Goal: Task Accomplishment & Management: Manage account settings

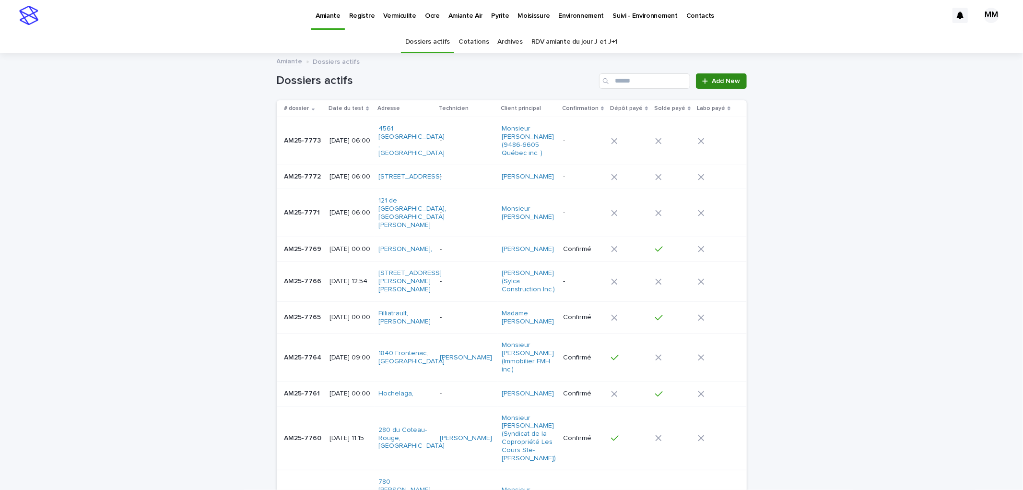
click at [724, 82] on span "Add New" at bounding box center [726, 81] width 28 height 7
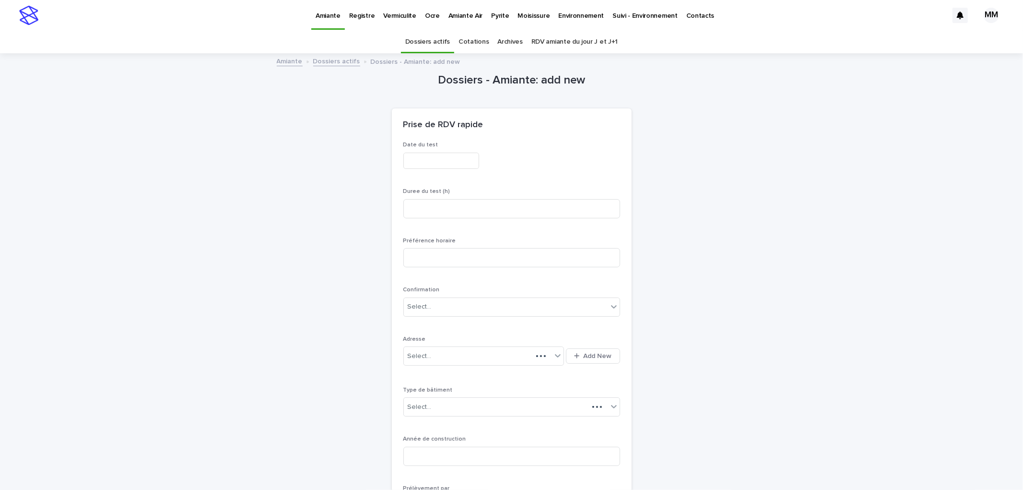
scroll to position [31, 0]
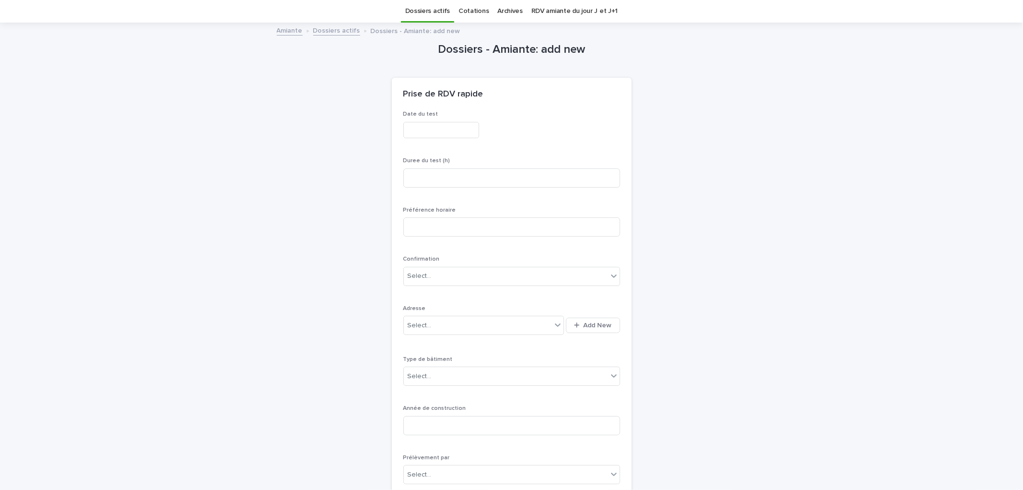
click at [408, 130] on input "text" at bounding box center [441, 130] width 76 height 17
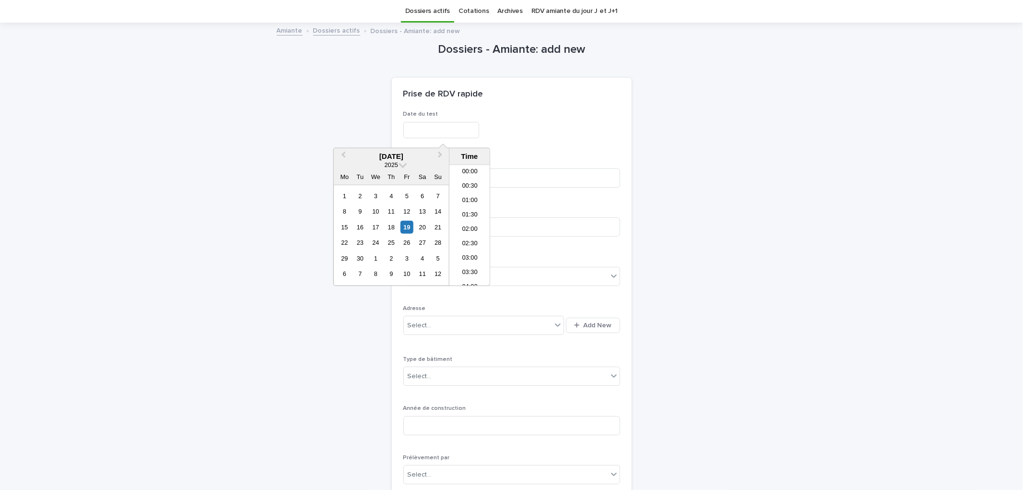
scroll to position [192, 0]
click at [346, 243] on div "22" at bounding box center [344, 242] width 13 height 13
type input "**********"
click at [530, 164] on p "Duree du test (h)" at bounding box center [511, 160] width 217 height 7
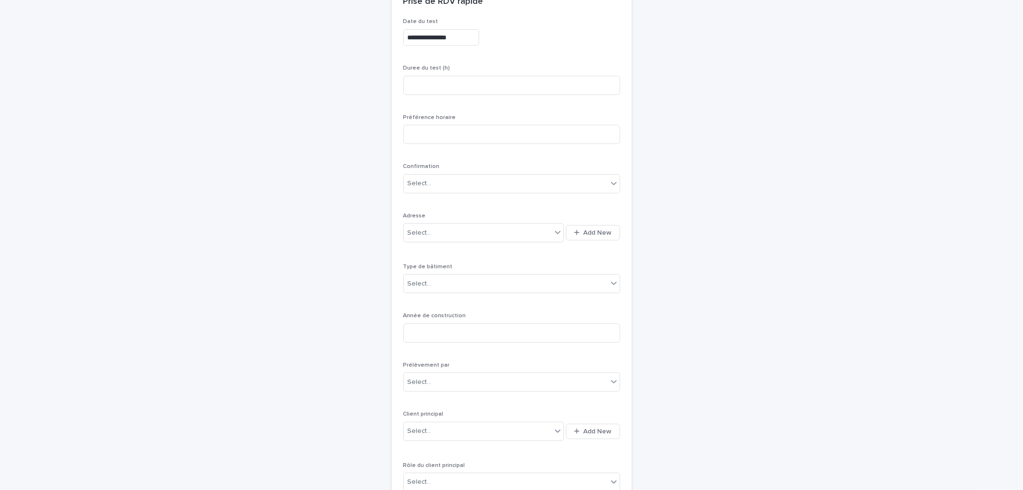
scroll to position [137, 0]
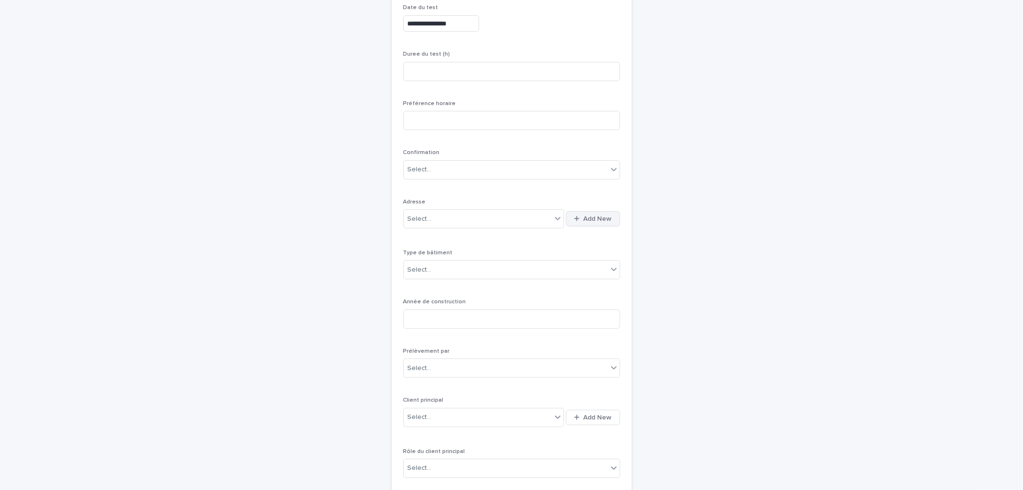
click at [603, 216] on span "Add New" at bounding box center [598, 218] width 28 height 7
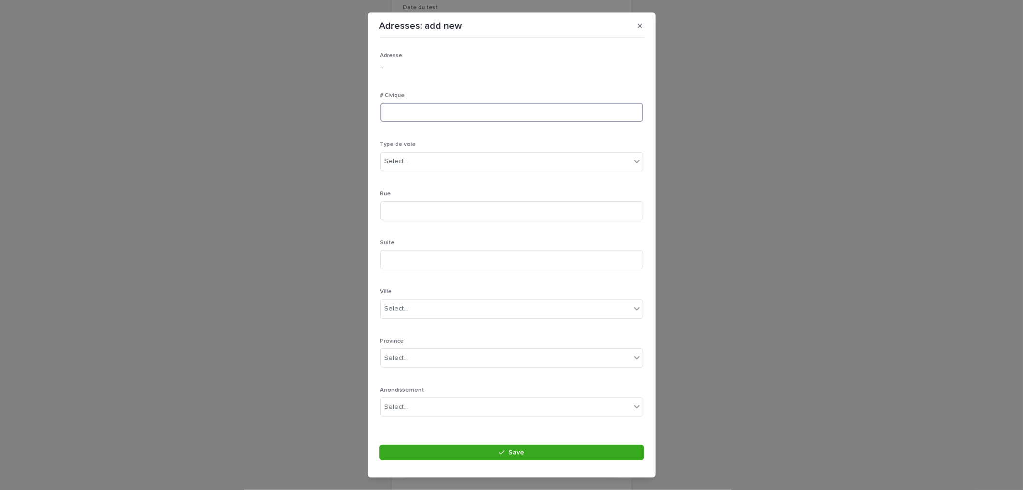
click at [424, 111] on input at bounding box center [511, 112] width 263 height 19
type input "****"
click at [433, 152] on div "Select..." at bounding box center [511, 161] width 263 height 19
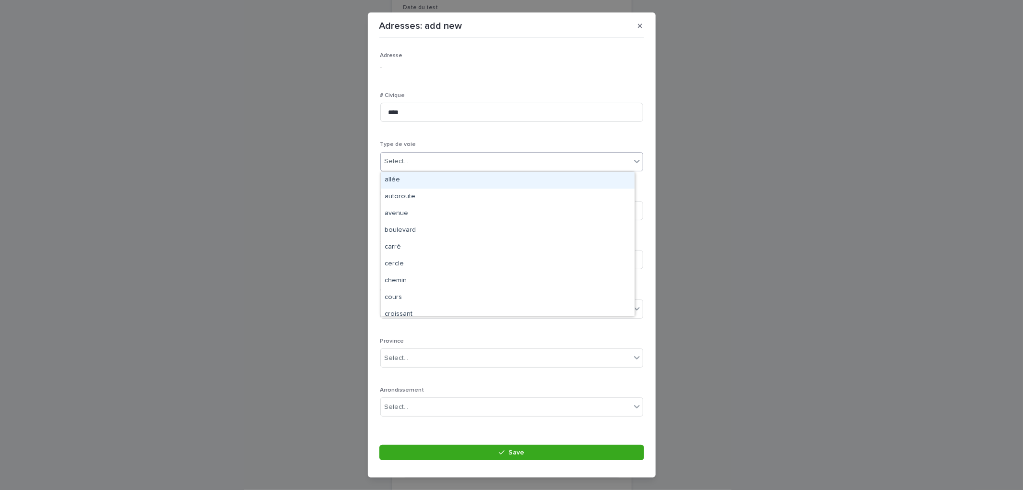
click at [410, 165] on div at bounding box center [410, 161] width 1 height 10
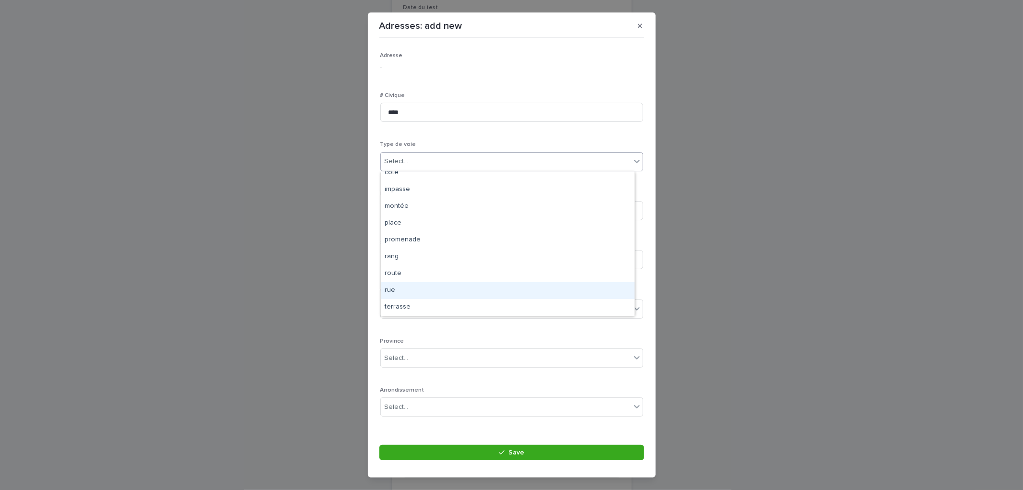
click at [403, 289] on div "rue" at bounding box center [508, 290] width 254 height 17
click at [412, 209] on input at bounding box center [511, 210] width 263 height 19
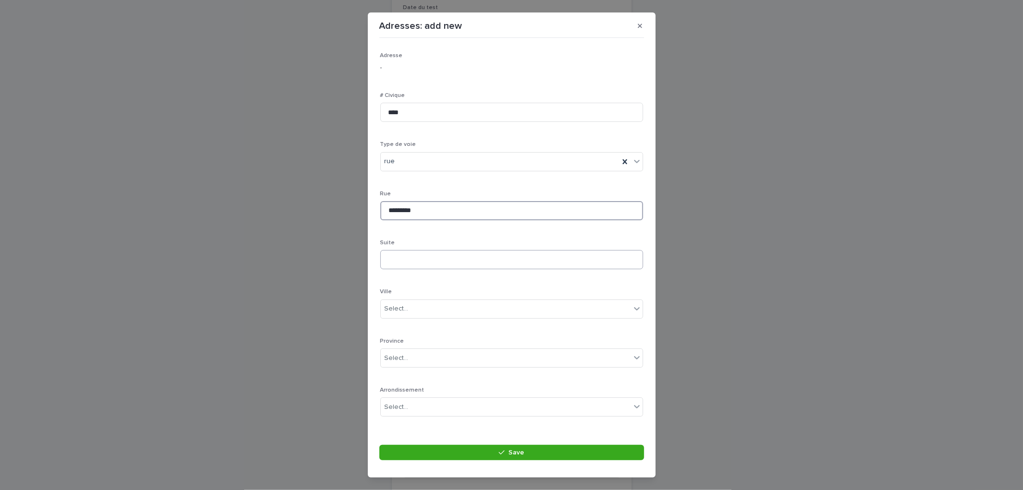
type input "*********"
click at [428, 253] on input at bounding box center [511, 259] width 263 height 19
click at [412, 204] on input at bounding box center [511, 206] width 263 height 19
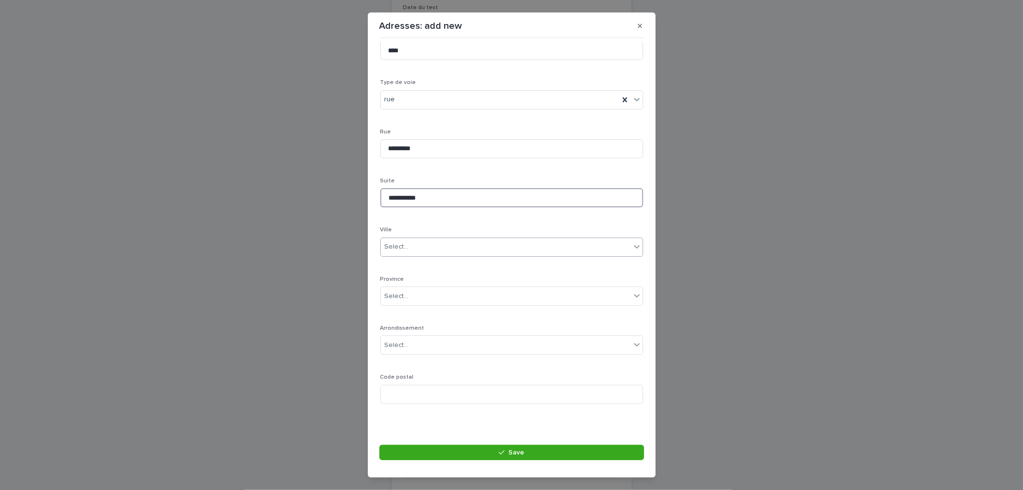
type input "**********"
click at [419, 251] on div "Select..." at bounding box center [506, 247] width 250 height 16
type input "******"
click at [407, 260] on div "Montréal" at bounding box center [508, 265] width 254 height 17
click at [415, 297] on div "Select..." at bounding box center [506, 296] width 250 height 16
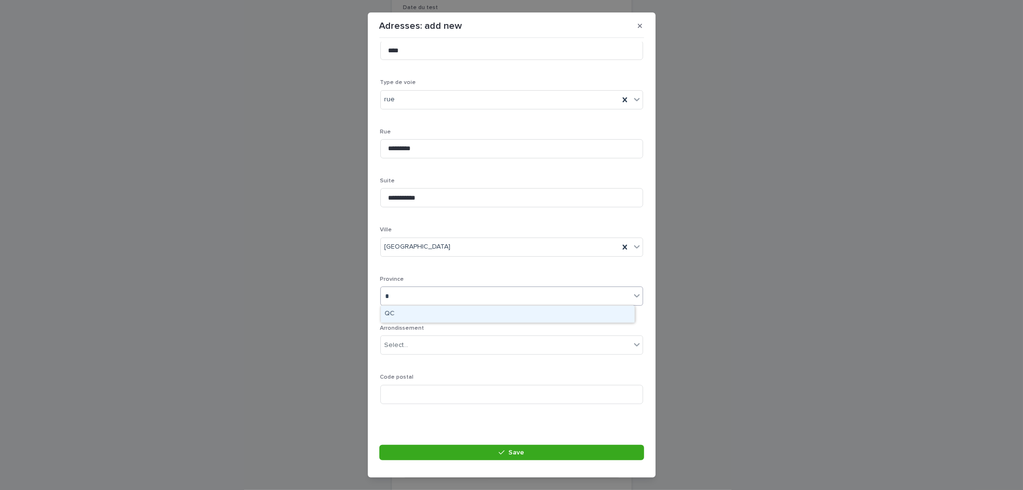
type input "**"
click at [428, 315] on div "QC" at bounding box center [508, 314] width 254 height 17
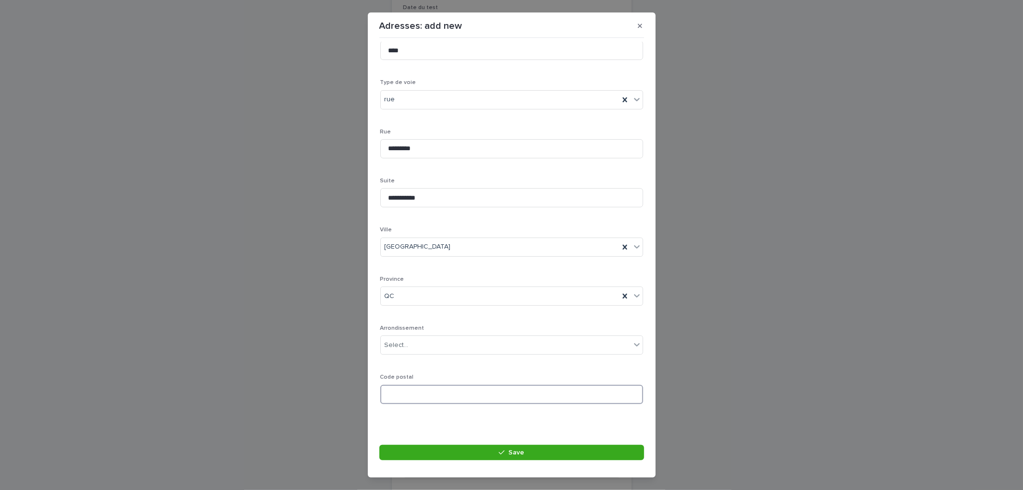
click at [424, 392] on input at bounding box center [511, 394] width 263 height 19
click at [422, 389] on input at bounding box center [511, 394] width 263 height 19
type input "*******"
click at [467, 447] on button "Save" at bounding box center [511, 452] width 265 height 15
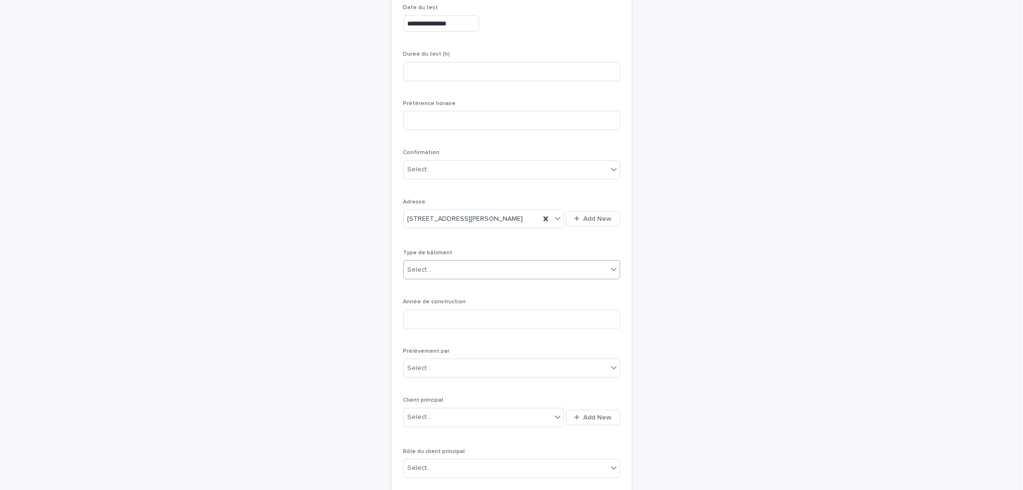
click at [459, 266] on div "Select..." at bounding box center [506, 270] width 204 height 16
click at [442, 387] on div "Multilogement" at bounding box center [508, 388] width 216 height 17
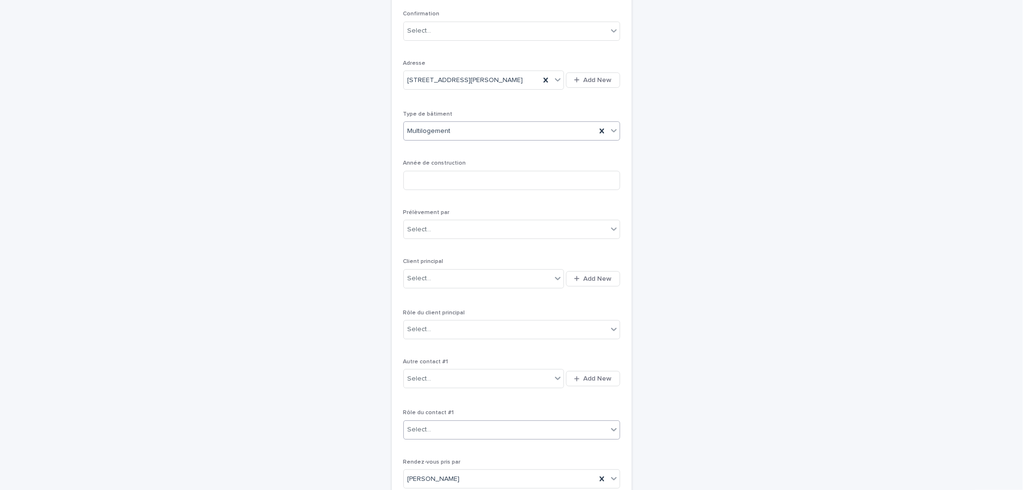
scroll to position [392, 0]
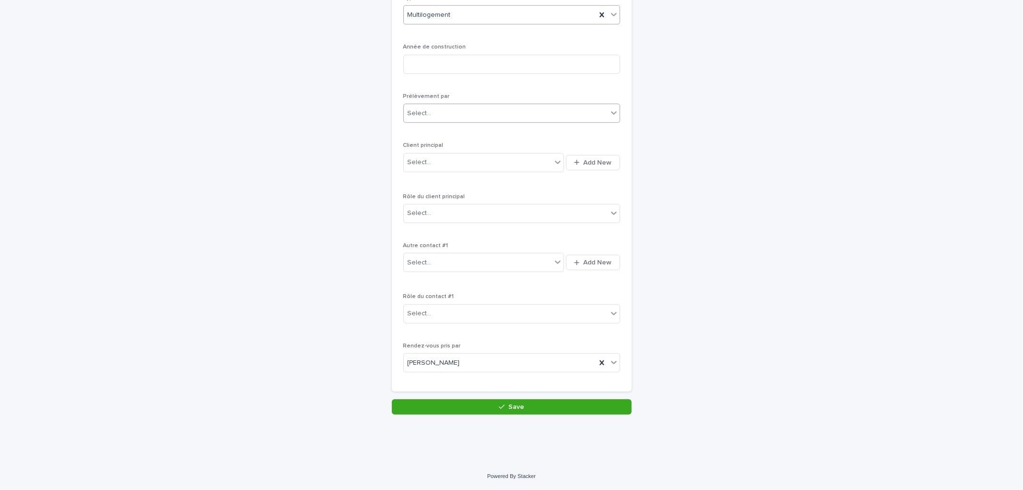
click at [471, 104] on div "Select..." at bounding box center [511, 113] width 217 height 19
click at [473, 130] on div "Multitest" at bounding box center [508, 131] width 216 height 17
click at [477, 157] on div "Select..." at bounding box center [478, 162] width 148 height 16
type input "*****"
click at [481, 179] on div "[PERSON_NAME] (Kampire Dior)" at bounding box center [480, 181] width 161 height 17
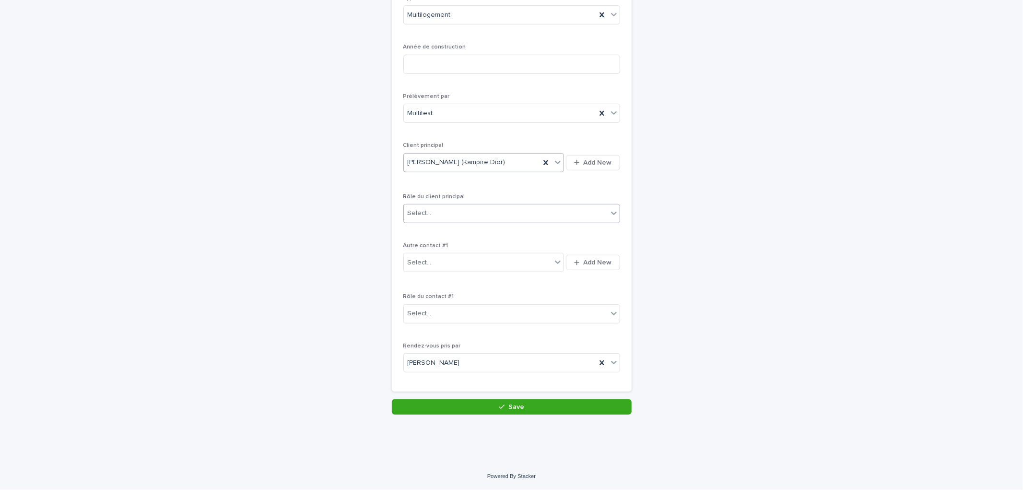
click at [477, 211] on div "Select..." at bounding box center [506, 213] width 204 height 16
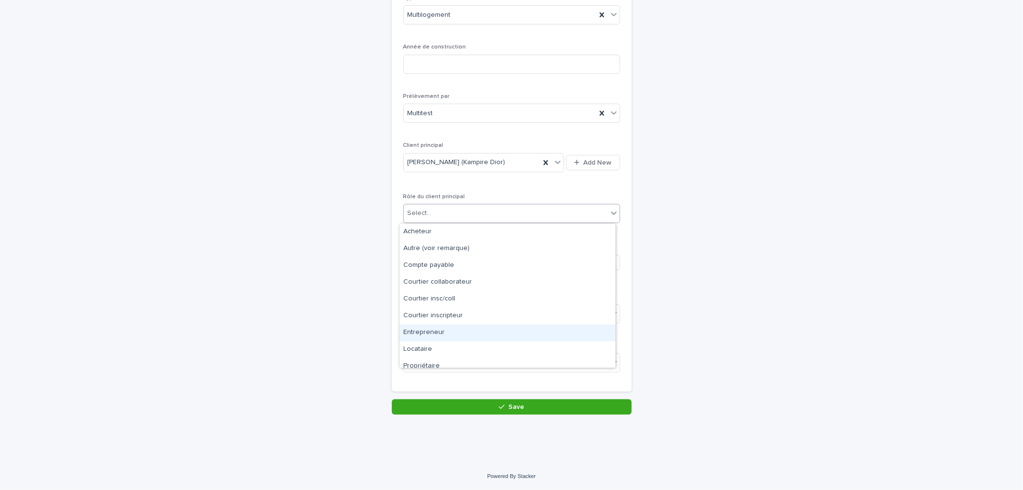
click at [458, 336] on div "Entrepreneur" at bounding box center [508, 332] width 216 height 17
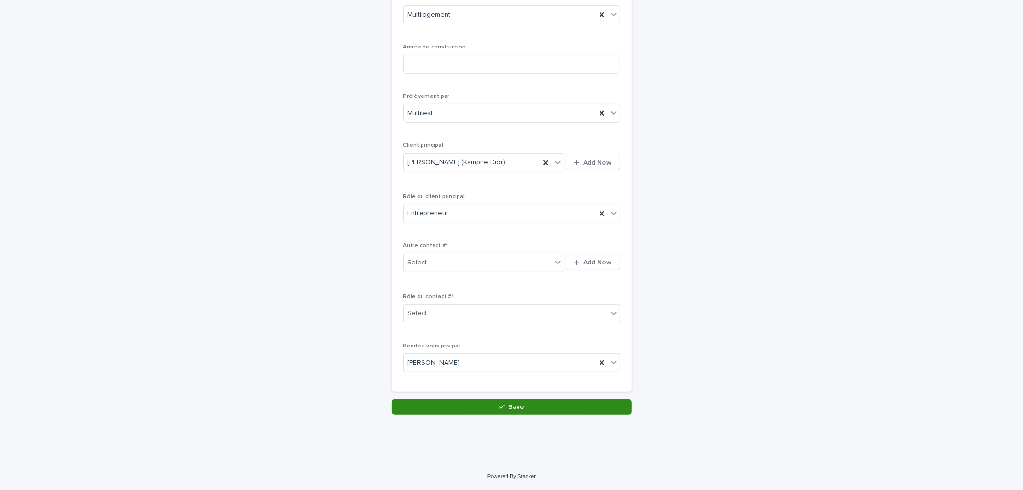
click at [504, 404] on div "button" at bounding box center [504, 406] width 10 height 7
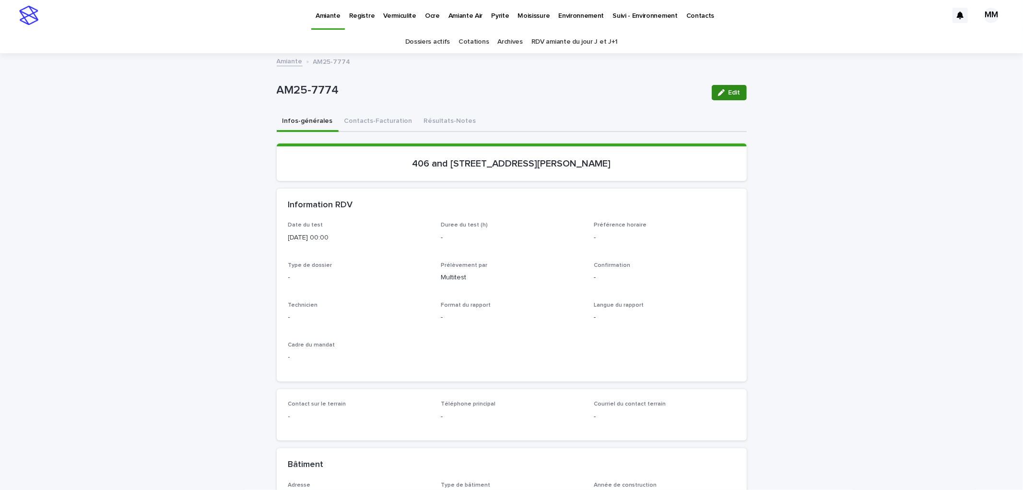
click at [720, 90] on icon "button" at bounding box center [721, 92] width 7 height 7
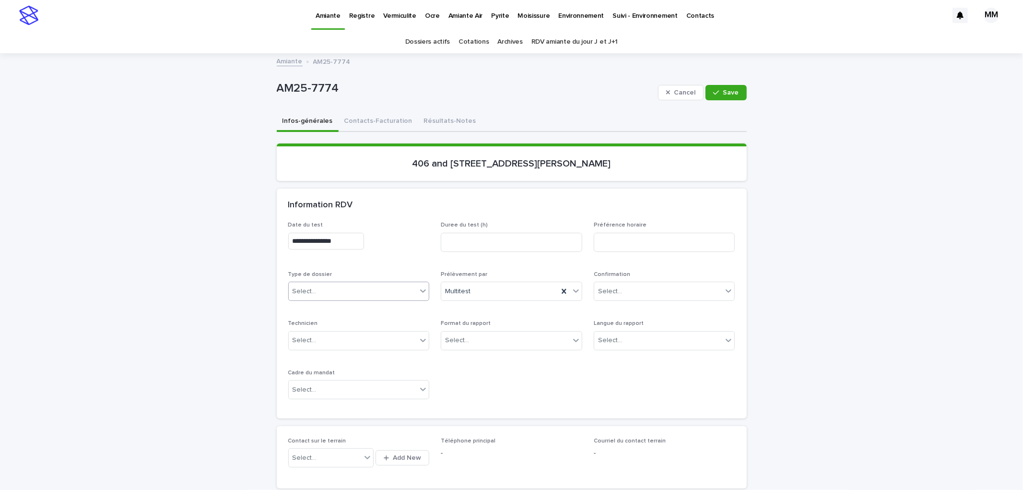
click at [328, 288] on div "Select..." at bounding box center [353, 291] width 129 height 16
click at [325, 308] on div "Échantillonnage" at bounding box center [354, 308] width 141 height 17
click at [627, 336] on div "Select..." at bounding box center [658, 340] width 129 height 16
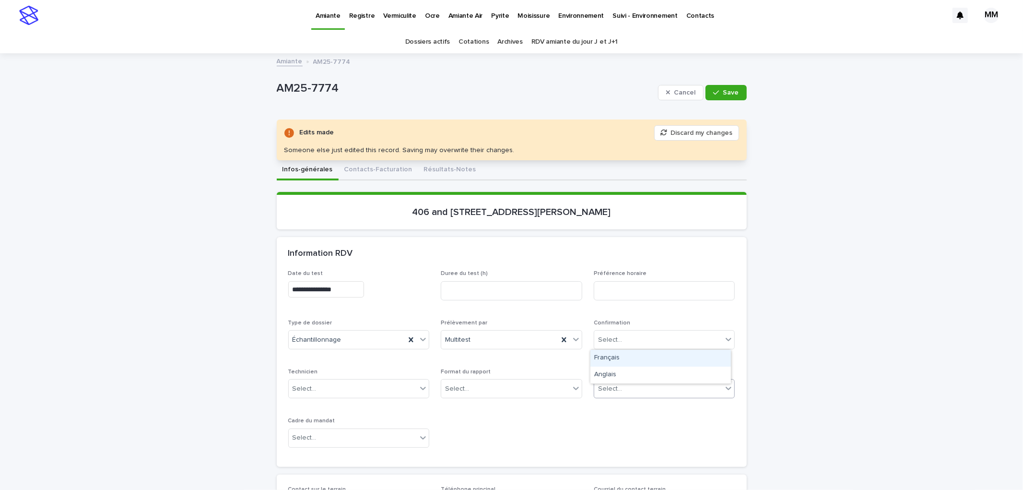
click at [622, 363] on div "Français" at bounding box center [660, 358] width 141 height 17
click at [640, 384] on div "Français" at bounding box center [652, 389] width 117 height 16
click at [617, 422] on div "Anglais" at bounding box center [660, 423] width 141 height 17
click at [496, 388] on div "Select..." at bounding box center [505, 389] width 129 height 16
click at [476, 409] on div "Électronique" at bounding box center [507, 406] width 141 height 17
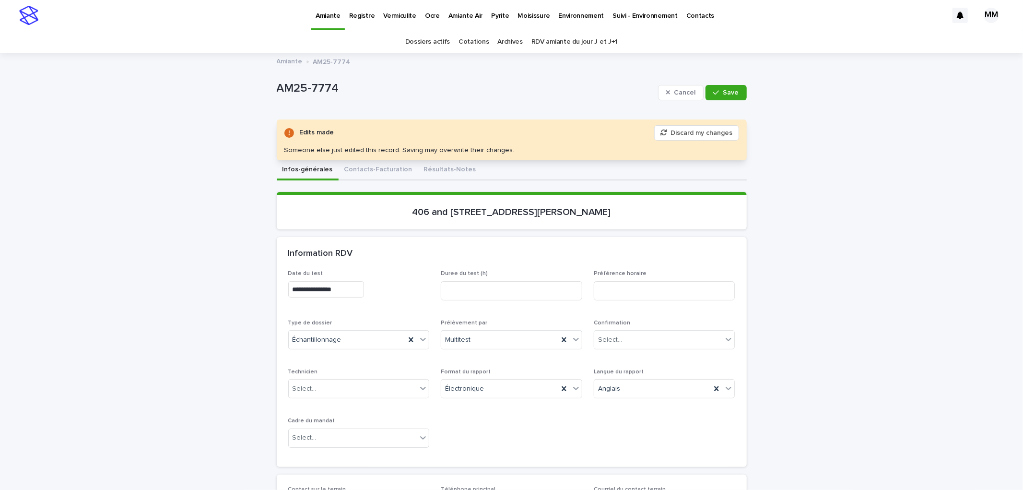
click at [713, 84] on div "Cancel Save" at bounding box center [702, 92] width 89 height 38
click at [736, 93] on button "Save" at bounding box center [726, 92] width 41 height 15
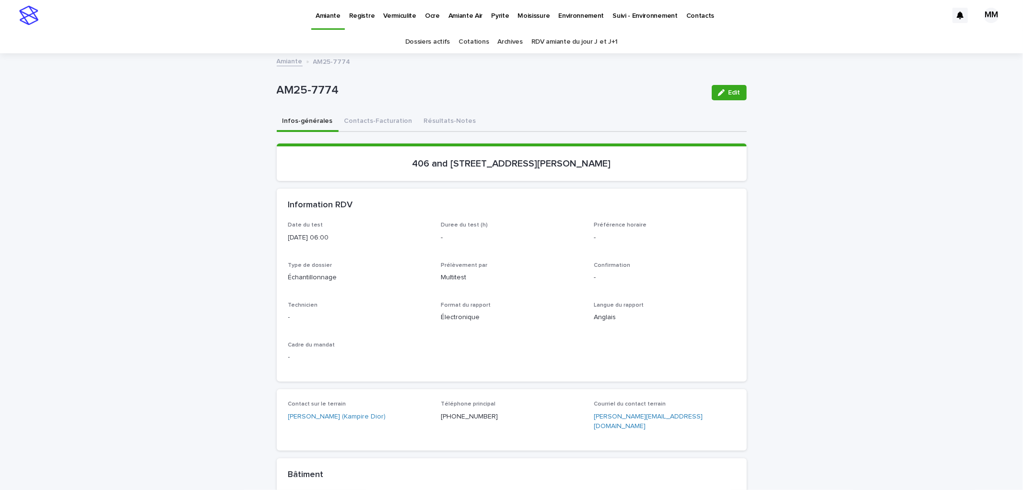
drag, startPoint x: 725, startPoint y: 96, endPoint x: 404, endPoint y: 320, distance: 392.0
click at [725, 95] on button "Edit" at bounding box center [729, 92] width 35 height 15
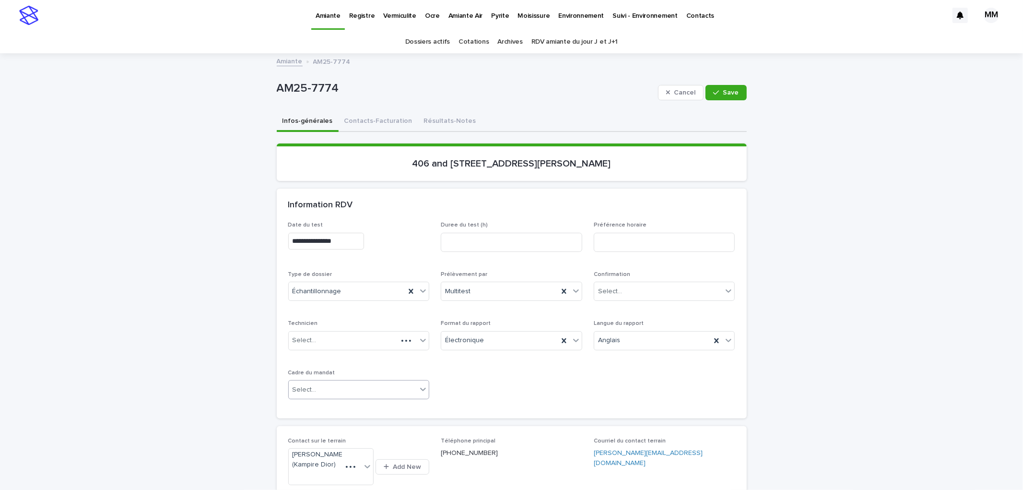
click at [348, 382] on div "Select..." at bounding box center [353, 390] width 129 height 16
click at [319, 437] on div "Travaux" at bounding box center [354, 440] width 141 height 17
click at [725, 87] on button "Save" at bounding box center [726, 92] width 41 height 15
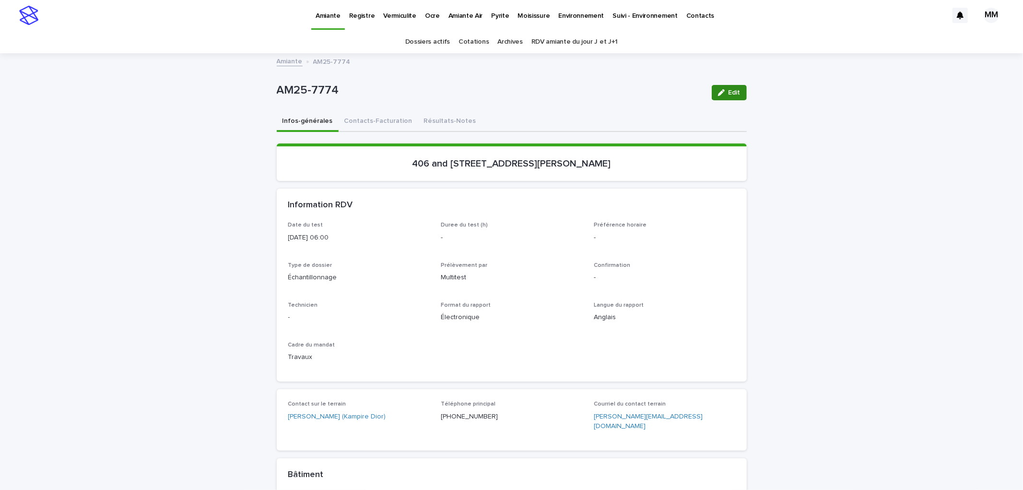
click at [737, 89] on button "Edit" at bounding box center [729, 92] width 35 height 15
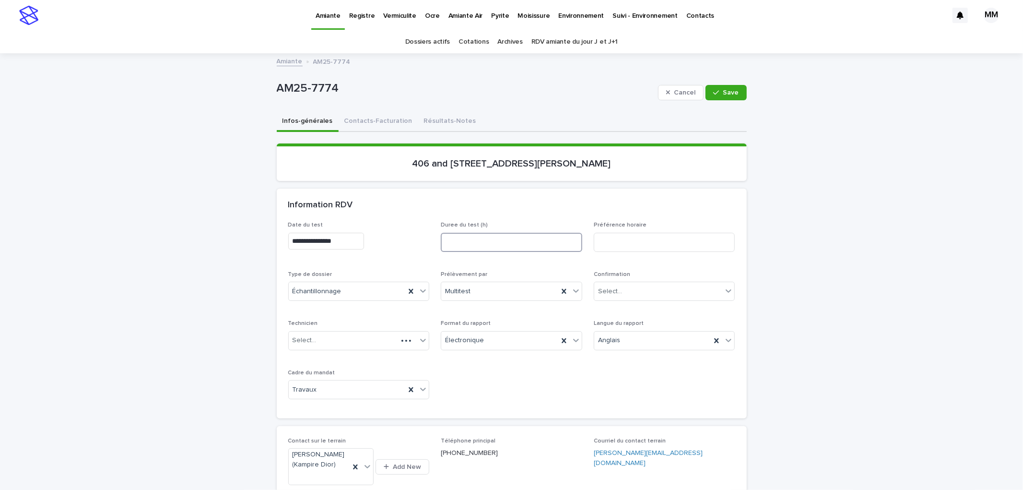
click at [475, 241] on input at bounding box center [511, 242] width 141 height 19
type input "*"
click at [735, 89] on button "Save" at bounding box center [726, 92] width 41 height 15
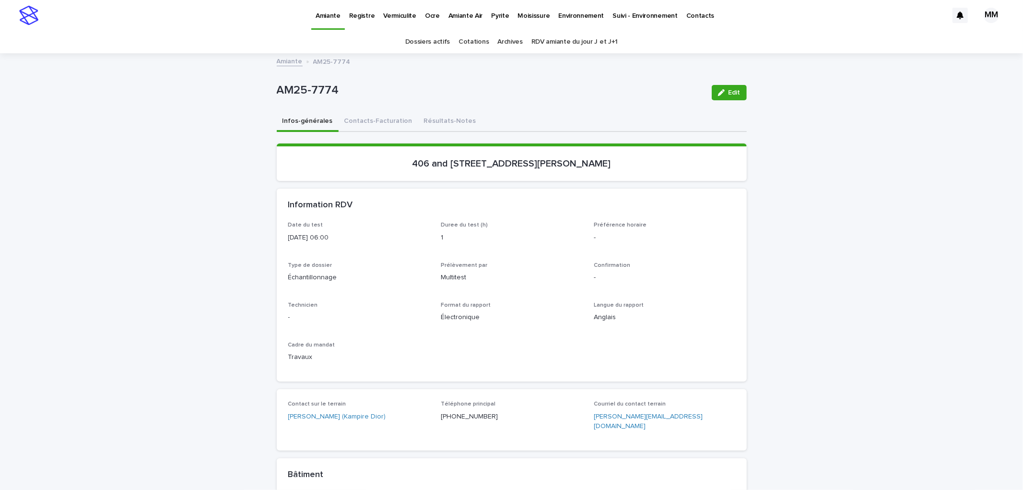
click at [423, 118] on button "Résultats-Notes" at bounding box center [450, 122] width 64 height 20
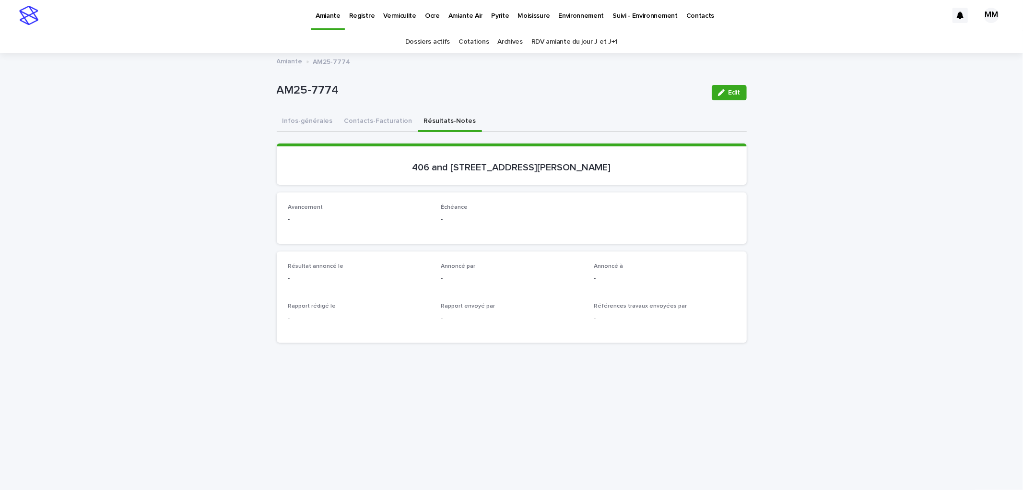
click at [299, 118] on button "Infos-générales" at bounding box center [308, 122] width 62 height 20
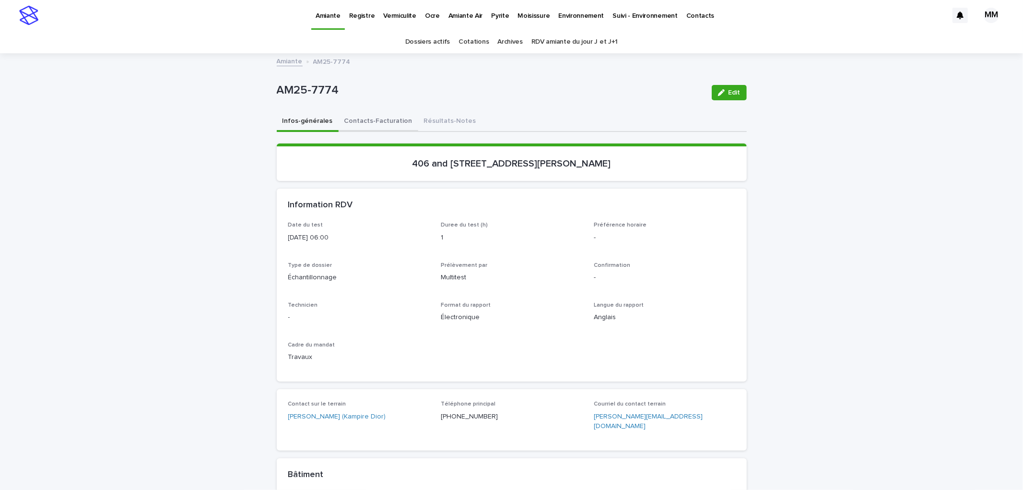
click at [356, 126] on button "Contacts-Facturation" at bounding box center [379, 122] width 80 height 20
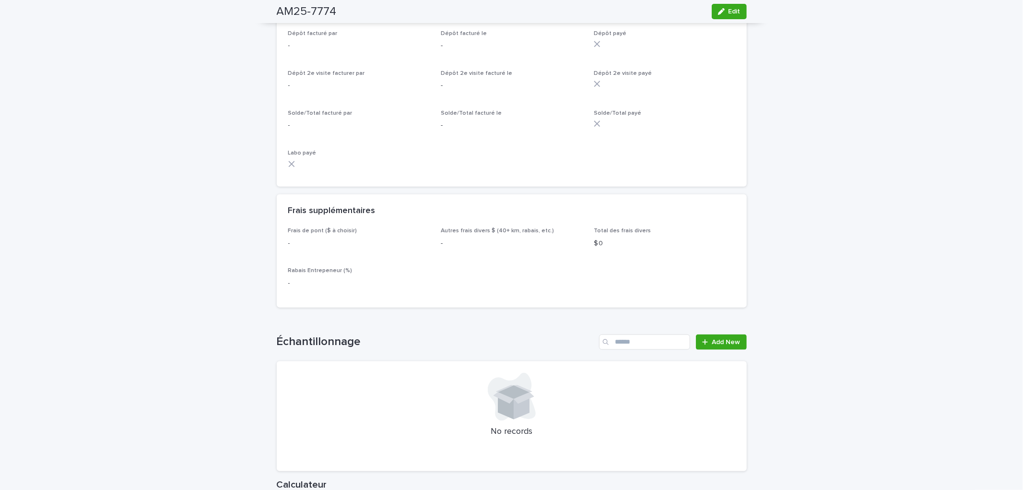
scroll to position [1066, 0]
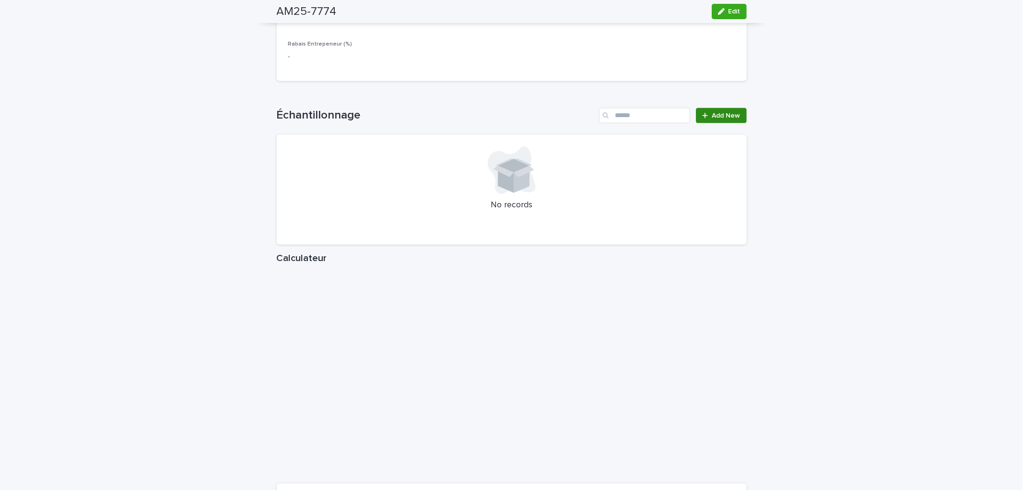
click at [712, 119] on span "Add New" at bounding box center [726, 115] width 28 height 7
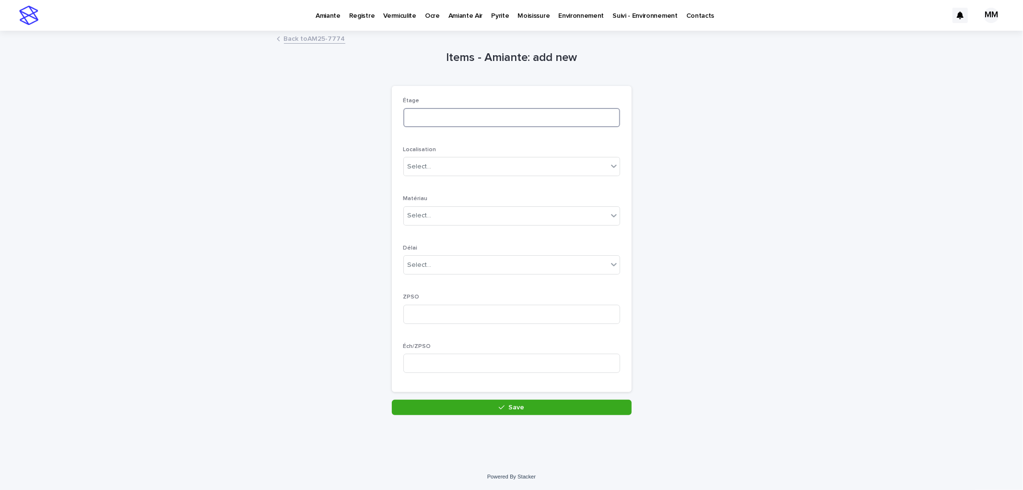
click at [437, 118] on input at bounding box center [511, 117] width 217 height 19
type input "***"
click at [430, 168] on div "Select..." at bounding box center [506, 167] width 204 height 16
click at [420, 262] on div "mur/plafond" at bounding box center [508, 269] width 216 height 17
click at [425, 218] on div "Select..." at bounding box center [420, 216] width 24 height 10
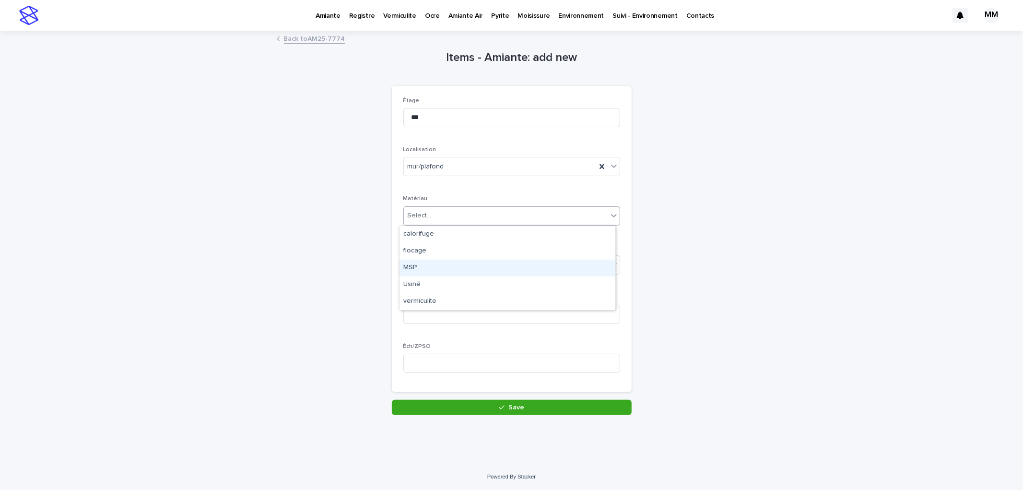
click at [436, 267] on div "MSP" at bounding box center [508, 267] width 216 height 17
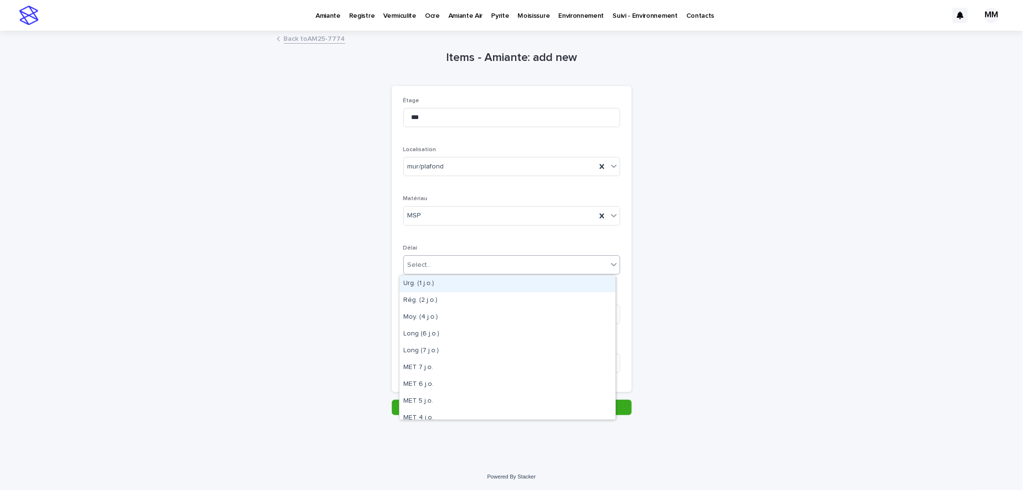
click at [428, 258] on div "Select..." at bounding box center [506, 265] width 204 height 16
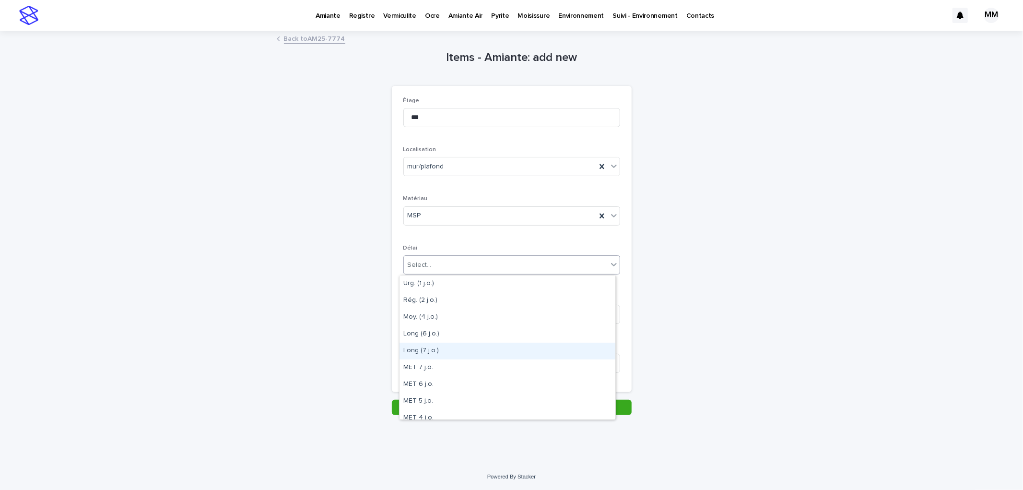
click at [435, 347] on div "Long (7 j.o.)" at bounding box center [508, 350] width 216 height 17
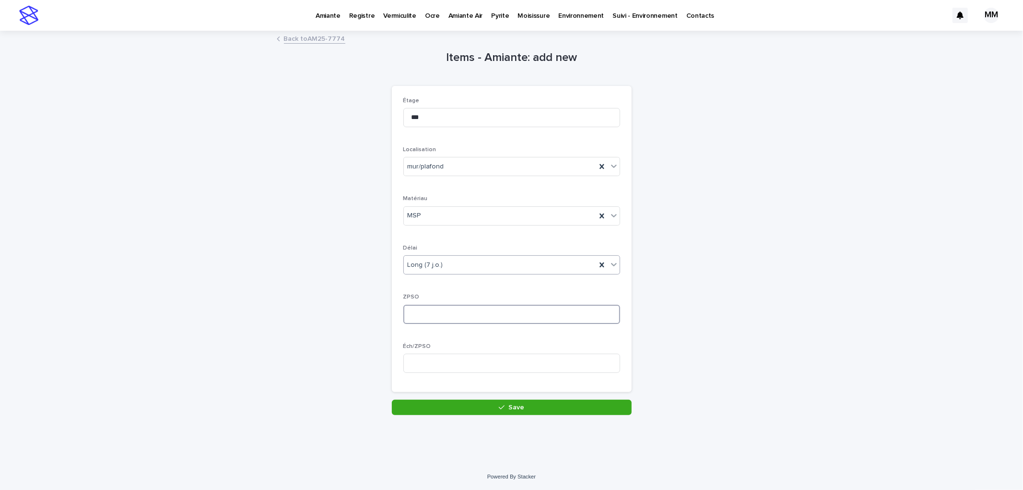
click at [432, 315] on input at bounding box center [511, 314] width 217 height 19
type input "*"
click at [435, 360] on input at bounding box center [511, 362] width 217 height 19
type input "*"
click at [456, 269] on div "Long (7 j.o.)" at bounding box center [500, 265] width 192 height 16
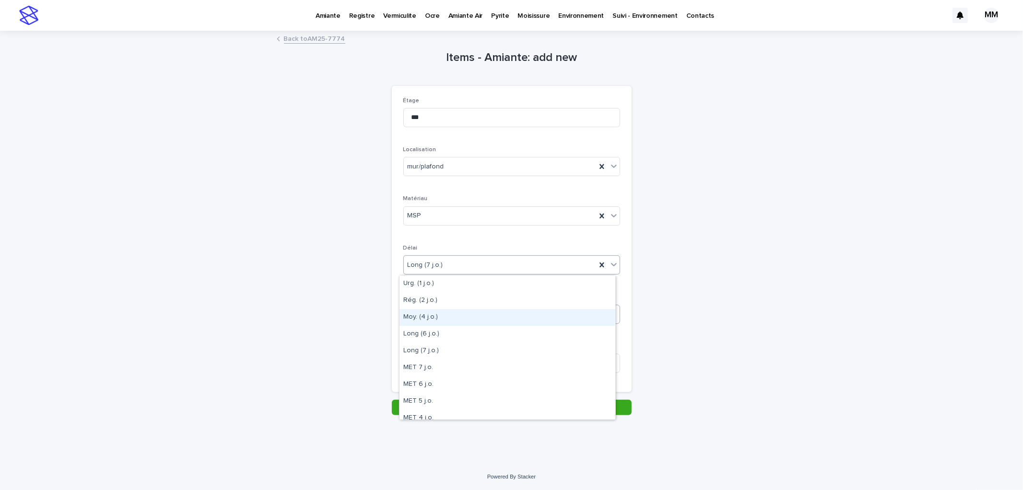
drag, startPoint x: 444, startPoint y: 308, endPoint x: 457, endPoint y: 313, distance: 13.4
click at [443, 313] on div "Moy. (4 j.o.)" at bounding box center [508, 317] width 216 height 17
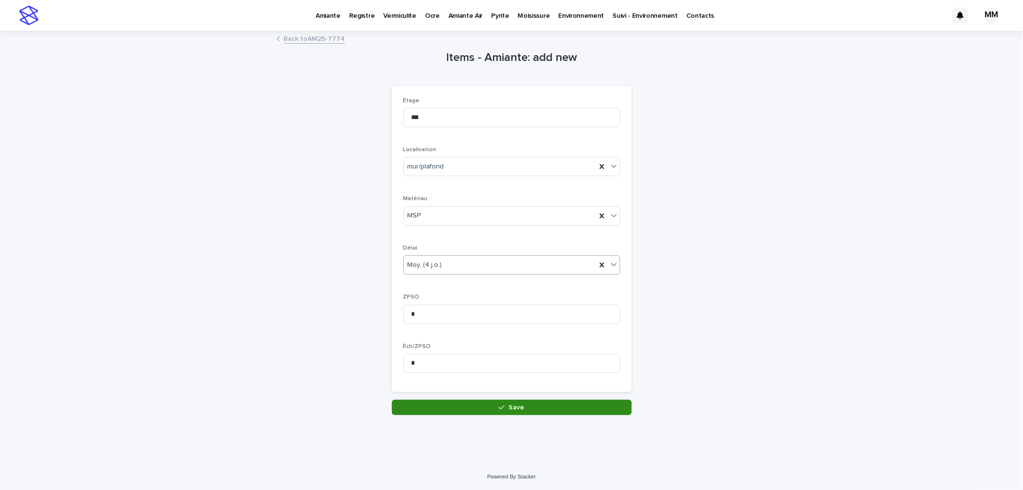
click at [499, 408] on icon "button" at bounding box center [502, 407] width 6 height 7
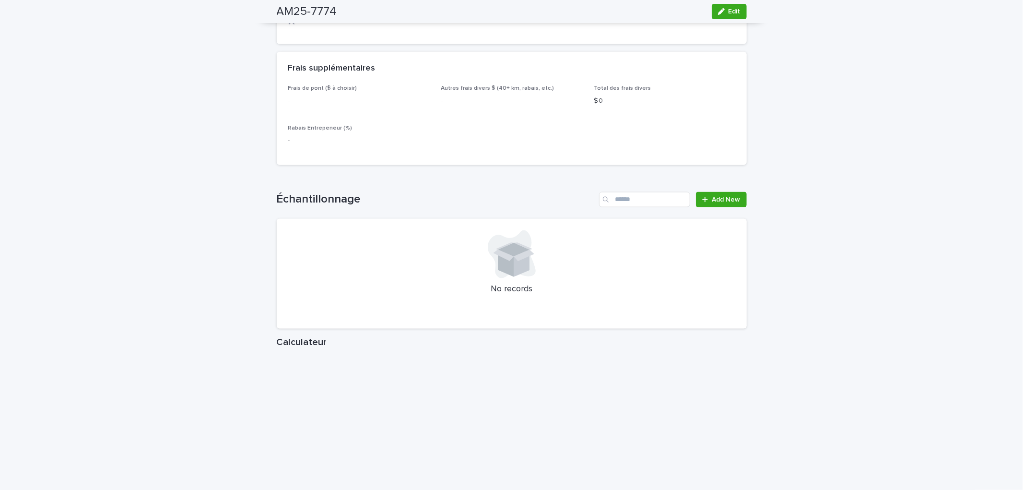
scroll to position [959, 0]
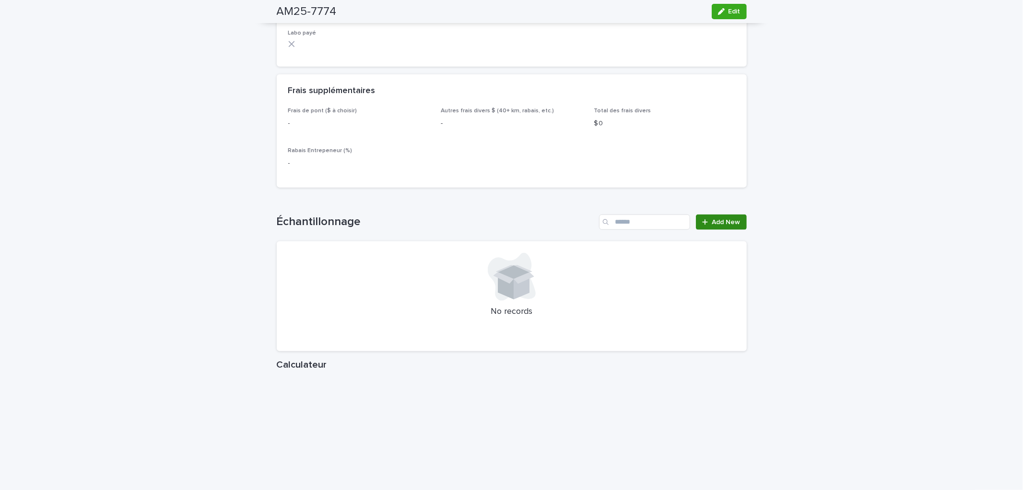
click at [722, 225] on span "Add New" at bounding box center [726, 222] width 28 height 7
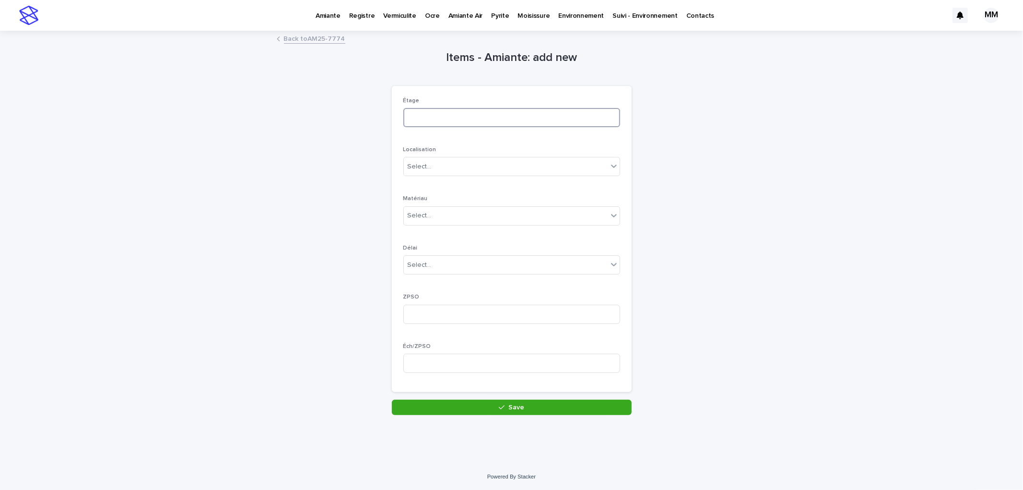
click at [510, 118] on input at bounding box center [511, 117] width 217 height 19
type input "***"
click at [443, 165] on div "Select..." at bounding box center [496, 167] width 185 height 16
click at [443, 247] on div "mur/plafond" at bounding box center [508, 245] width 216 height 17
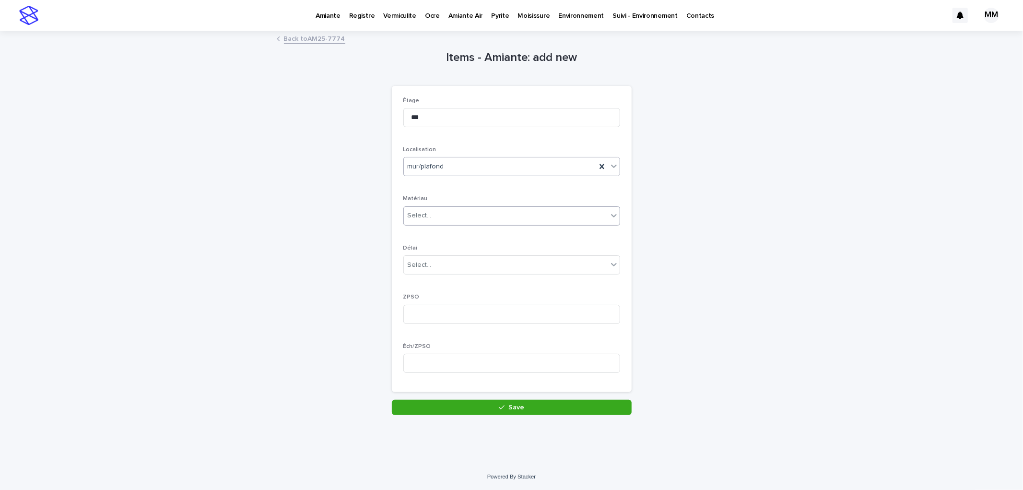
click at [438, 215] on div "Select..." at bounding box center [506, 216] width 204 height 16
click at [437, 262] on div "MSP" at bounding box center [508, 267] width 216 height 17
click at [435, 260] on div "Select..." at bounding box center [506, 265] width 204 height 16
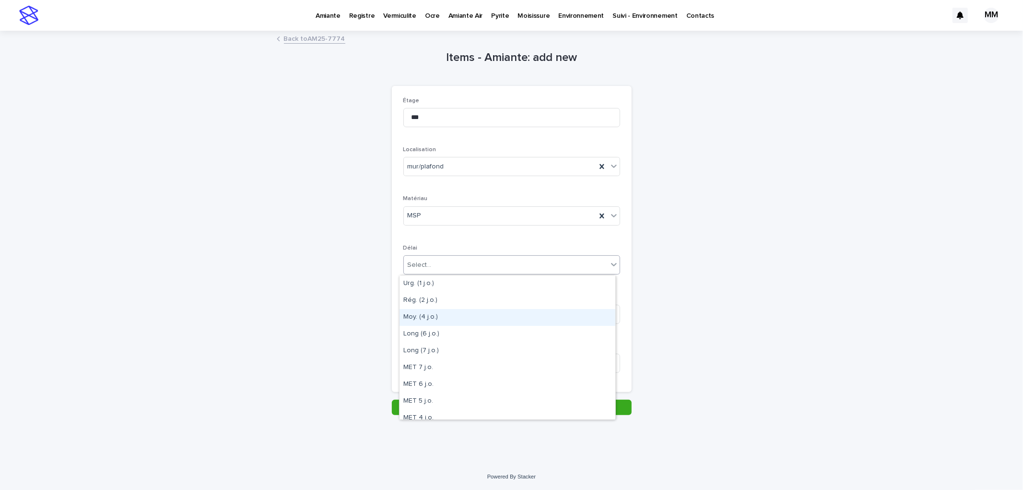
click at [435, 309] on div "Moy. (4 j.o.)" at bounding box center [508, 317] width 216 height 17
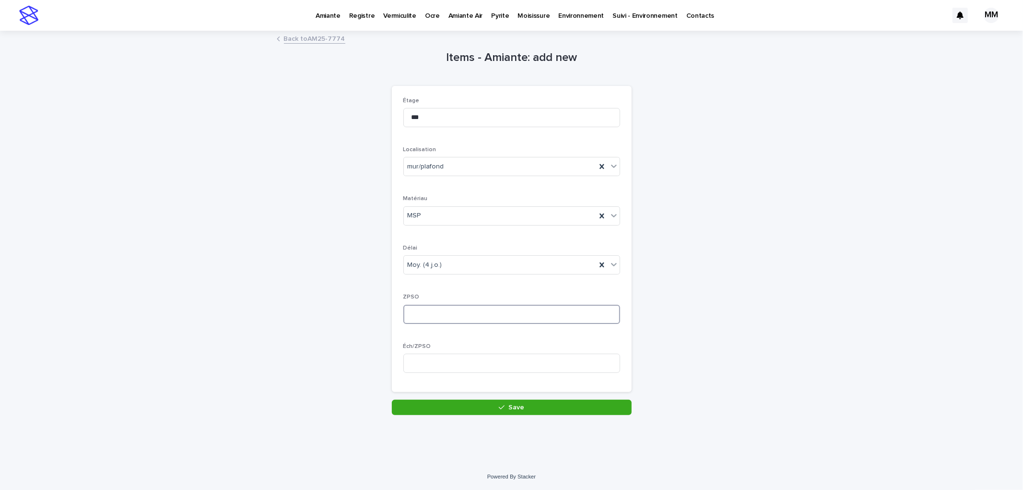
click at [428, 312] on input at bounding box center [511, 314] width 217 height 19
type input "*"
click at [437, 355] on input at bounding box center [511, 362] width 217 height 19
type input "*"
click at [515, 406] on span "Save" at bounding box center [516, 407] width 16 height 7
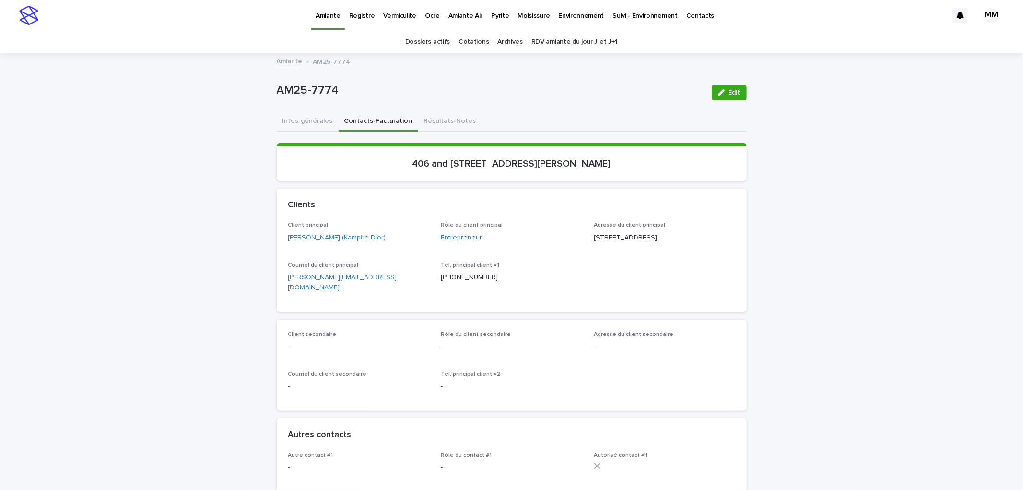
click at [469, 15] on p "Amiante Air" at bounding box center [465, 10] width 35 height 20
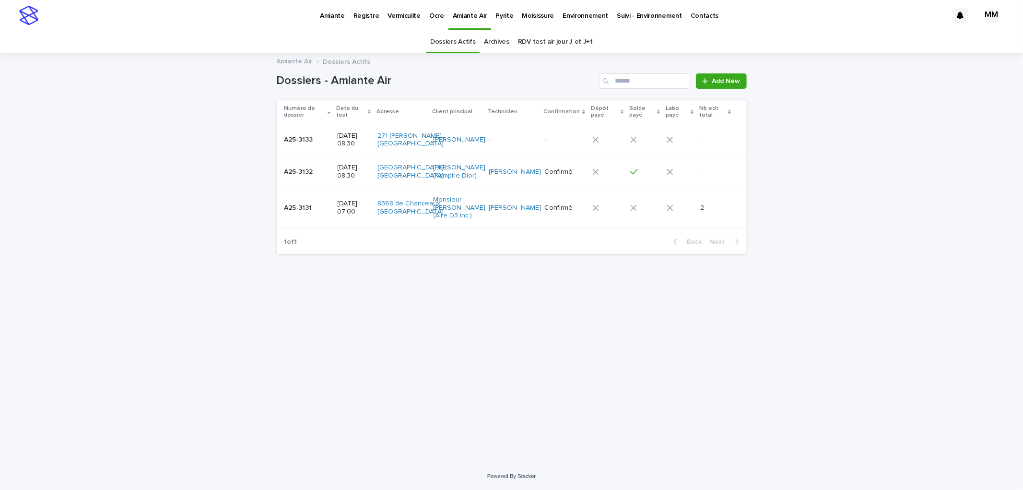
click at [343, 177] on p "[DATE] 08:30" at bounding box center [354, 172] width 33 height 16
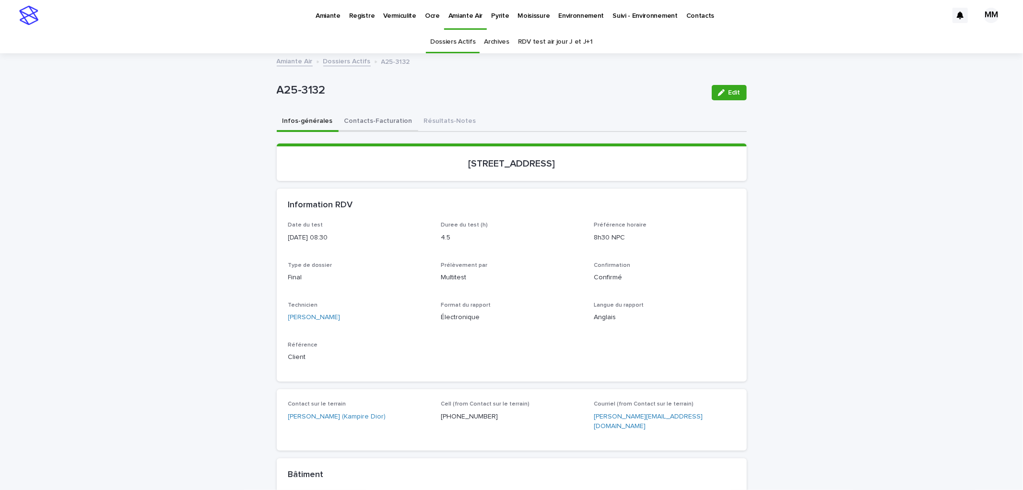
click at [387, 120] on button "Contacts-Facturation" at bounding box center [379, 122] width 80 height 20
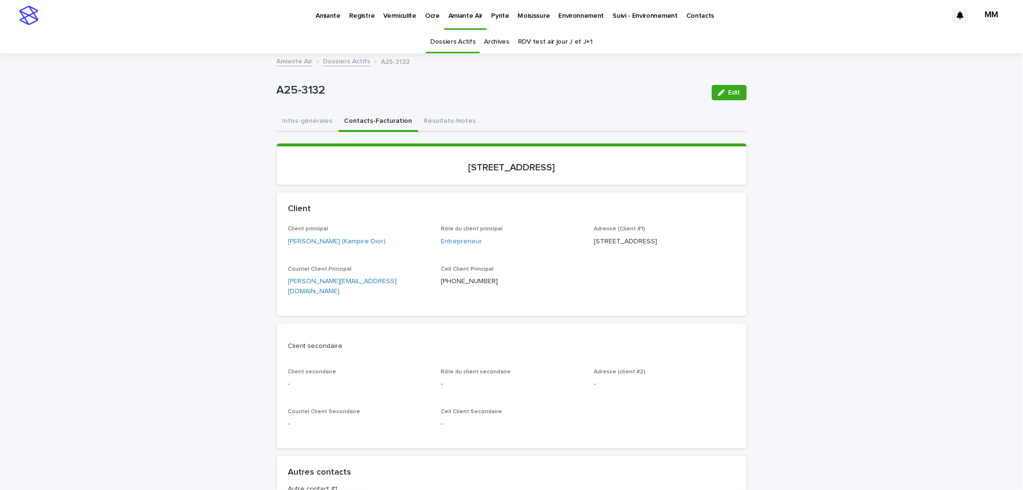
click at [333, 16] on p "Amiante" at bounding box center [328, 10] width 25 height 20
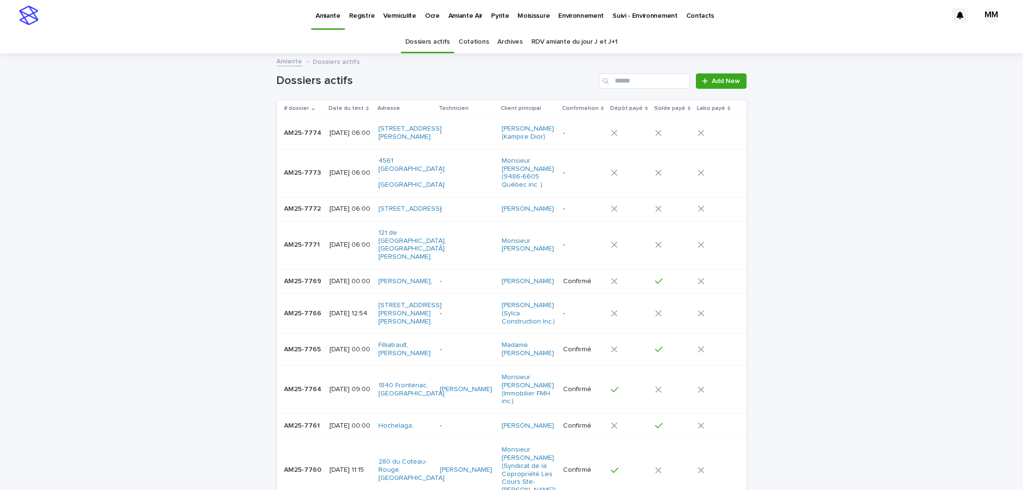
click at [352, 130] on p "[DATE] 06:00" at bounding box center [350, 133] width 41 height 8
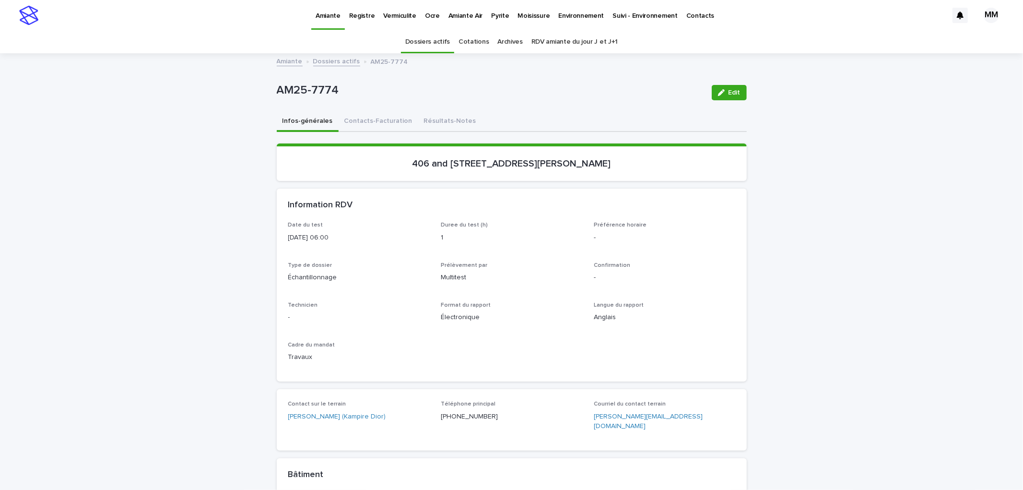
scroll to position [31, 0]
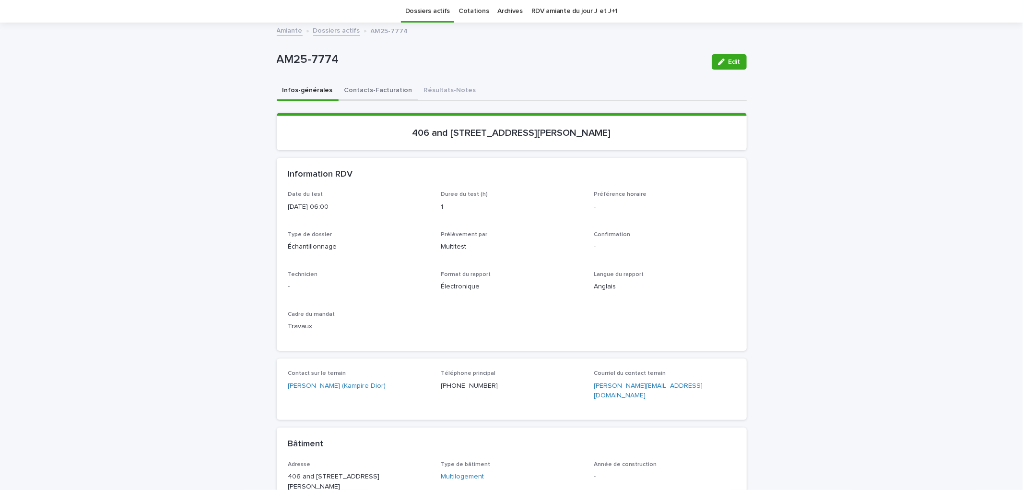
click at [349, 87] on button "Contacts-Facturation" at bounding box center [379, 91] width 80 height 20
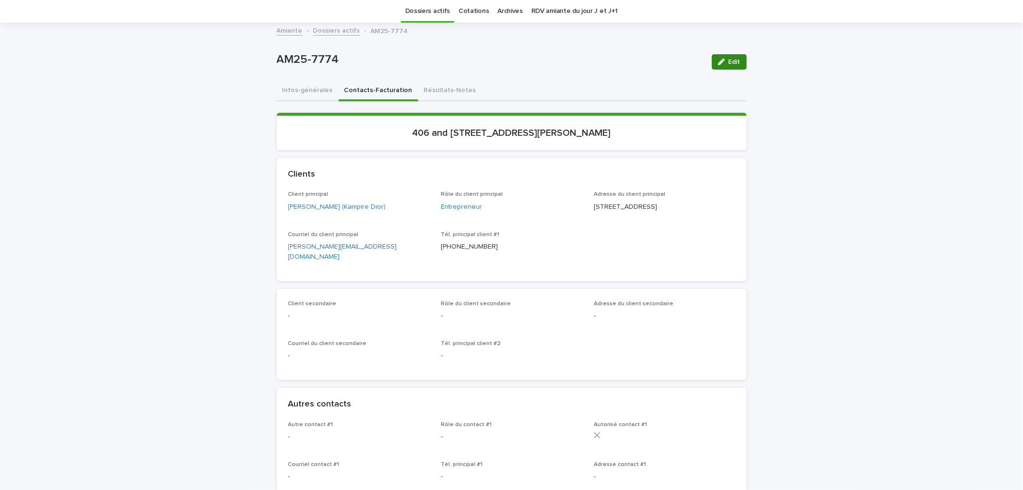
click at [730, 60] on span "Edit" at bounding box center [735, 62] width 12 height 7
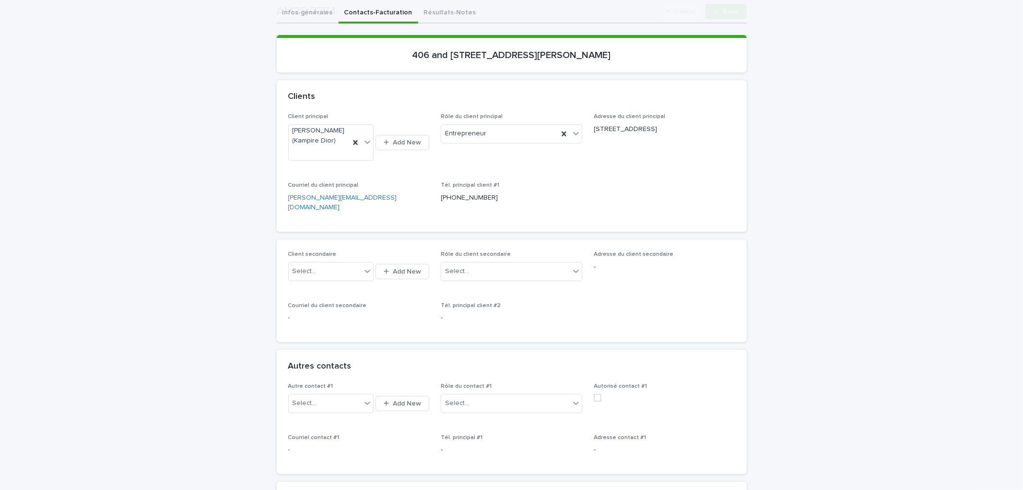
scroll to position [190, 0]
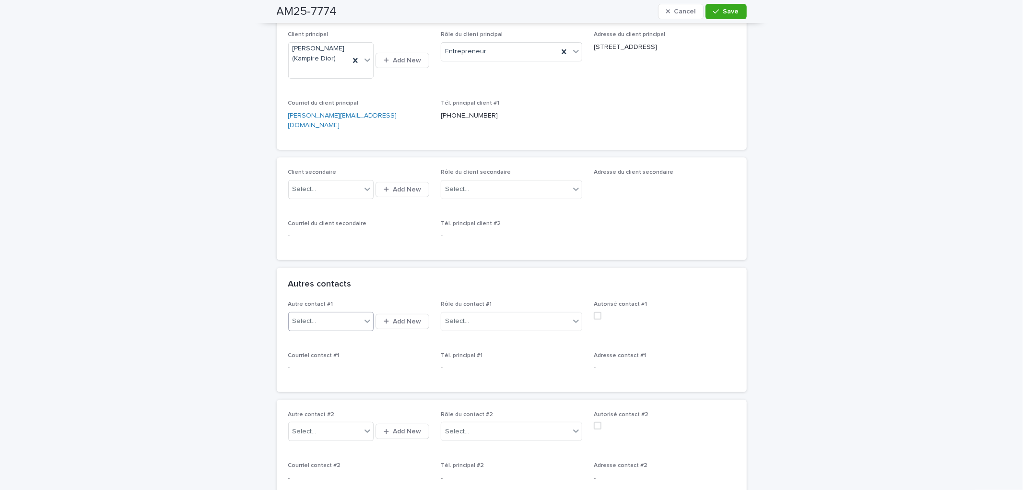
click at [334, 313] on div "Select..." at bounding box center [325, 321] width 72 height 16
type input "********"
click at [334, 325] on div "[PERSON_NAME] (Kampire Dior construction )" at bounding box center [326, 328] width 85 height 17
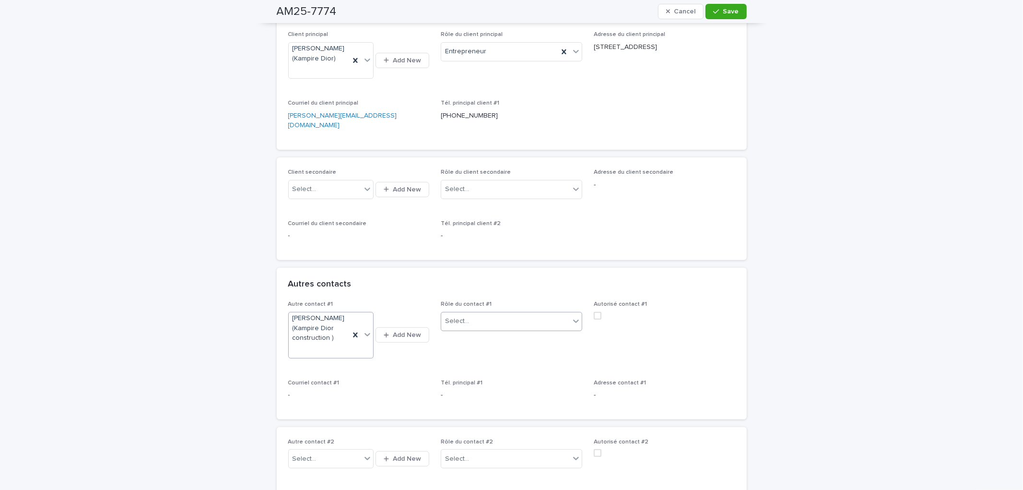
click at [526, 313] on div "Select..." at bounding box center [505, 321] width 129 height 16
click at [485, 429] on div "Entrepreneur" at bounding box center [507, 429] width 141 height 17
click at [594, 312] on span at bounding box center [598, 316] width 8 height 8
click at [737, 6] on button "Save" at bounding box center [726, 11] width 41 height 15
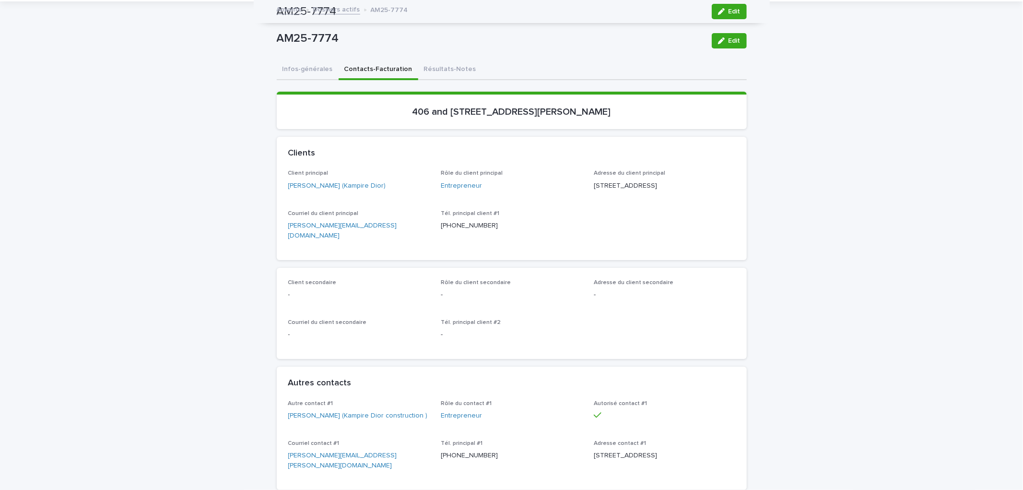
scroll to position [0, 0]
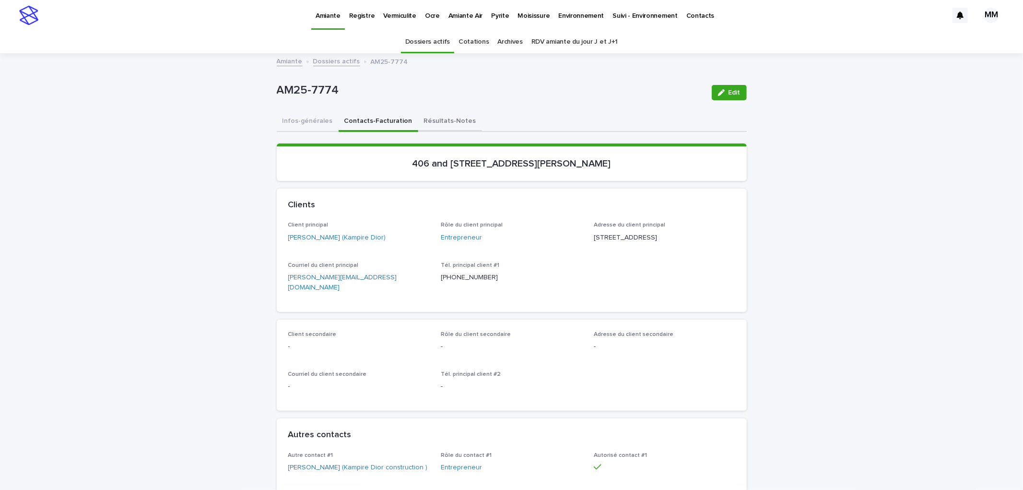
click at [449, 127] on button "Résultats-Notes" at bounding box center [450, 122] width 64 height 20
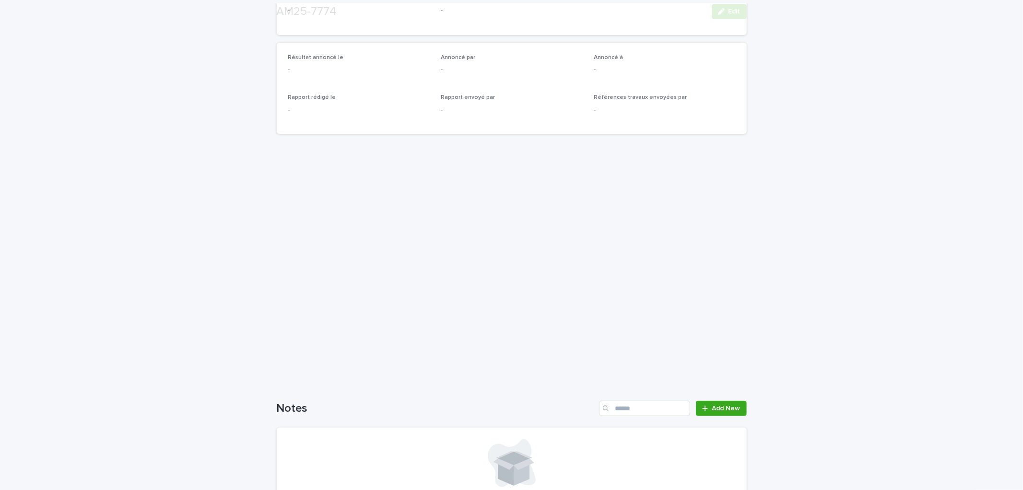
scroll to position [338, 0]
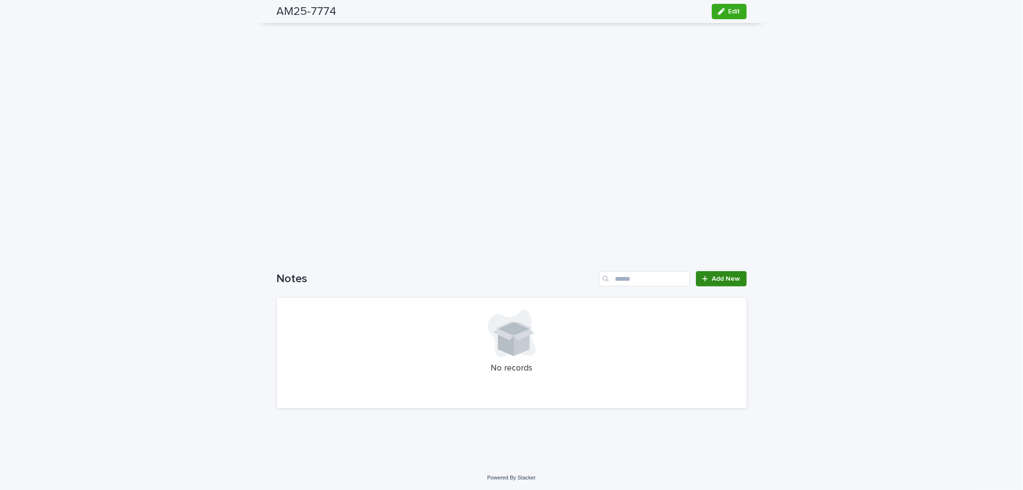
click at [719, 275] on span "Add New" at bounding box center [726, 278] width 28 height 7
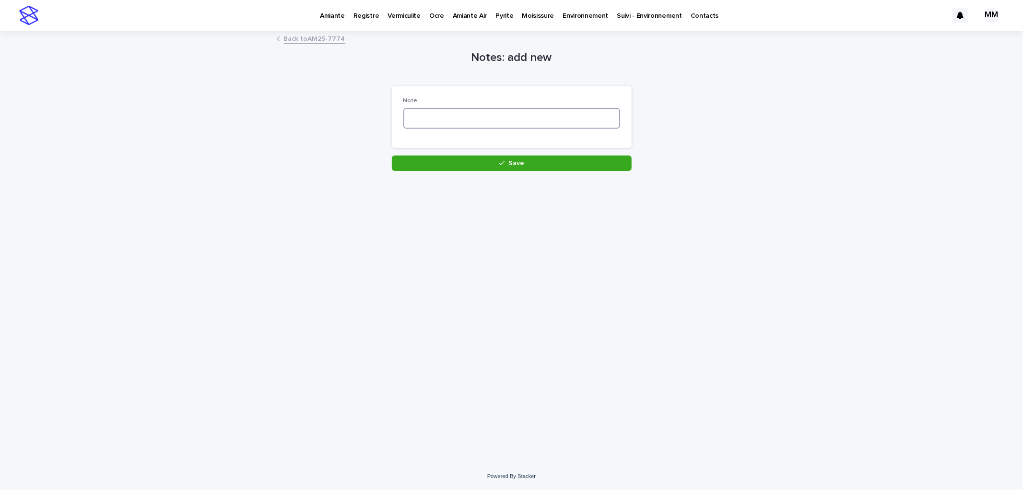
click at [462, 118] on textarea at bounding box center [511, 118] width 217 height 21
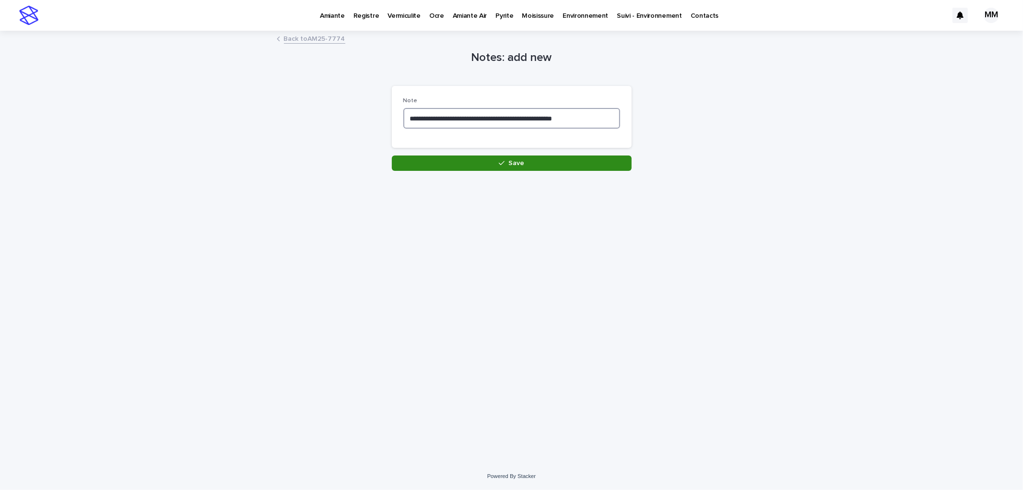
type textarea "**********"
click at [496, 162] on button "Save" at bounding box center [512, 162] width 240 height 15
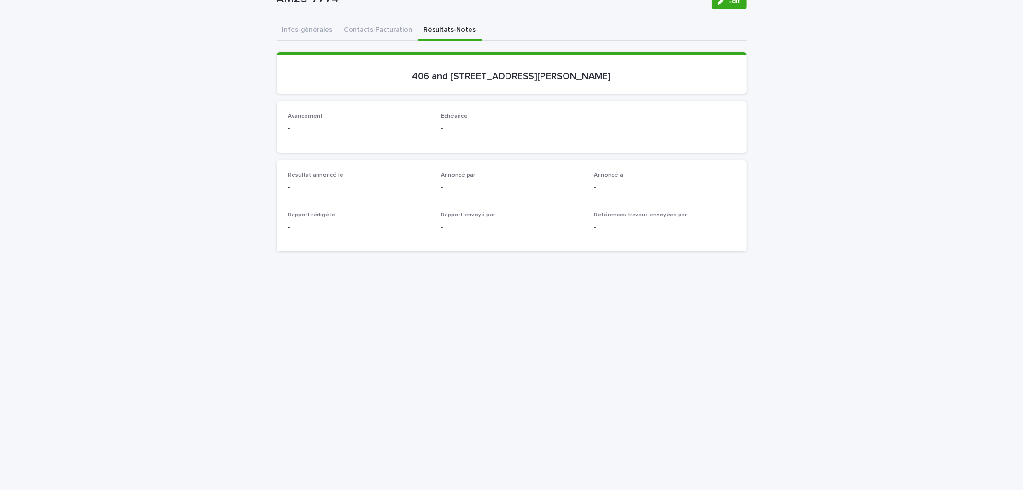
scroll to position [338, 0]
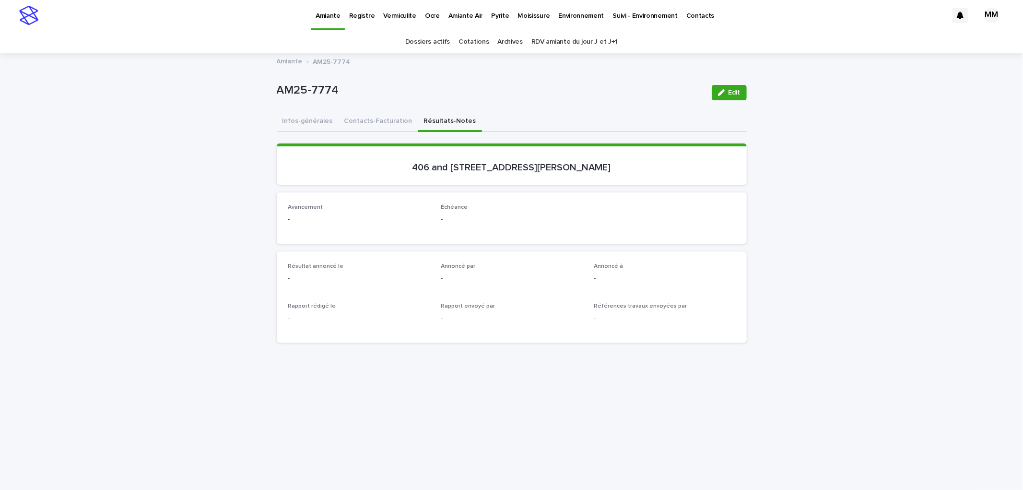
scroll to position [295, 0]
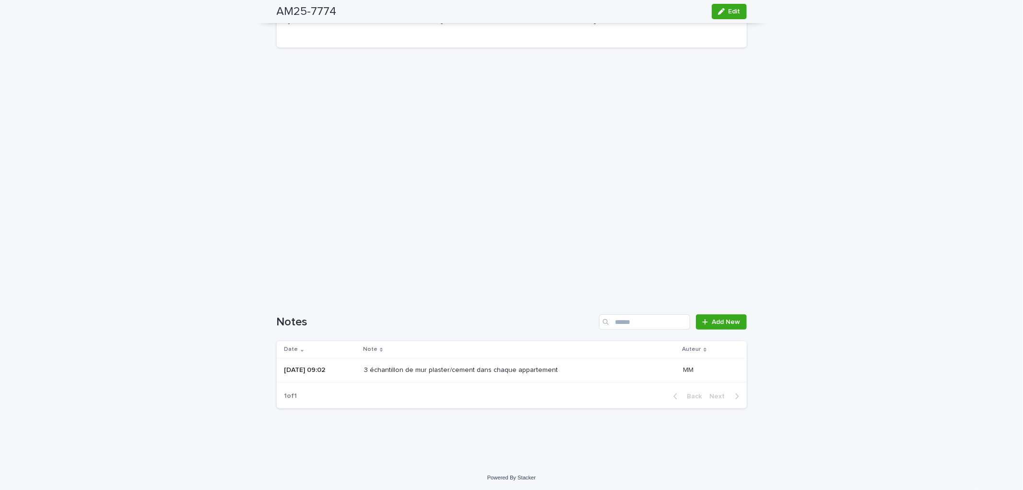
click at [533, 362] on div "3 échantillon de mur plaster/cement dans chaque appartement" at bounding box center [520, 370] width 312 height 16
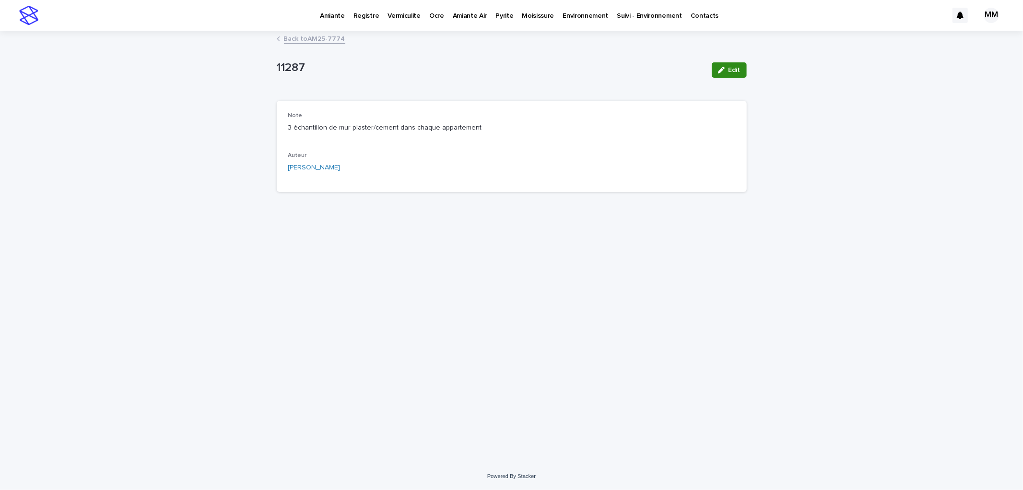
click at [726, 72] on div "button" at bounding box center [723, 70] width 11 height 7
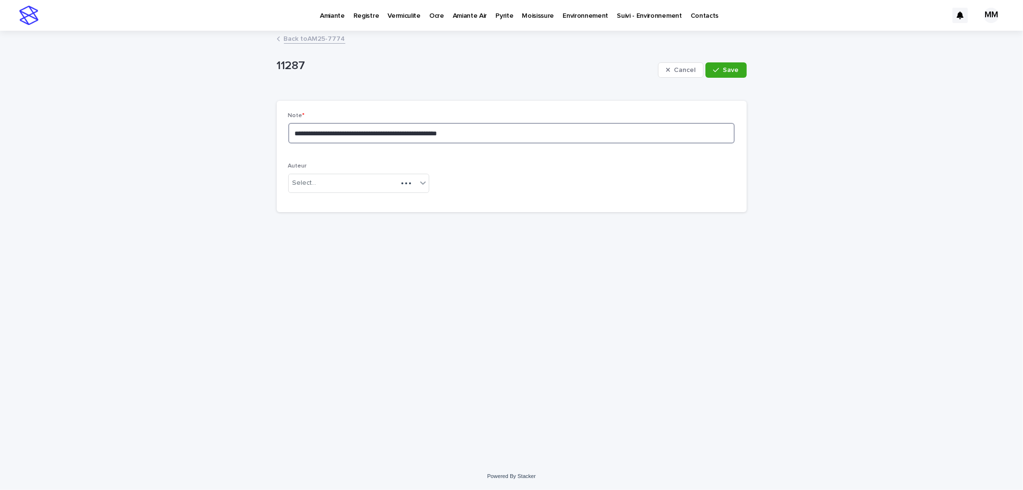
click at [535, 134] on textarea "**********" at bounding box center [511, 133] width 447 height 21
type textarea "**********"
click at [711, 72] on button "Save" at bounding box center [726, 69] width 41 height 15
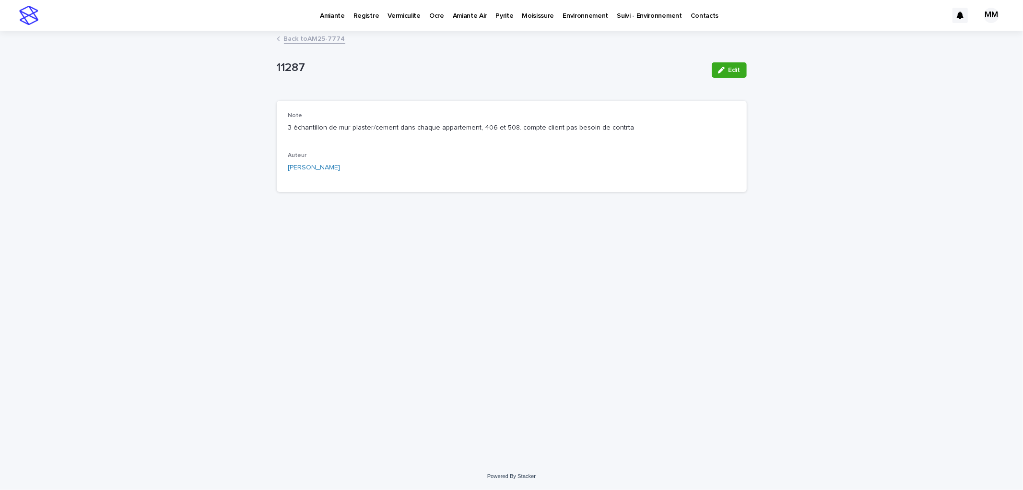
click at [295, 36] on link "Back to AM25-7774" at bounding box center [314, 38] width 61 height 11
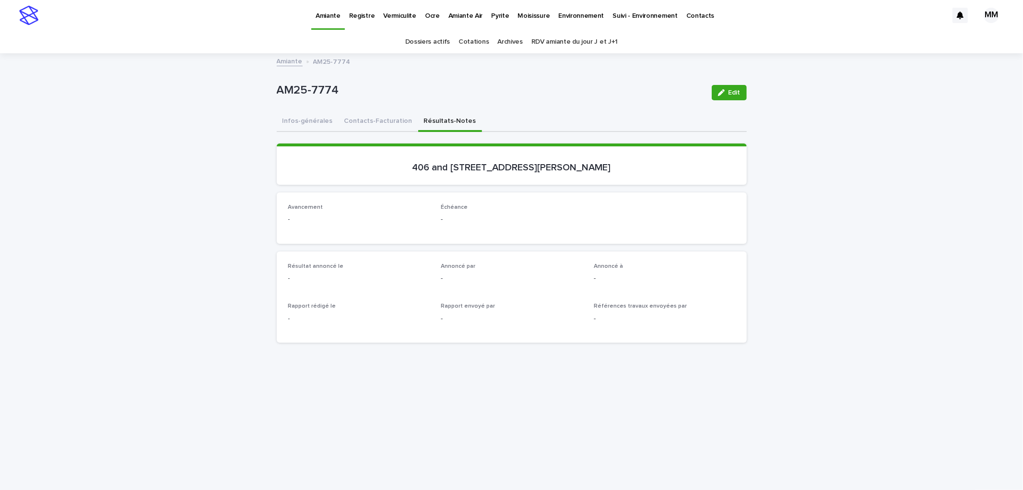
drag, startPoint x: 286, startPoint y: 112, endPoint x: 417, endPoint y: 112, distance: 131.4
click at [286, 112] on button "Infos-générales" at bounding box center [308, 122] width 62 height 20
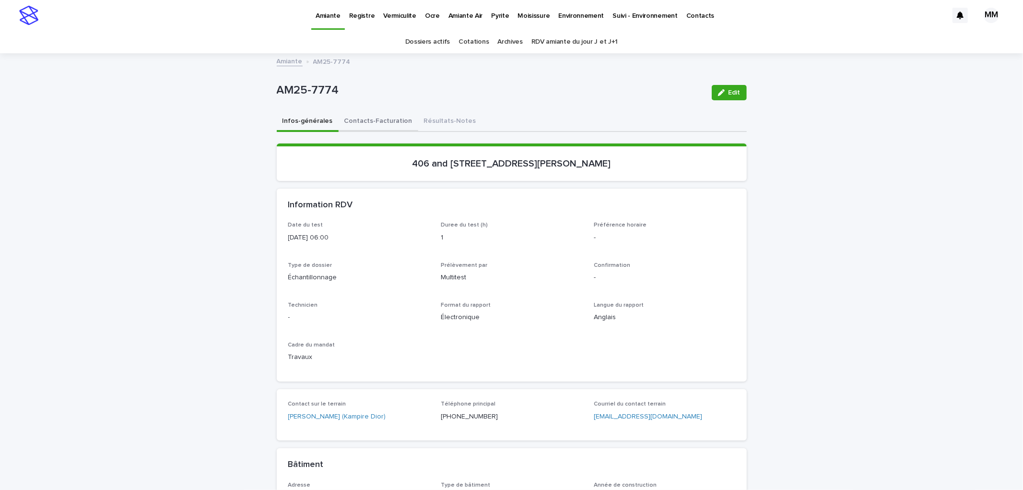
drag, startPoint x: 376, startPoint y: 118, endPoint x: 686, endPoint y: 94, distance: 310.8
click at [376, 119] on button "Contacts-Facturation" at bounding box center [379, 122] width 80 height 20
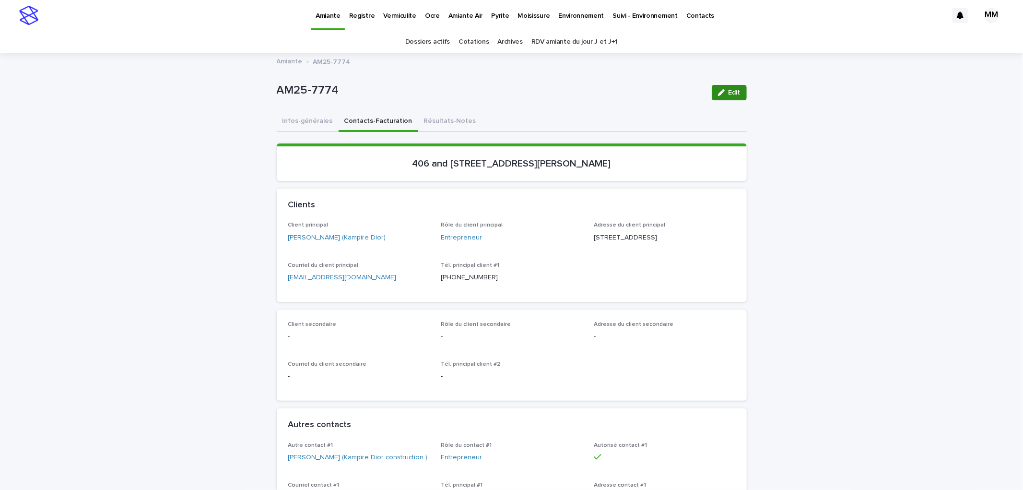
click at [720, 94] on icon "button" at bounding box center [721, 92] width 7 height 7
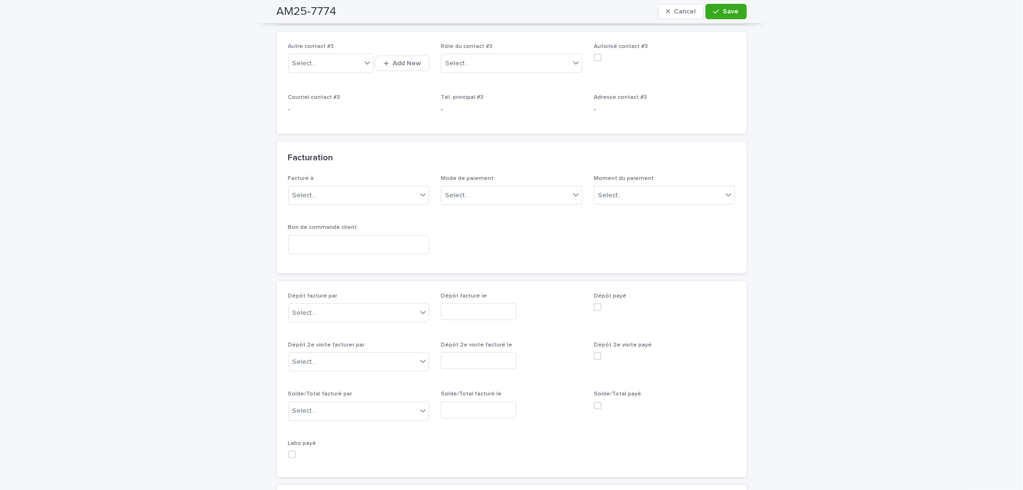
scroll to position [799, 0]
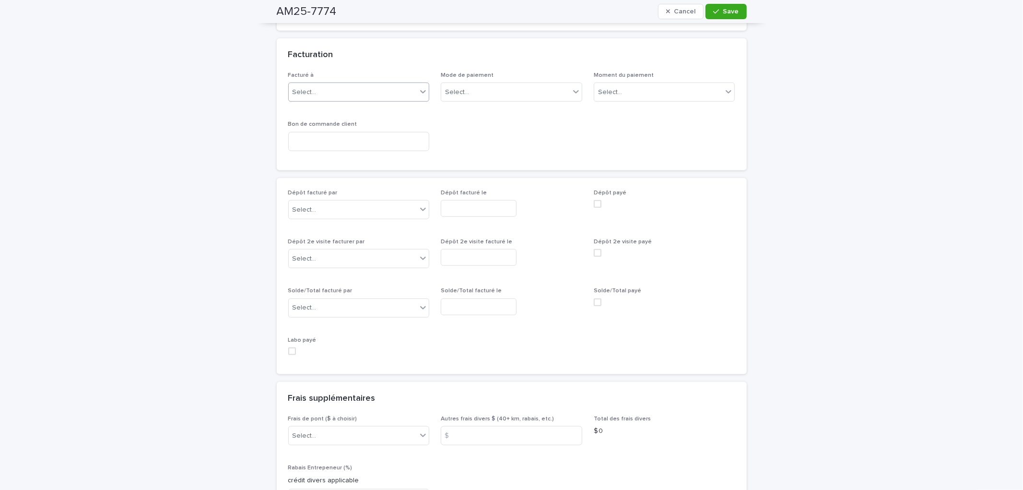
click at [370, 100] on div "Select..." at bounding box center [353, 92] width 129 height 16
click at [357, 219] on div "Entrepreneur" at bounding box center [354, 220] width 141 height 17
click at [488, 100] on div "Select..." at bounding box center [505, 92] width 129 height 16
click at [482, 185] on div "Transfert" at bounding box center [507, 186] width 141 height 17
click at [624, 97] on div "Select..." at bounding box center [658, 92] width 129 height 16
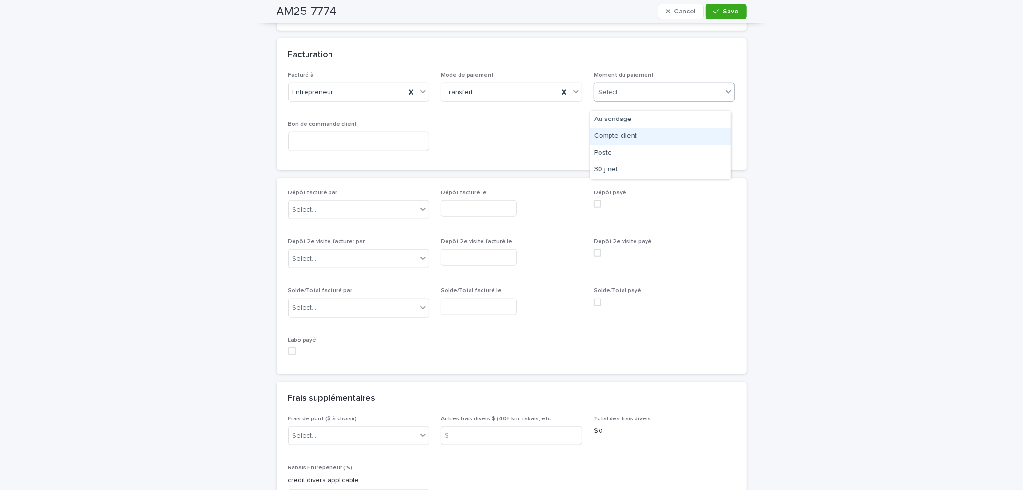
click at [627, 137] on div "Compte client" at bounding box center [660, 136] width 141 height 17
click at [718, 12] on div "button" at bounding box center [718, 11] width 10 height 7
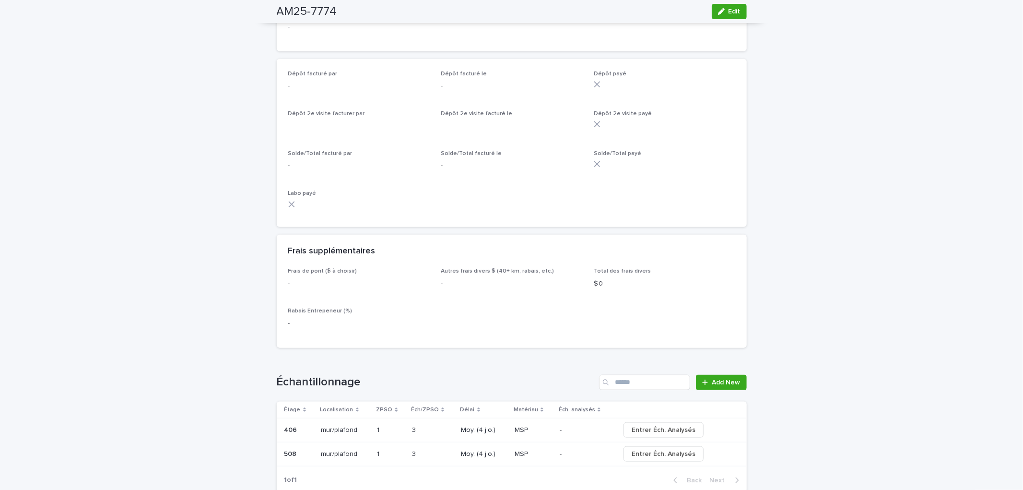
scroll to position [714, 0]
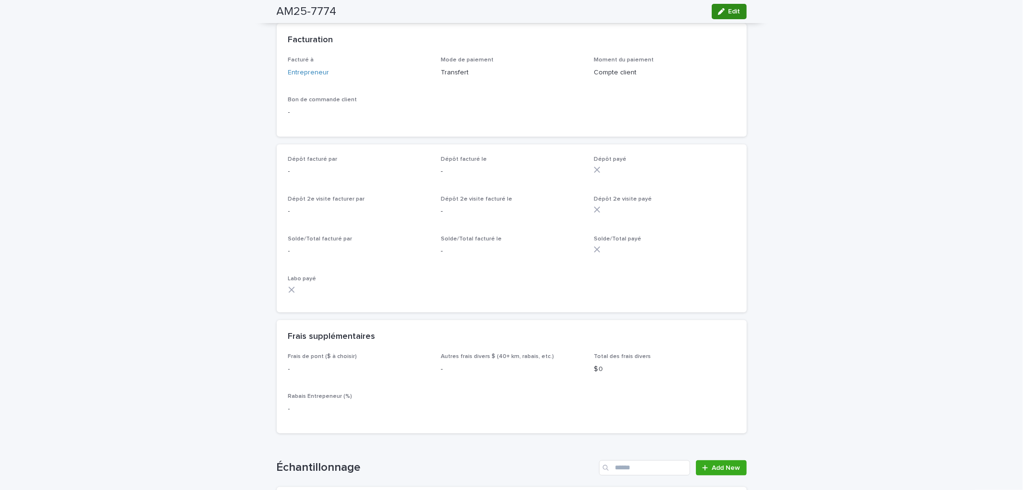
click at [729, 11] on span "Edit" at bounding box center [735, 11] width 12 height 7
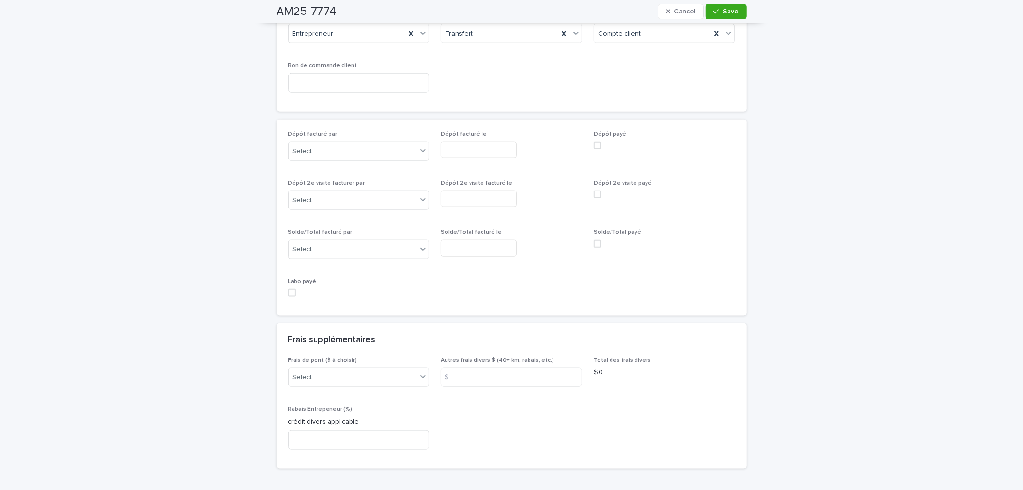
scroll to position [959, 0]
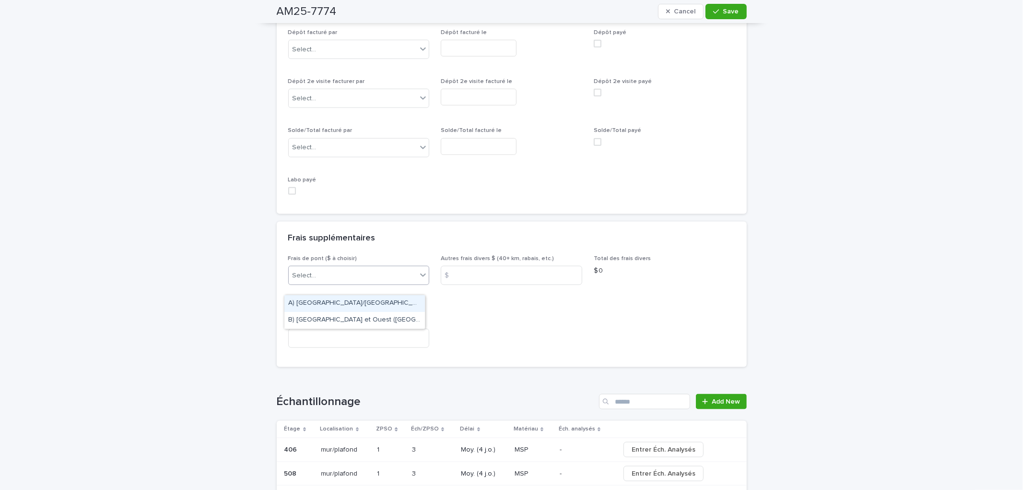
click at [336, 283] on div "Select..." at bounding box center [353, 276] width 129 height 16
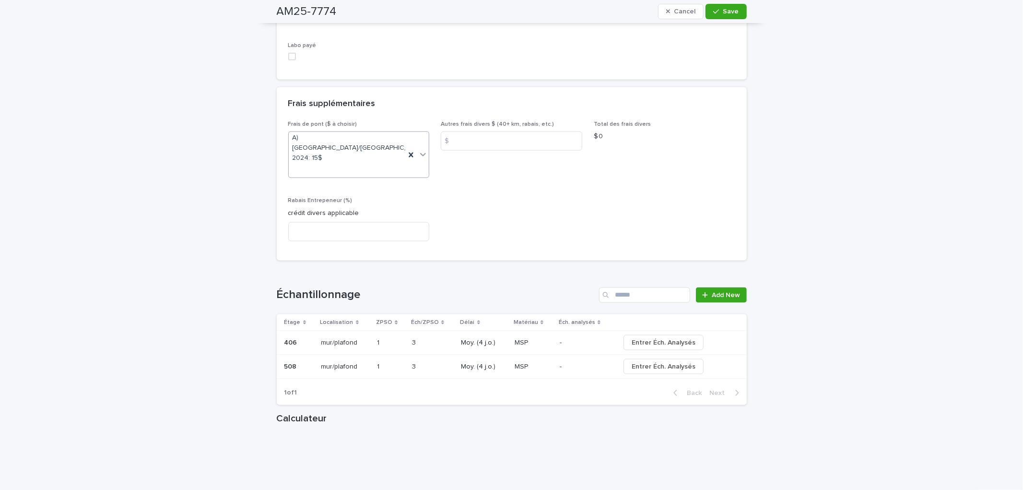
scroll to position [1119, 0]
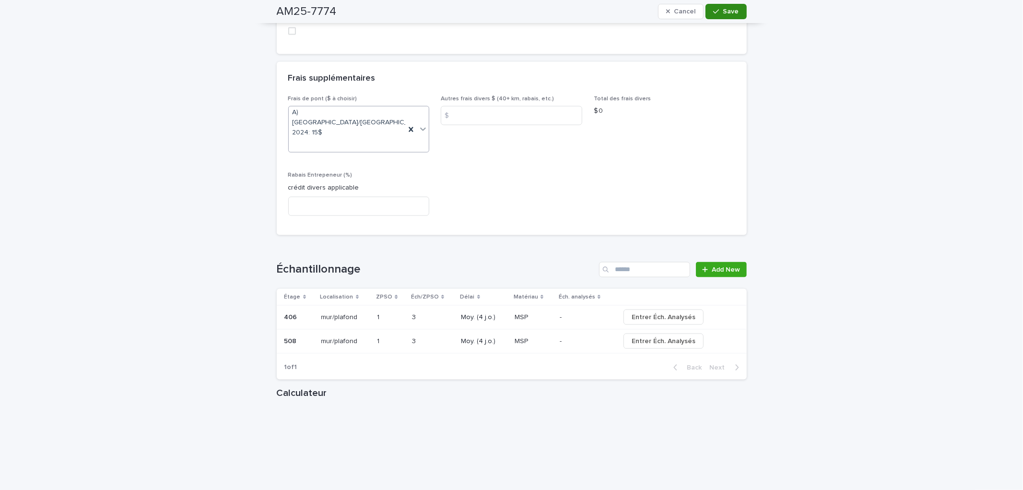
click at [726, 12] on span "Save" at bounding box center [731, 11] width 16 height 7
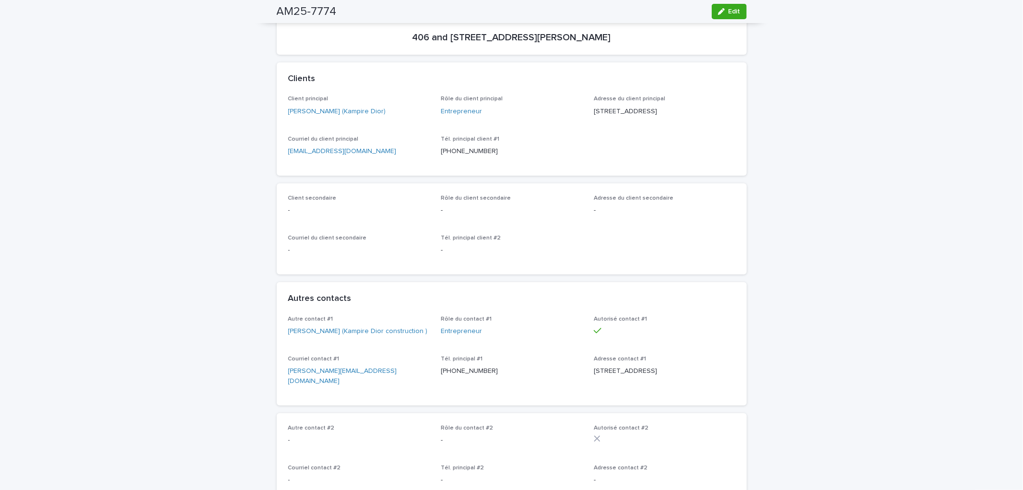
scroll to position [0, 0]
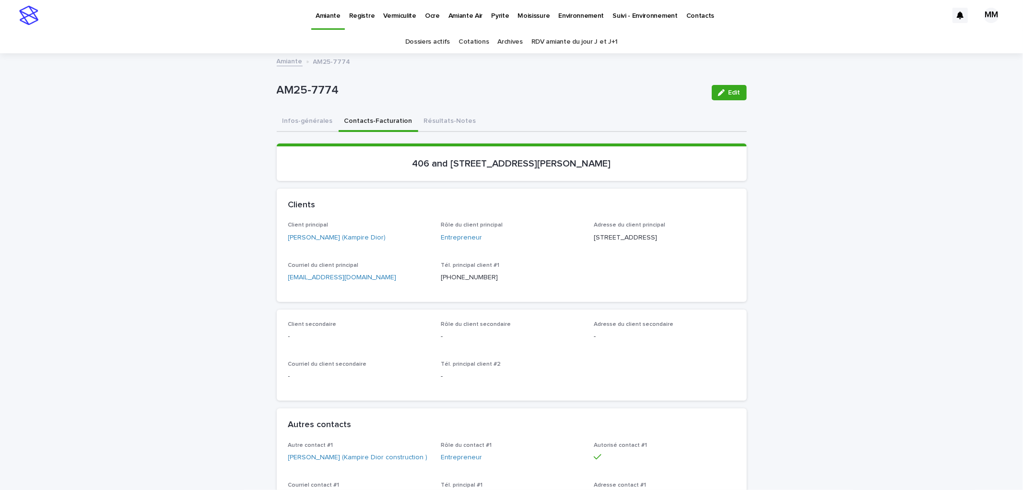
drag, startPoint x: 297, startPoint y: 121, endPoint x: 736, endPoint y: 130, distance: 439.0
click at [297, 121] on button "Infos-générales" at bounding box center [308, 122] width 62 height 20
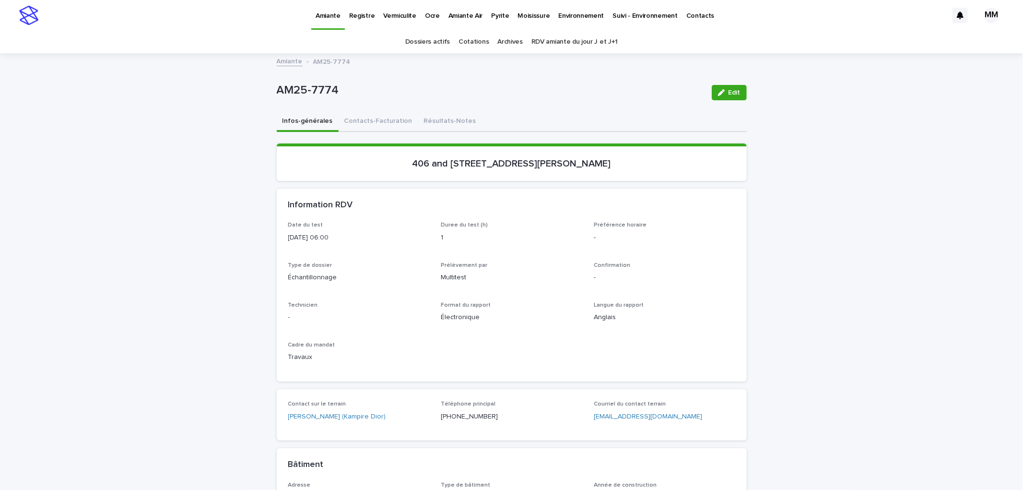
click at [495, 16] on p "Pyrite" at bounding box center [500, 10] width 18 height 20
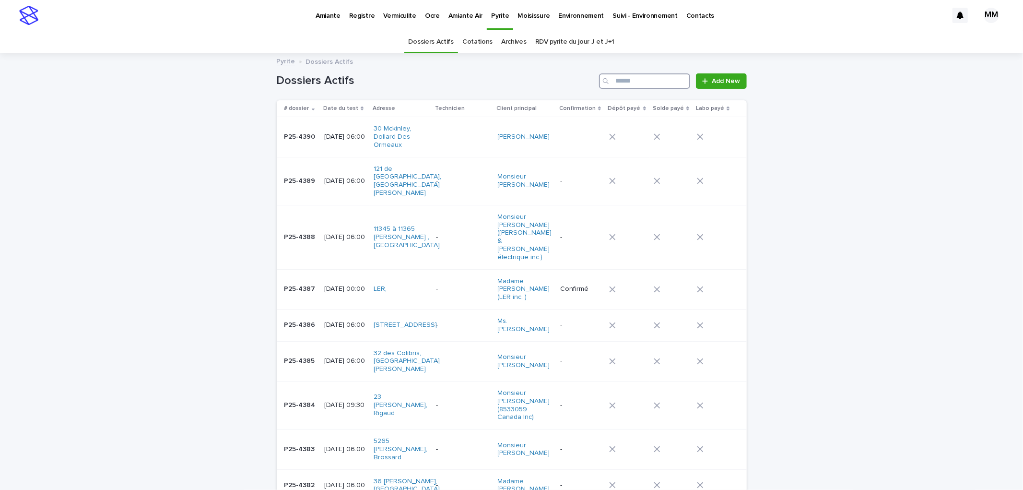
click at [646, 82] on input "Search" at bounding box center [644, 80] width 91 height 15
type input "********"
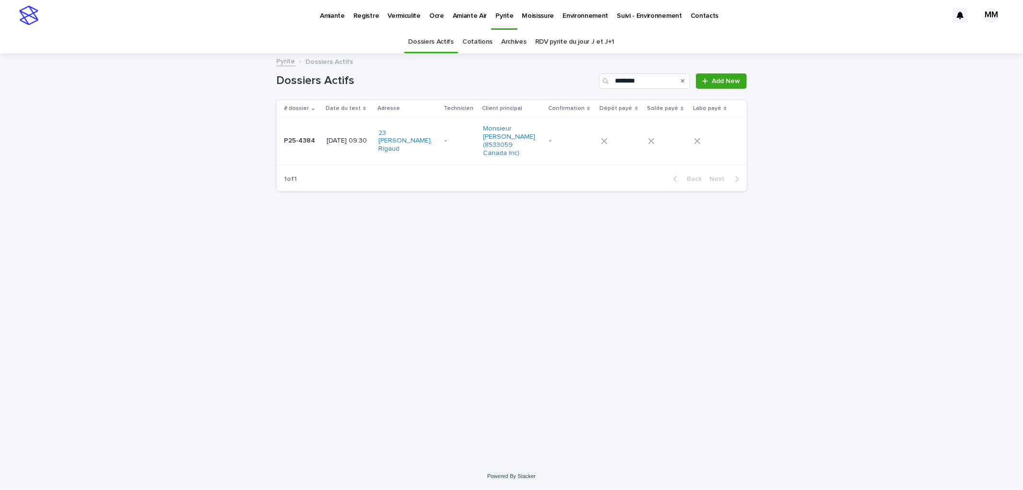
click at [365, 138] on p "[DATE] 09:30" at bounding box center [349, 141] width 44 height 8
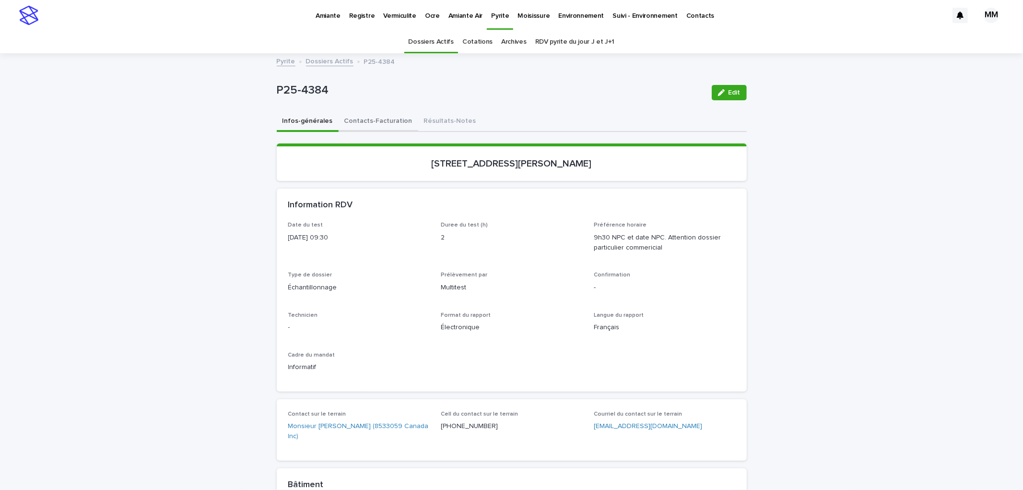
click at [386, 121] on button "Contacts-Facturation" at bounding box center [379, 122] width 80 height 20
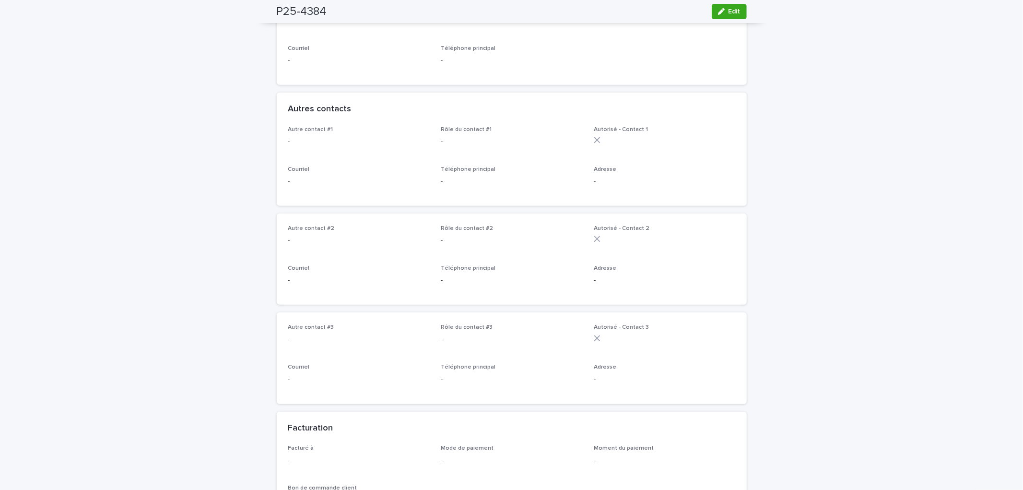
scroll to position [53, 0]
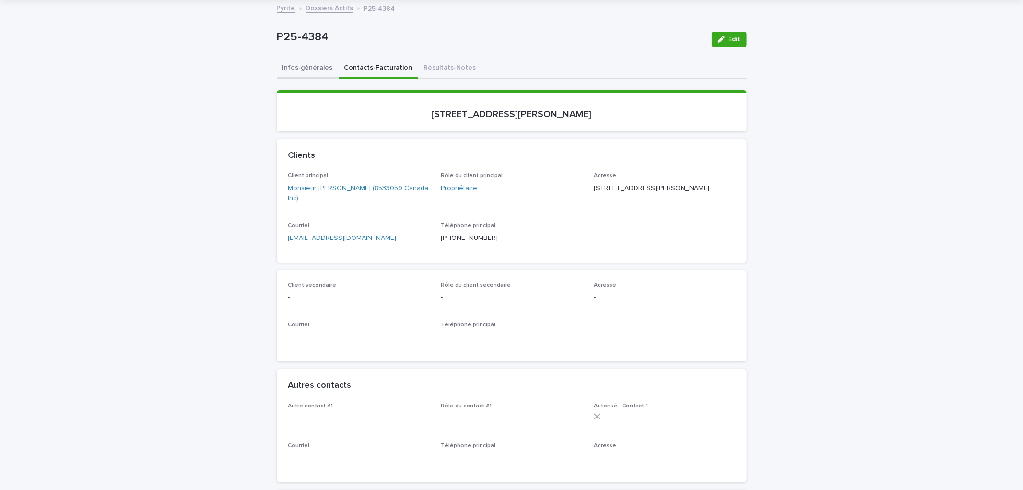
click at [312, 68] on button "Infos-générales" at bounding box center [308, 69] width 62 height 20
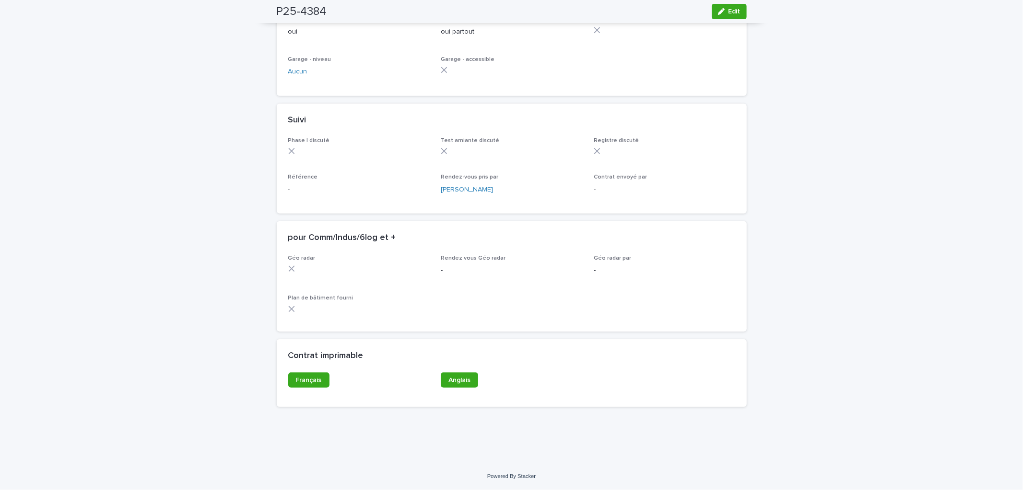
scroll to position [694, 0]
click at [720, 11] on icon "button" at bounding box center [721, 11] width 7 height 7
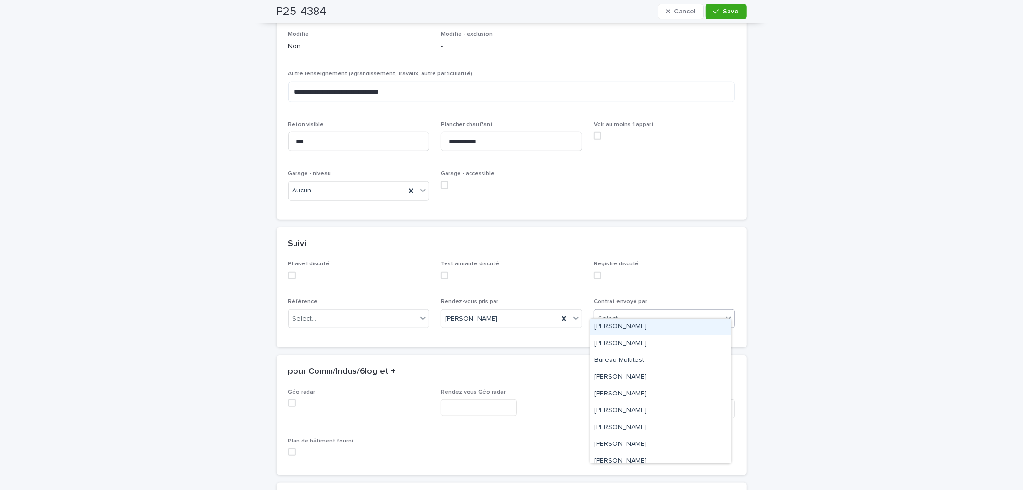
click at [655, 311] on div "Select..." at bounding box center [658, 319] width 129 height 16
type input "**"
click at [630, 322] on div "[PERSON_NAME]" at bounding box center [660, 326] width 141 height 17
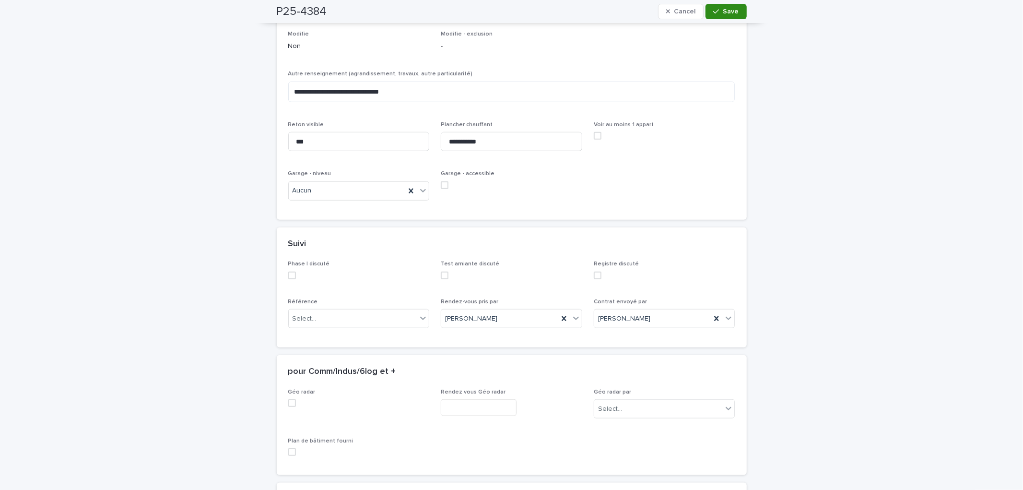
click at [732, 12] on span "Save" at bounding box center [731, 11] width 16 height 7
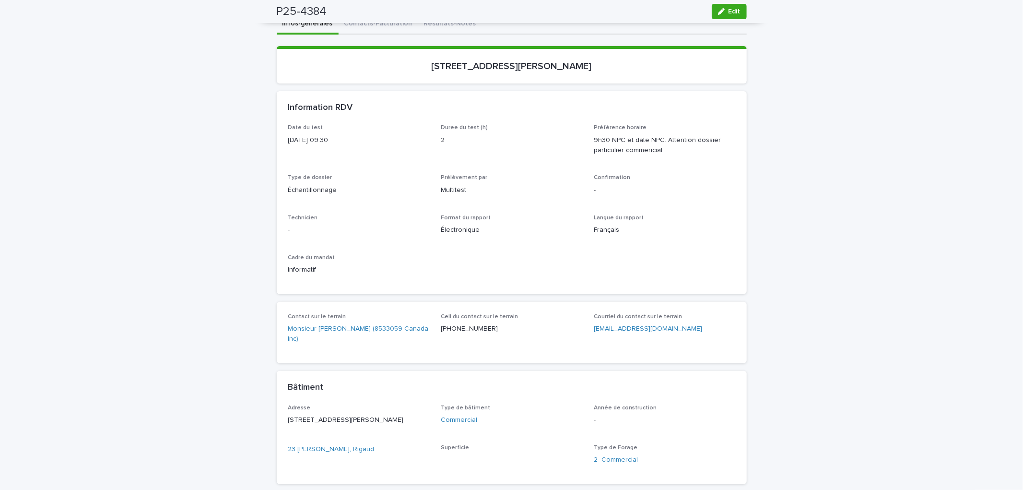
scroll to position [0, 0]
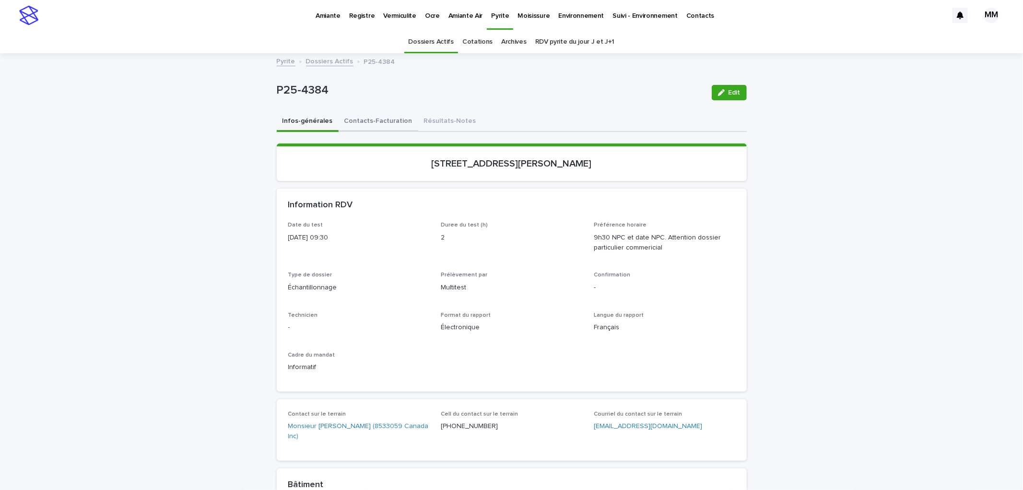
click at [353, 114] on button "Contacts-Facturation" at bounding box center [379, 122] width 80 height 20
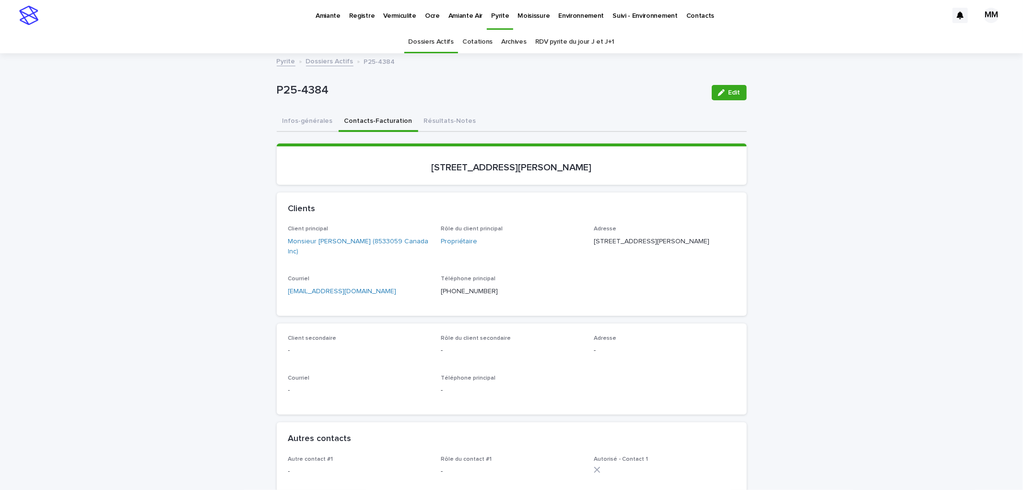
click at [277, 61] on link "Pyrite" at bounding box center [286, 60] width 19 height 11
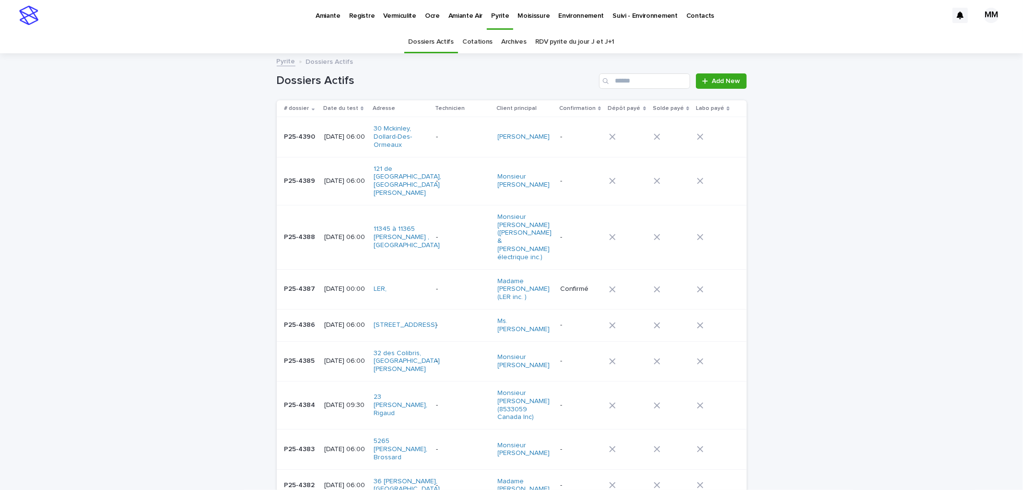
click at [470, 15] on p "Amiante Air" at bounding box center [465, 10] width 35 height 20
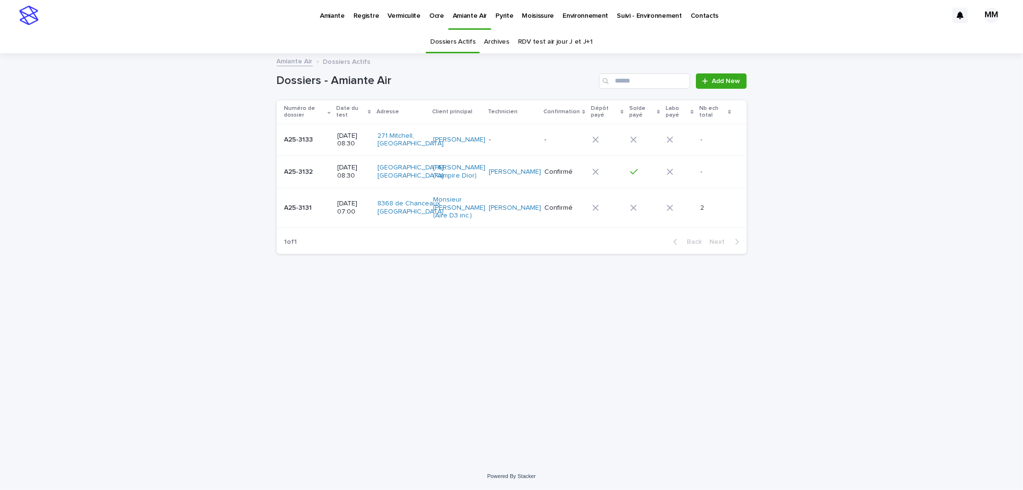
click at [326, 173] on p at bounding box center [307, 172] width 46 height 8
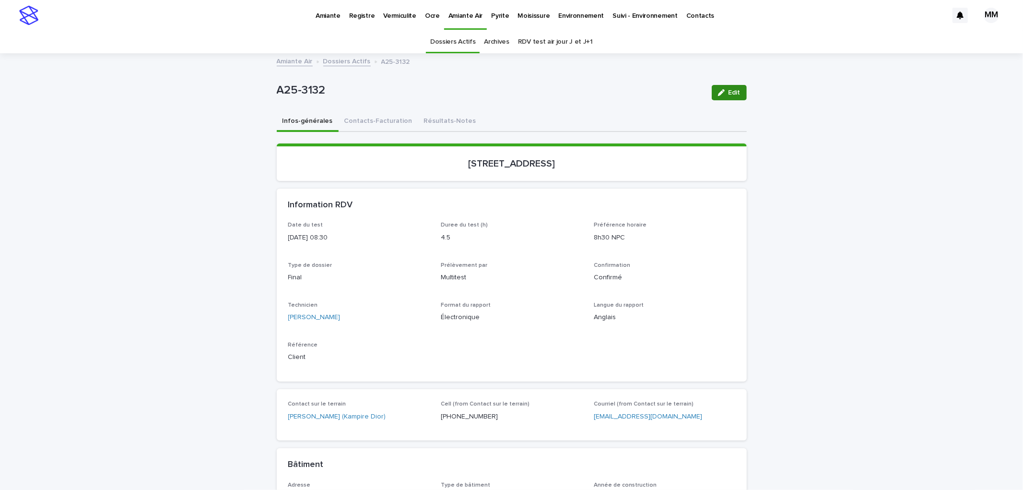
click at [729, 89] on span "Edit" at bounding box center [735, 92] width 12 height 7
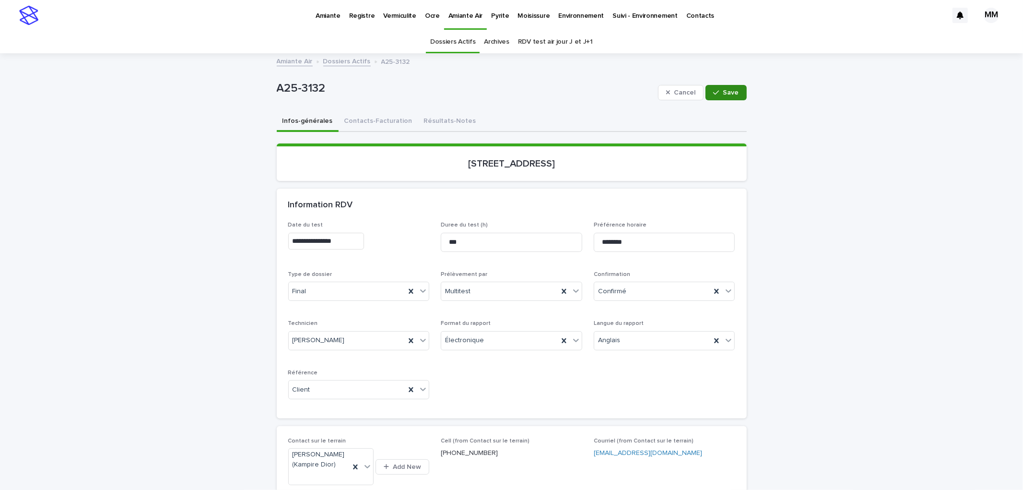
click at [710, 91] on button "Save" at bounding box center [726, 92] width 41 height 15
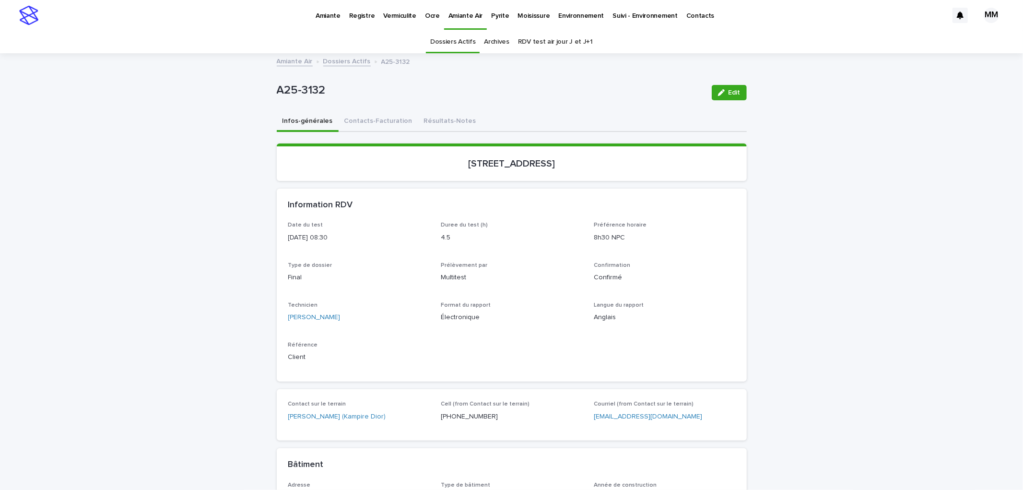
click at [283, 63] on link "Amiante Air" at bounding box center [295, 60] width 36 height 11
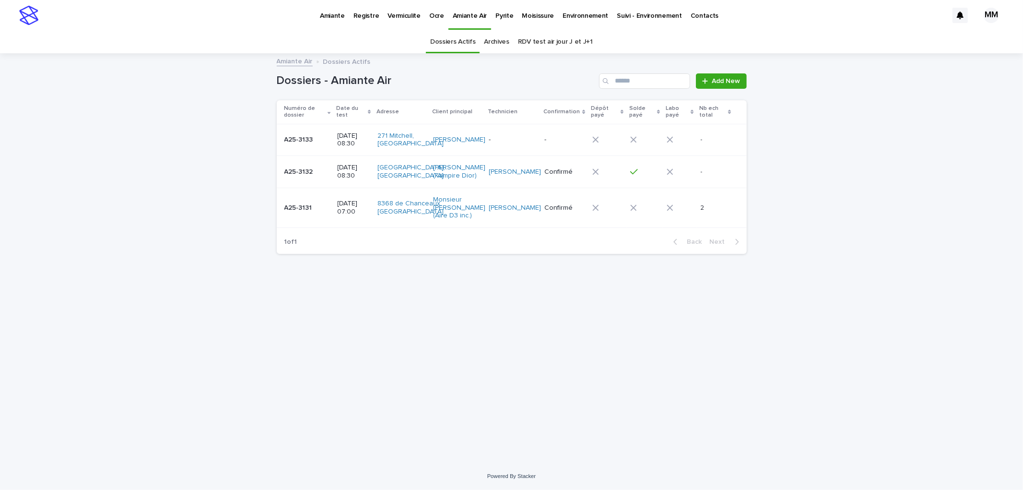
click at [492, 144] on td "-" at bounding box center [513, 140] width 56 height 32
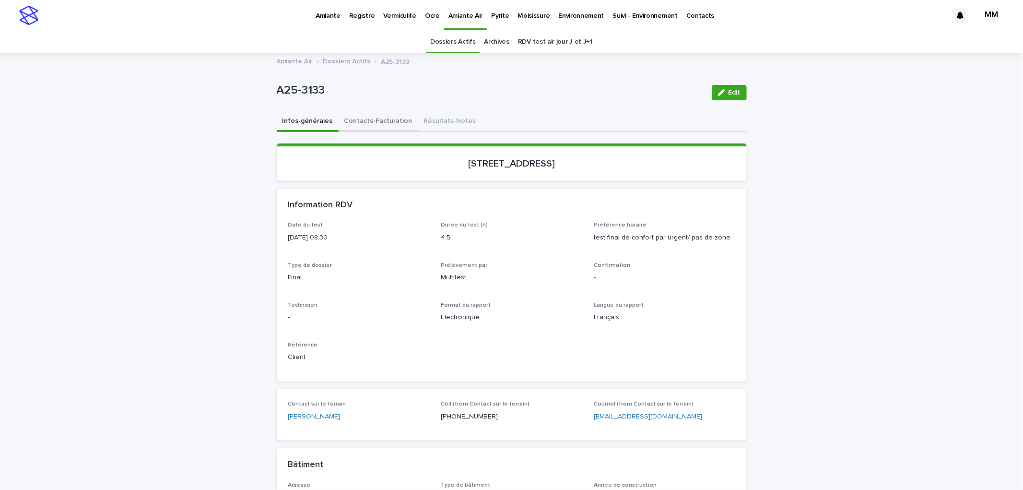
click at [384, 120] on button "Contacts-Facturation" at bounding box center [379, 122] width 80 height 20
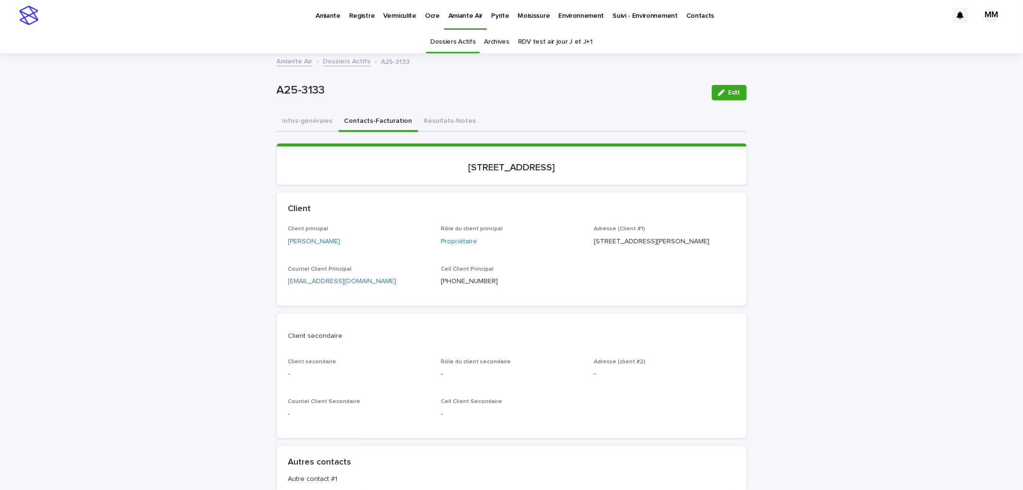
click at [290, 61] on link "Amiante Air" at bounding box center [295, 60] width 36 height 11
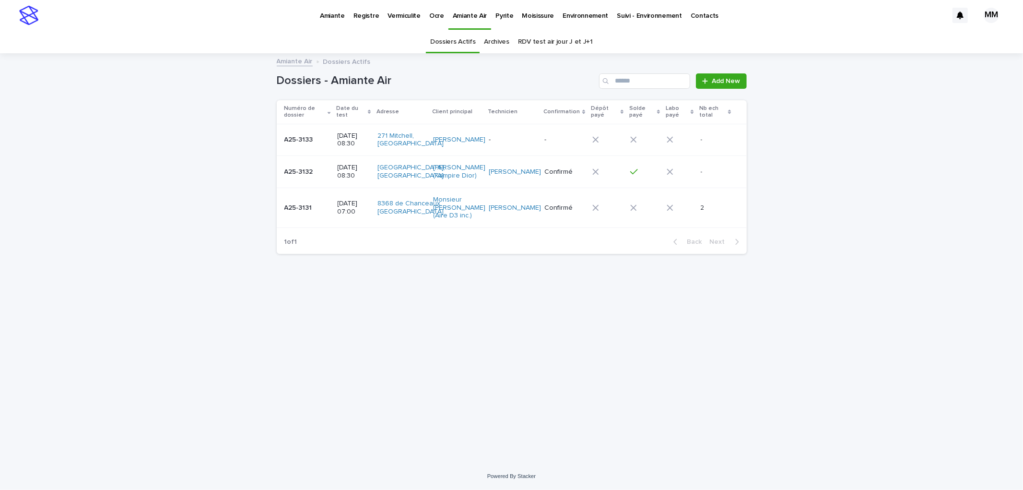
click at [369, 330] on div "Loading... Saving… Loading... Saving… Dossiers - Amiante Air Add New Numéro de …" at bounding box center [512, 246] width 480 height 384
drag, startPoint x: 500, startPoint y: 328, endPoint x: 473, endPoint y: 377, distance: 56.9
click at [500, 329] on div "Loading... Saving… Loading... Saving… Dossiers - Amiante Air Add New Numéro de …" at bounding box center [512, 246] width 480 height 384
click at [563, 15] on p "Environnement" at bounding box center [586, 10] width 46 height 20
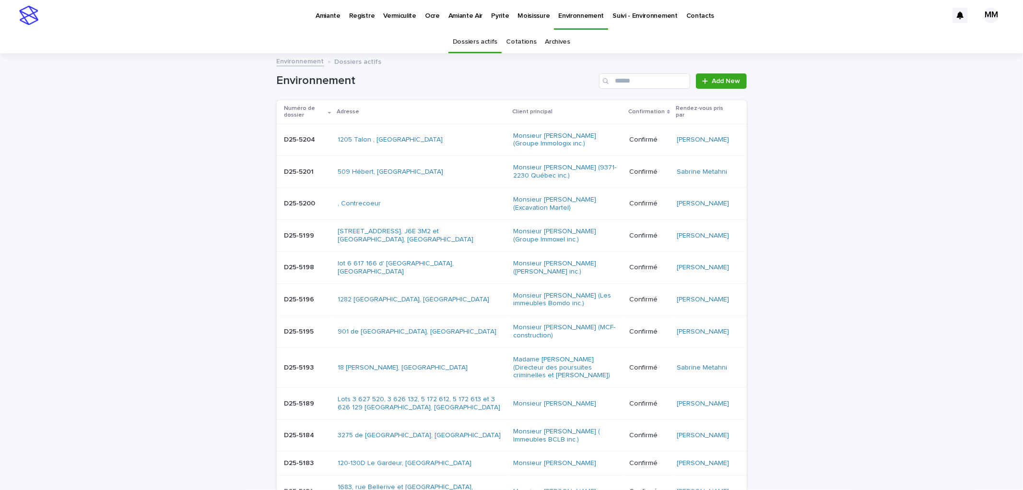
click at [471, 14] on p "Amiante Air" at bounding box center [465, 10] width 35 height 20
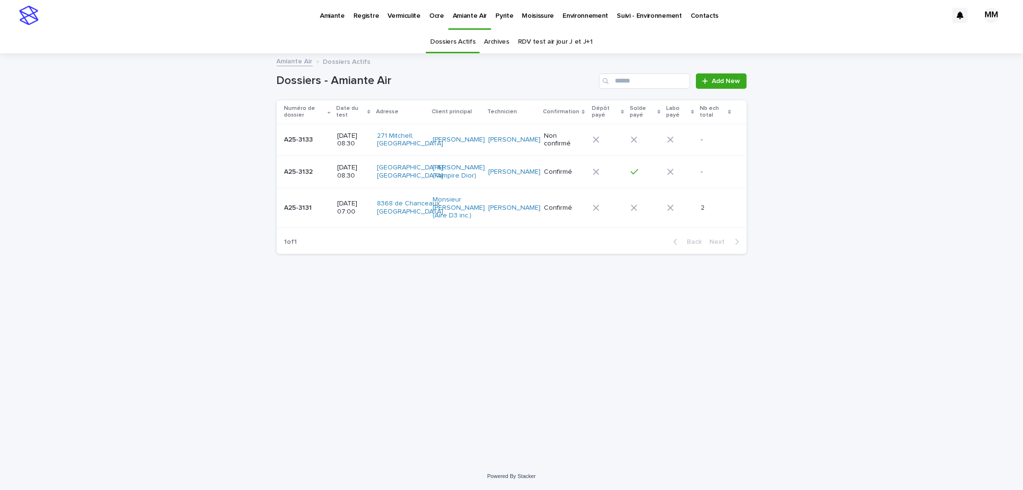
click at [597, 300] on div "Loading... Saving… Loading... Saving… Dossiers - Amiante Air Add New Numéro de …" at bounding box center [512, 246] width 480 height 384
click at [572, 11] on p "Environnement" at bounding box center [586, 10] width 46 height 20
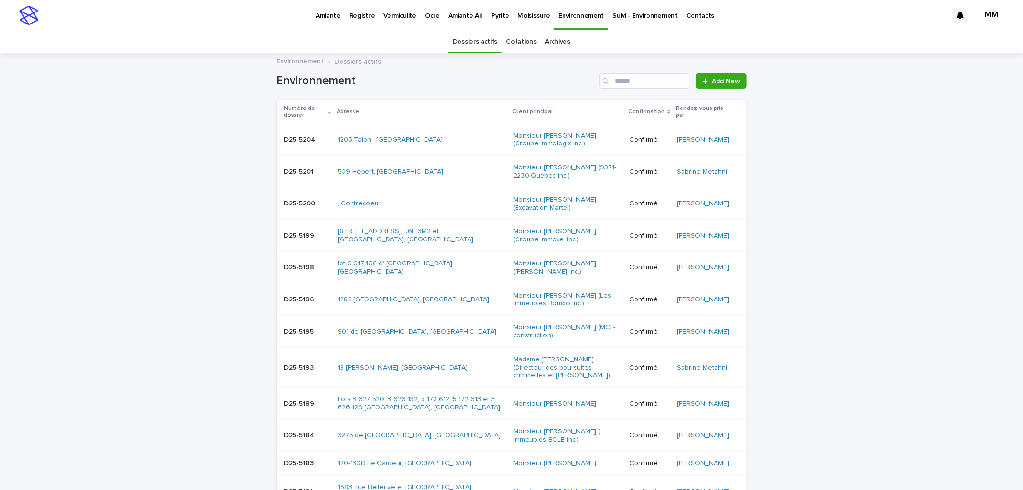
click at [555, 40] on link "Archives" at bounding box center [557, 42] width 25 height 23
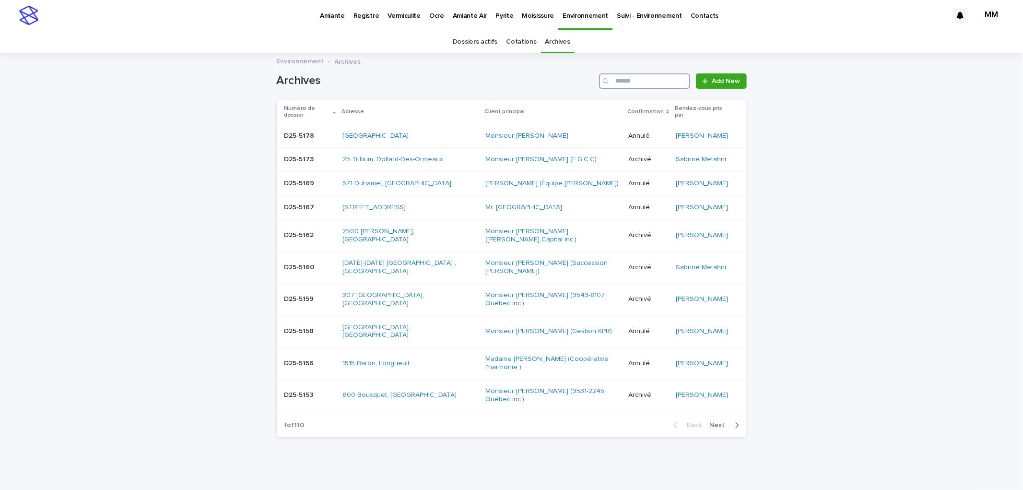
click at [618, 81] on input "Search" at bounding box center [644, 80] width 91 height 15
type input "********"
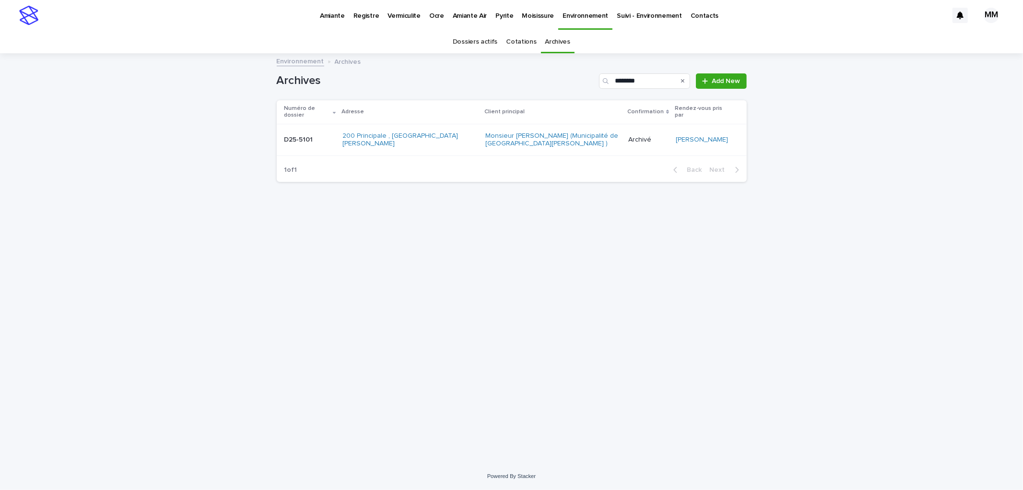
click at [314, 144] on div "D25-5101 D25-5101" at bounding box center [309, 140] width 50 height 16
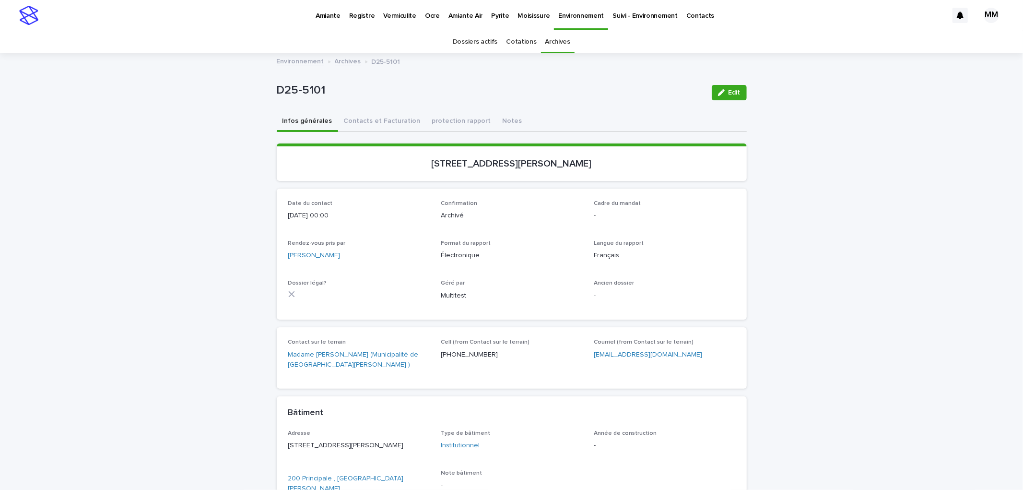
click at [382, 132] on div "Loading... Saving… Loading... Saving… Loading... Saving… [STREET_ADDRESS][PERSO…" at bounding box center [512, 375] width 470 height 487
click at [382, 125] on button "Contacts et Facturation" at bounding box center [382, 122] width 88 height 20
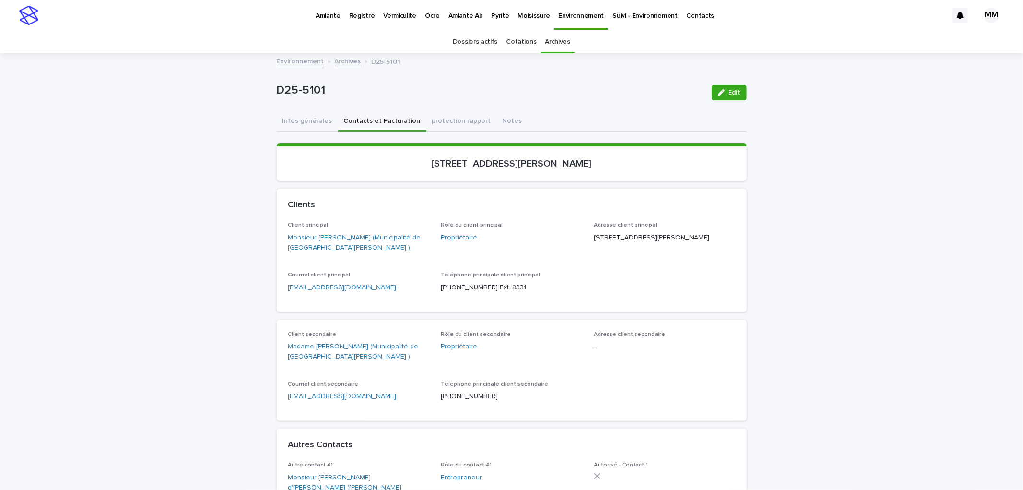
click at [469, 17] on p "Amiante Air" at bounding box center [465, 10] width 35 height 20
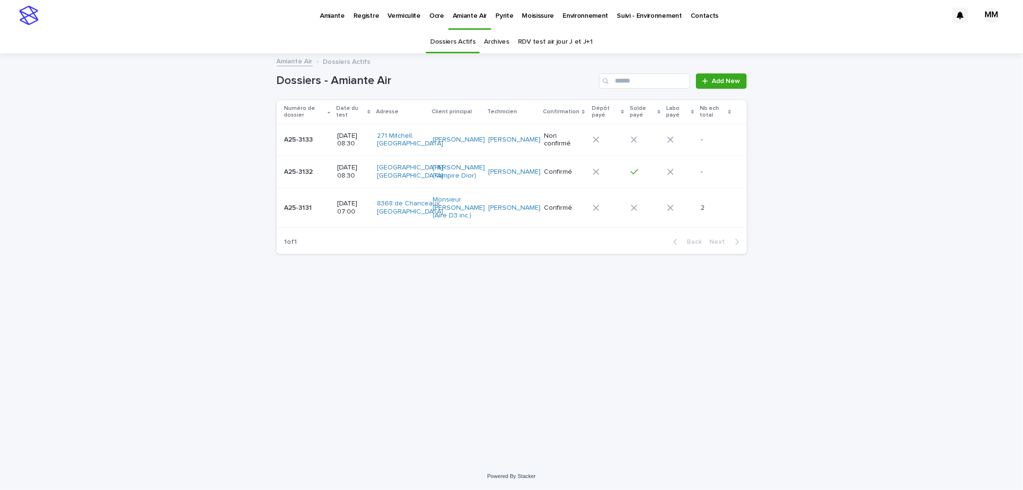
click at [334, 151] on td "[DATE] 08:30" at bounding box center [353, 140] width 40 height 32
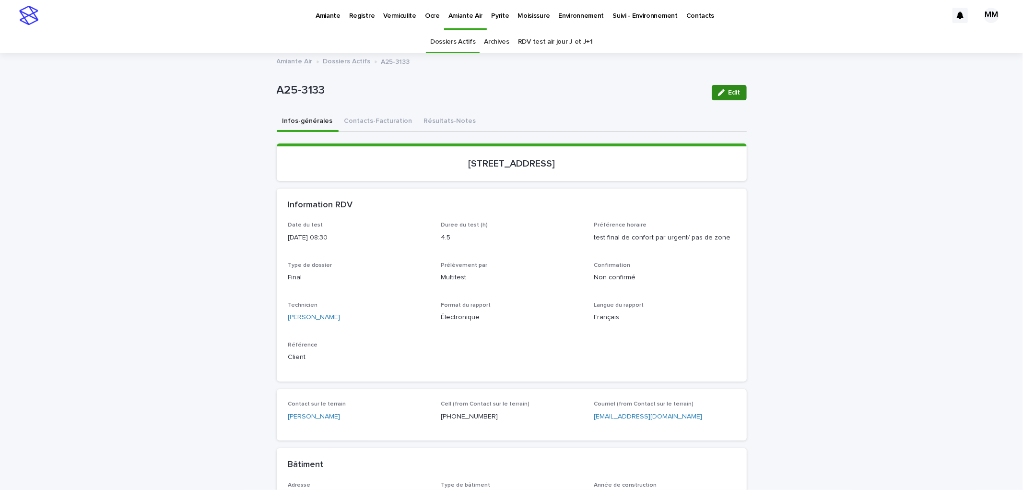
click at [726, 88] on button "Edit" at bounding box center [729, 92] width 35 height 15
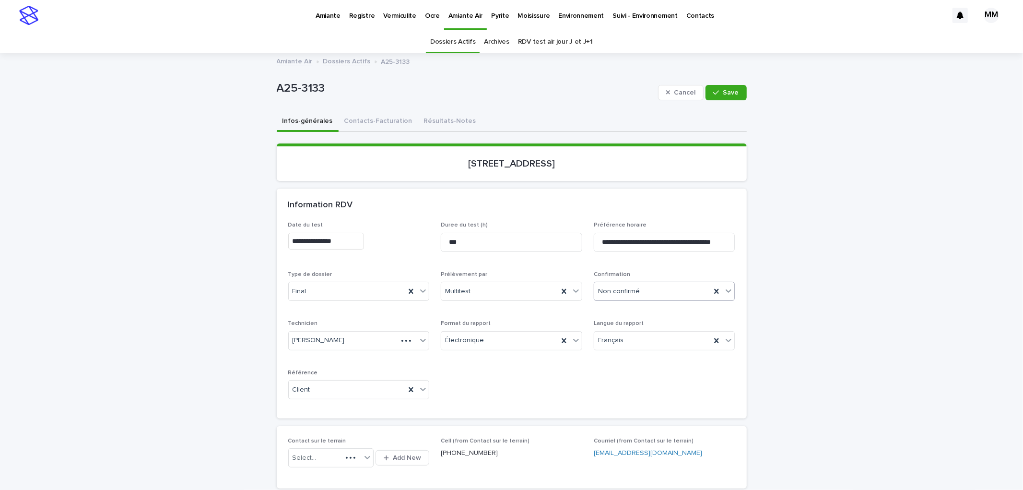
click at [645, 294] on div "Non confirmé" at bounding box center [652, 291] width 117 height 16
drag, startPoint x: 634, startPoint y: 358, endPoint x: 667, endPoint y: 257, distance: 106.6
click at [633, 359] on div "Confirmé" at bounding box center [660, 359] width 141 height 17
click at [730, 95] on span "Save" at bounding box center [731, 92] width 16 height 7
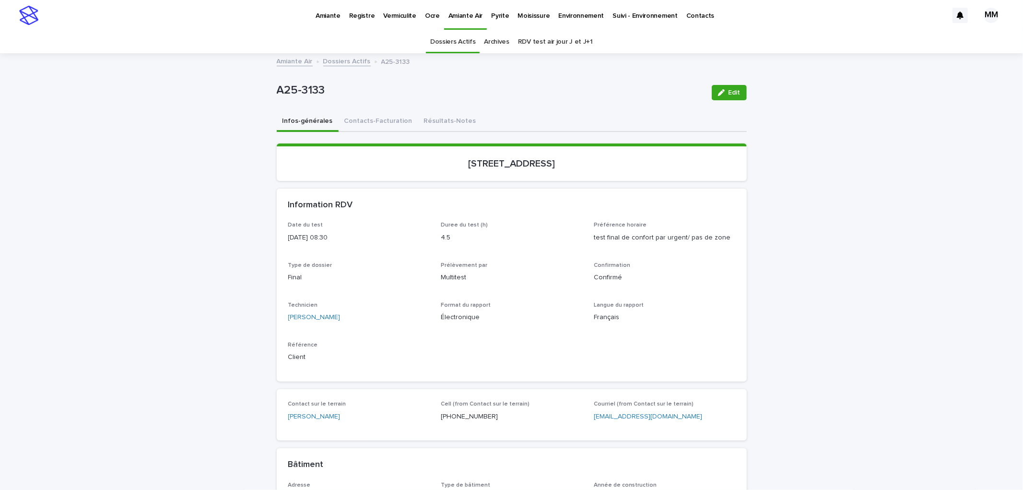
click at [281, 66] on link "Amiante Air" at bounding box center [295, 60] width 36 height 11
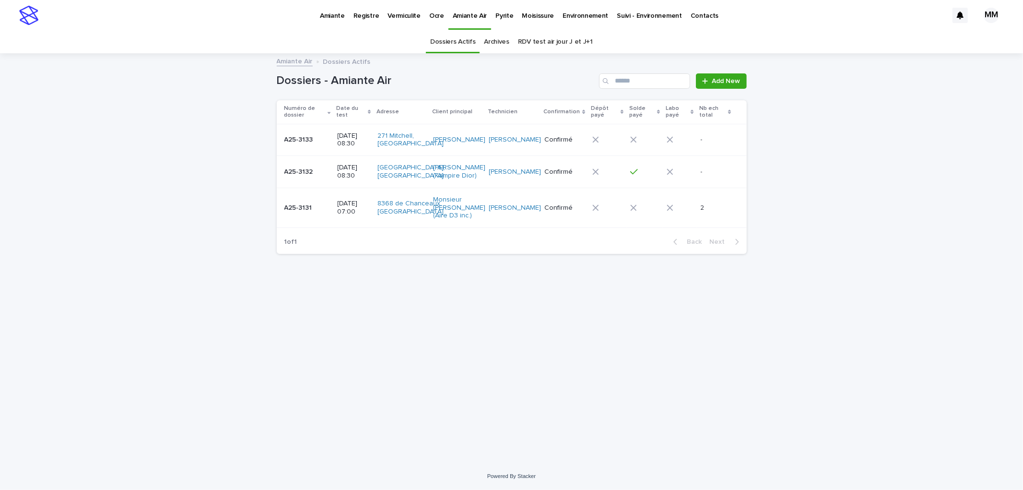
click at [630, 308] on div "Loading... Saving… Loading... Saving… Dossiers - Amiante Air Add New Numéro de …" at bounding box center [512, 246] width 480 height 384
click at [334, 19] on p "Amiante" at bounding box center [332, 10] width 25 height 20
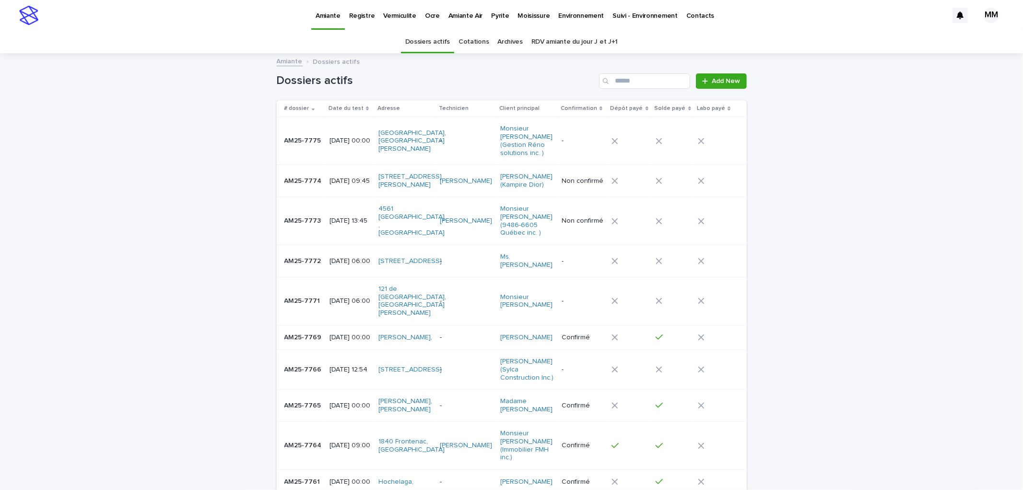
click at [565, 12] on p "Environnement" at bounding box center [581, 10] width 46 height 20
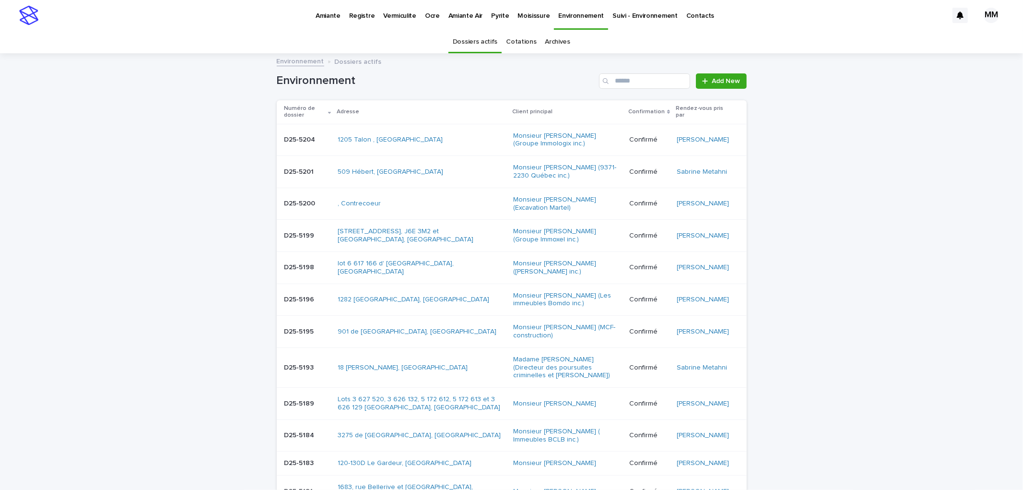
click at [513, 44] on link "Cotations" at bounding box center [521, 42] width 30 height 23
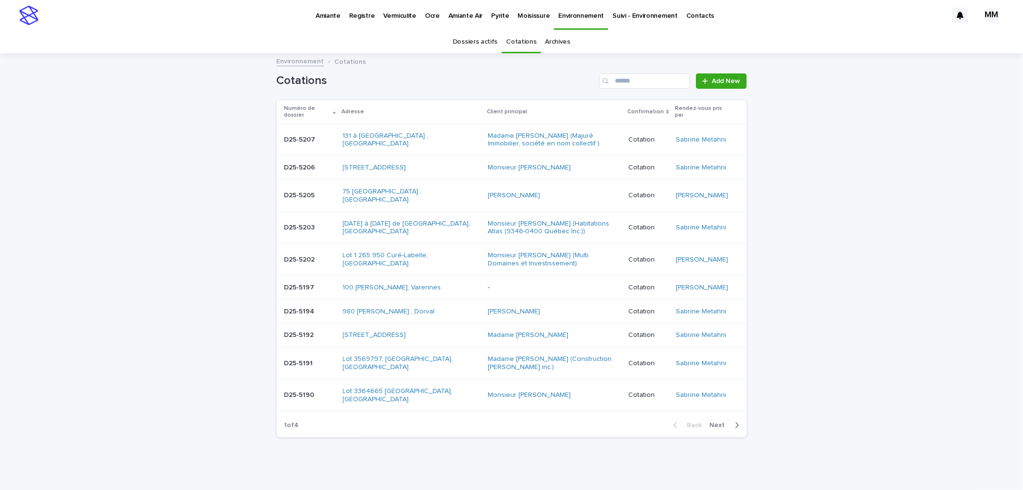
click at [308, 200] on p "D25-5205" at bounding box center [300, 194] width 33 height 10
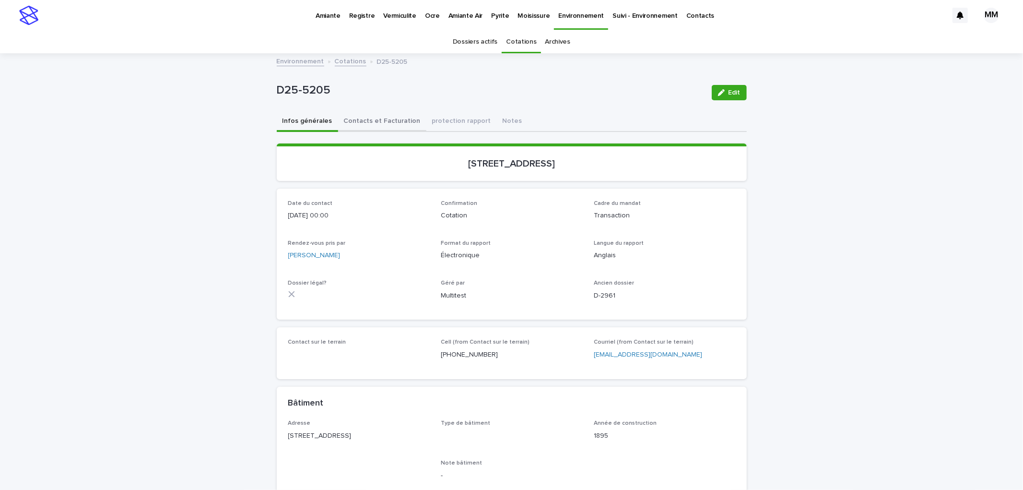
drag, startPoint x: 405, startPoint y: 127, endPoint x: 369, endPoint y: 118, distance: 37.1
click at [369, 118] on button "Contacts et Facturation" at bounding box center [382, 122] width 88 height 20
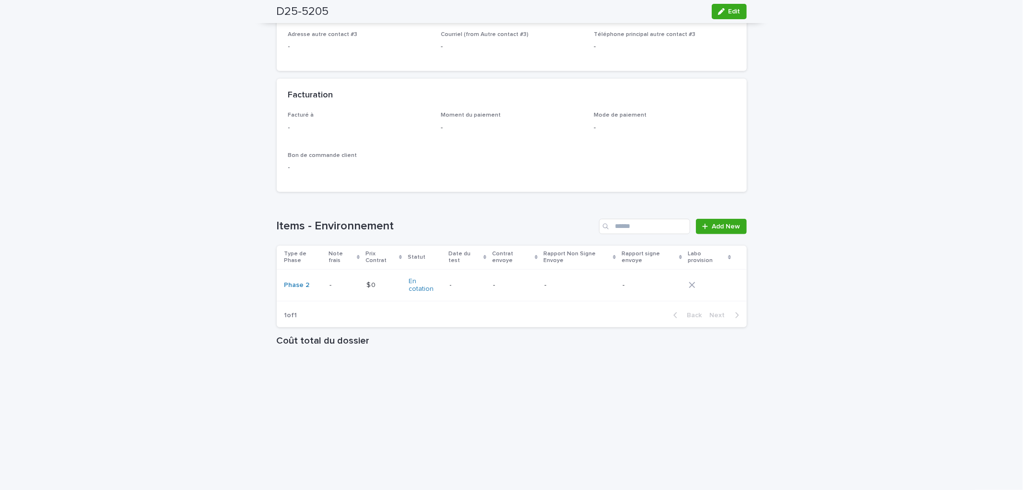
scroll to position [712, 0]
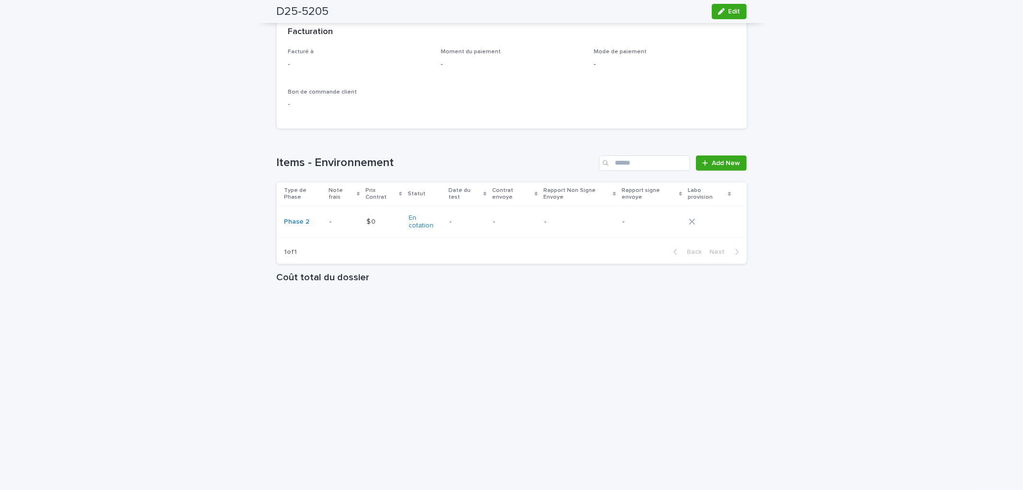
click at [558, 218] on p "-" at bounding box center [579, 222] width 71 height 8
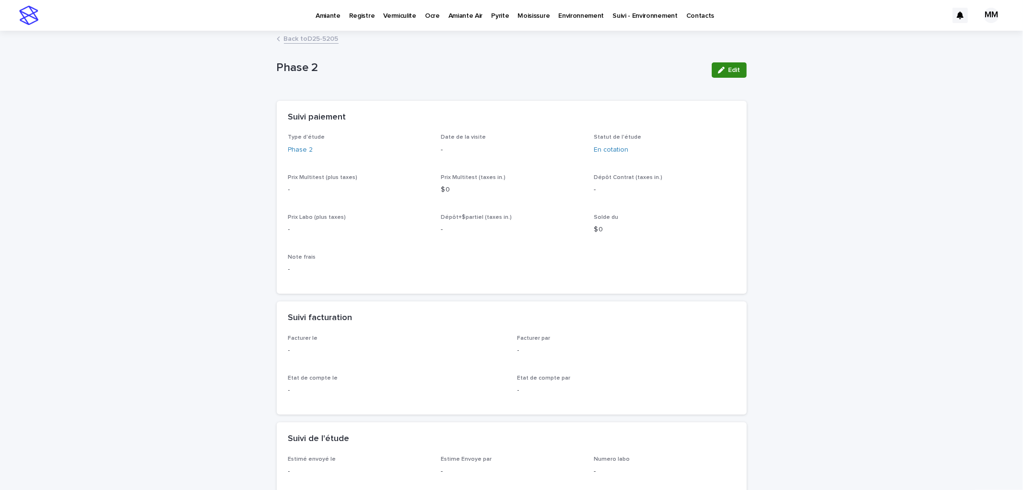
click at [719, 67] on icon "button" at bounding box center [721, 70] width 7 height 7
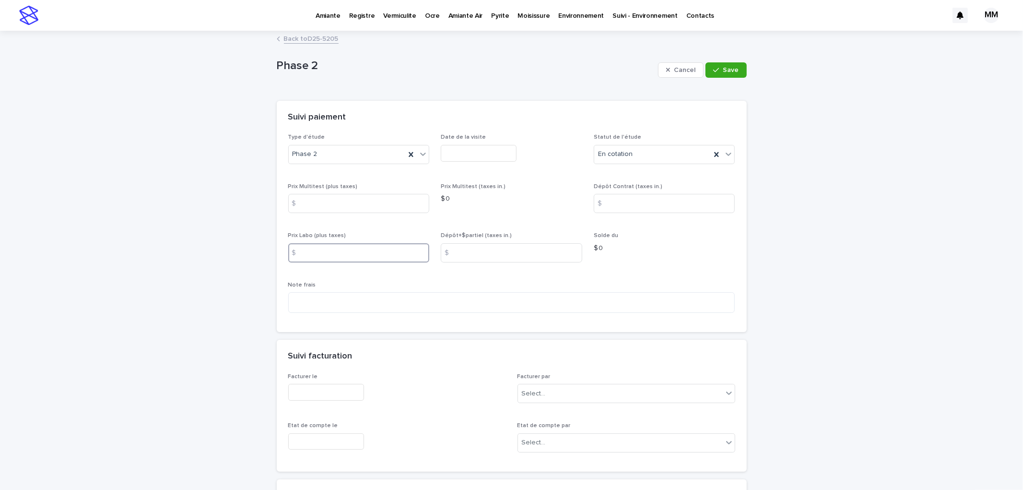
click at [370, 249] on input at bounding box center [358, 252] width 141 height 19
type input "****"
click at [342, 202] on input at bounding box center [358, 203] width 141 height 19
click at [322, 202] on input at bounding box center [358, 203] width 141 height 19
type input "****"
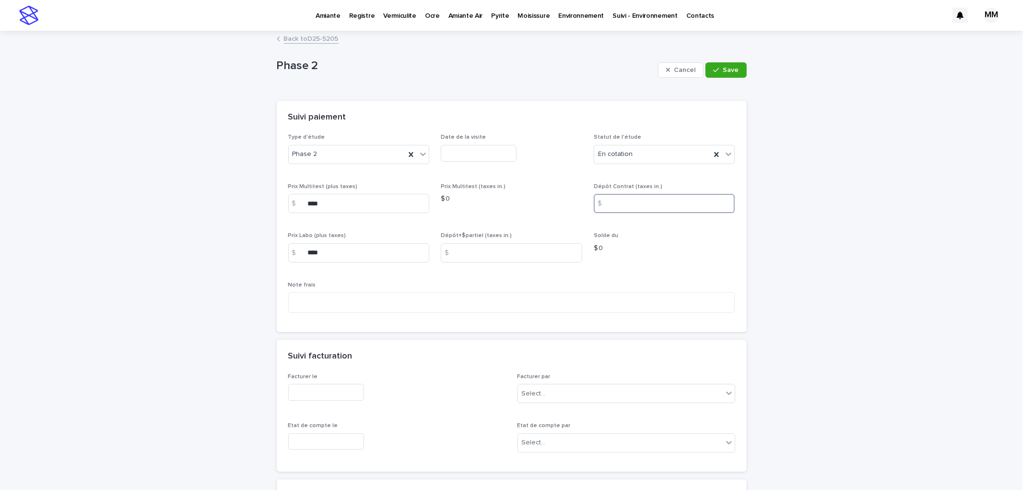
click at [635, 202] on input at bounding box center [664, 203] width 141 height 19
type input "****"
drag, startPoint x: 658, startPoint y: 240, endPoint x: 662, endPoint y: 258, distance: 18.3
click at [659, 241] on div "Solde du $ 0" at bounding box center [664, 246] width 141 height 28
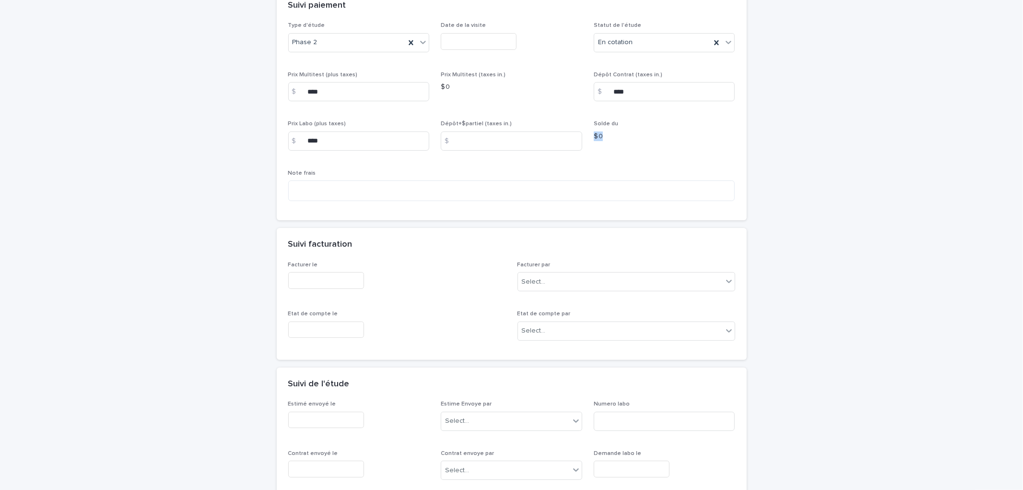
scroll to position [213, 0]
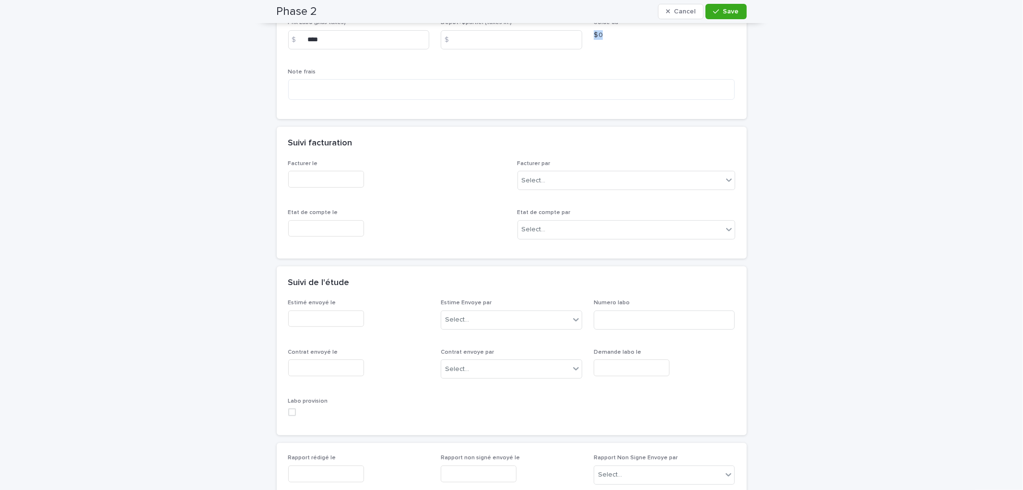
click at [341, 320] on input "text" at bounding box center [326, 318] width 76 height 17
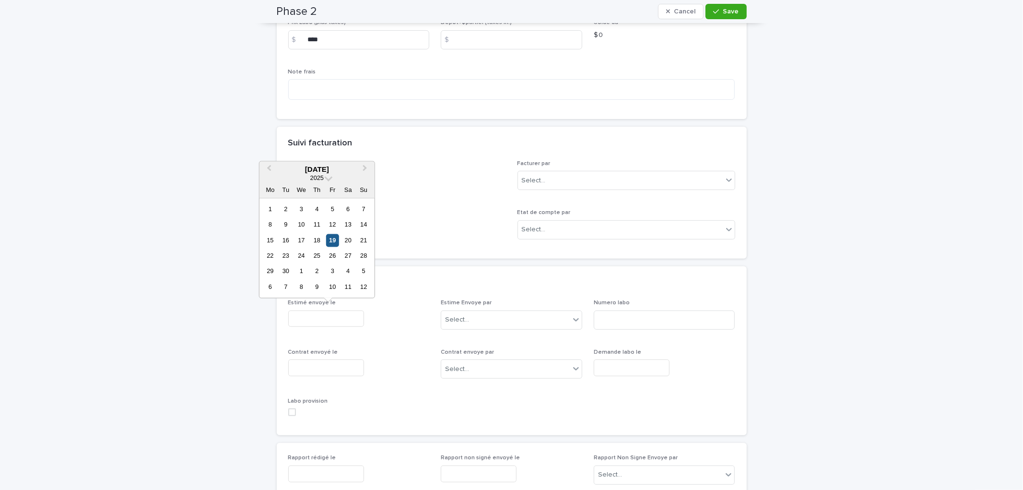
click at [332, 245] on div "19" at bounding box center [332, 240] width 13 height 13
type input "**********"
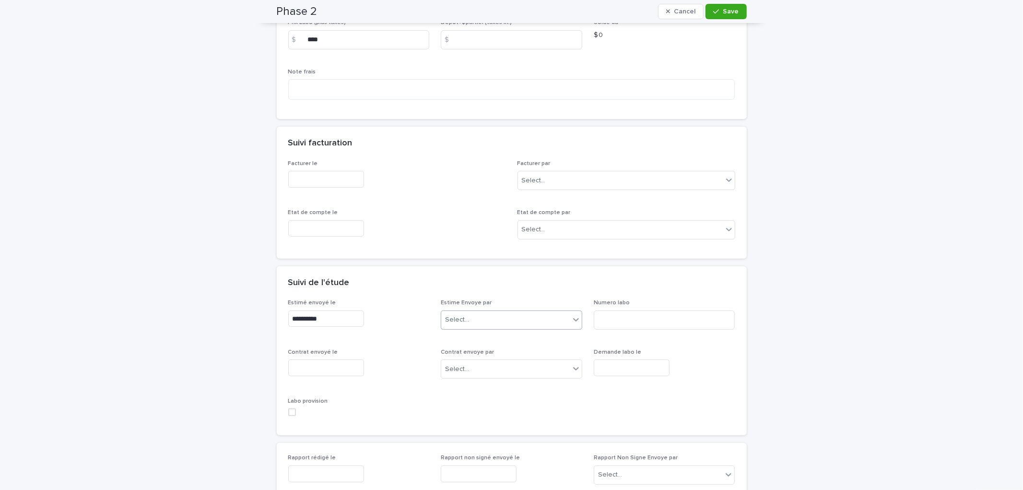
click at [467, 319] on div "Select..." at bounding box center [505, 320] width 129 height 16
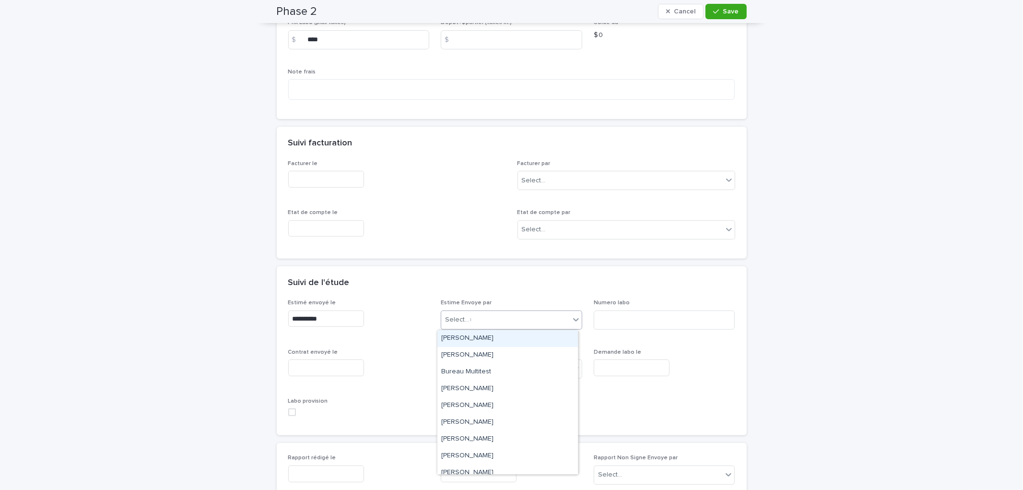
type input "**"
click at [475, 340] on div "[PERSON_NAME]" at bounding box center [507, 338] width 141 height 17
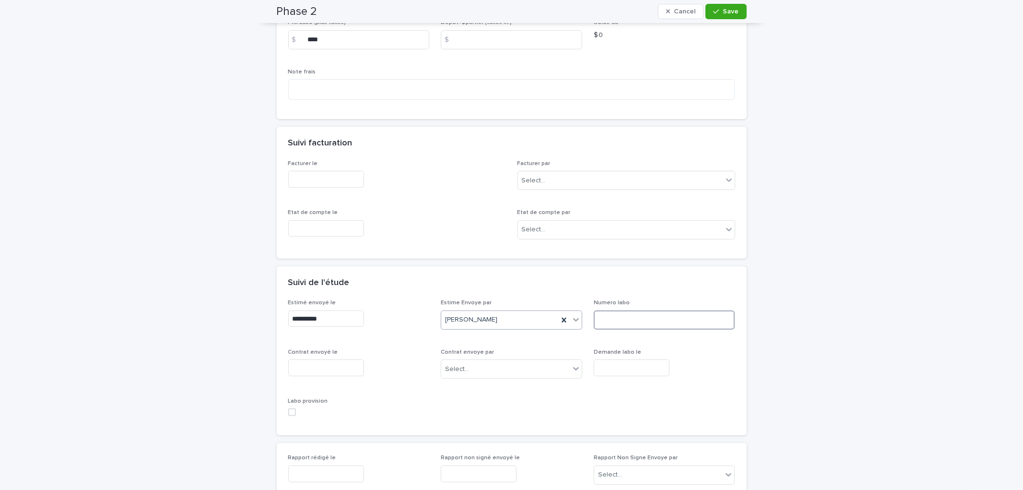
click at [644, 323] on input at bounding box center [664, 319] width 141 height 19
type input "******"
click at [727, 10] on span "Save" at bounding box center [731, 11] width 16 height 7
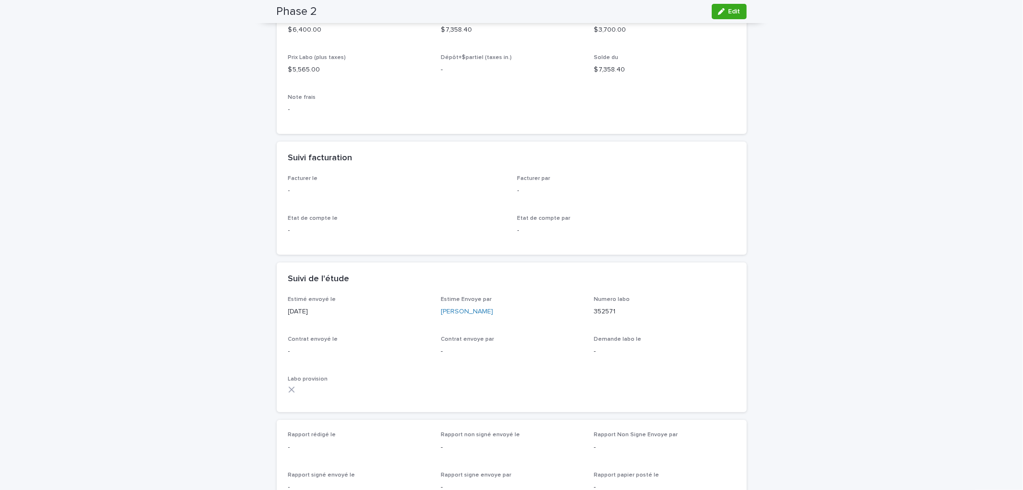
scroll to position [0, 0]
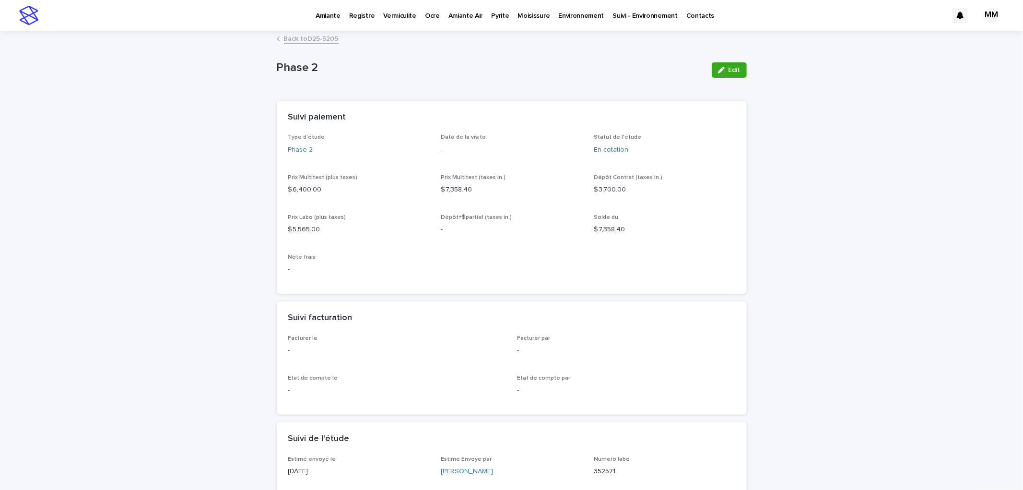
click at [312, 41] on link "Back to D25-5205" at bounding box center [311, 38] width 55 height 11
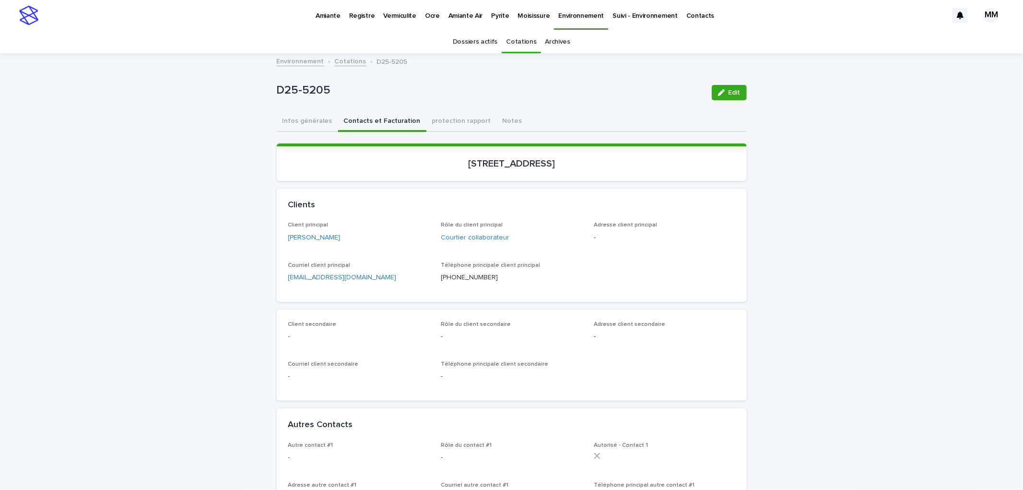
click at [305, 68] on div "Environnement Cotations D25-5205" at bounding box center [512, 61] width 480 height 13
click at [301, 58] on link "Environnement" at bounding box center [300, 60] width 47 height 11
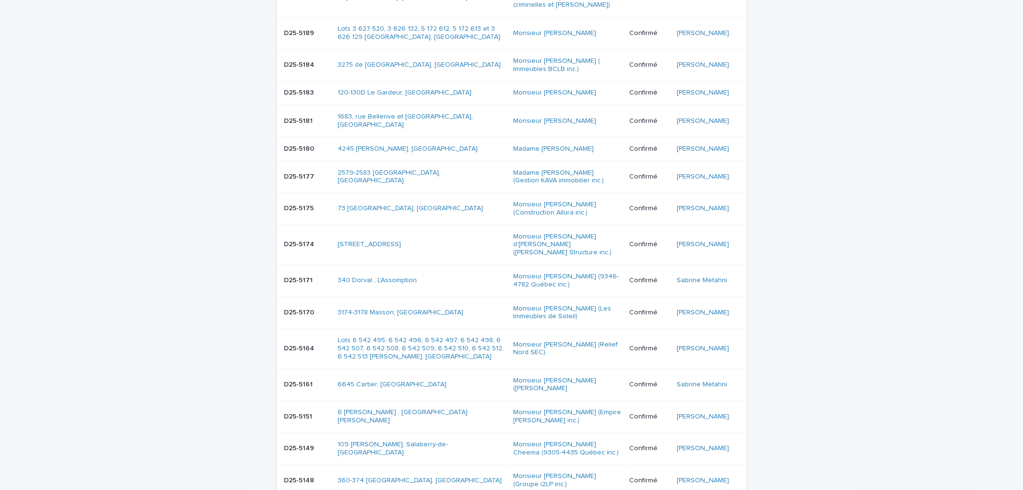
scroll to position [373, 0]
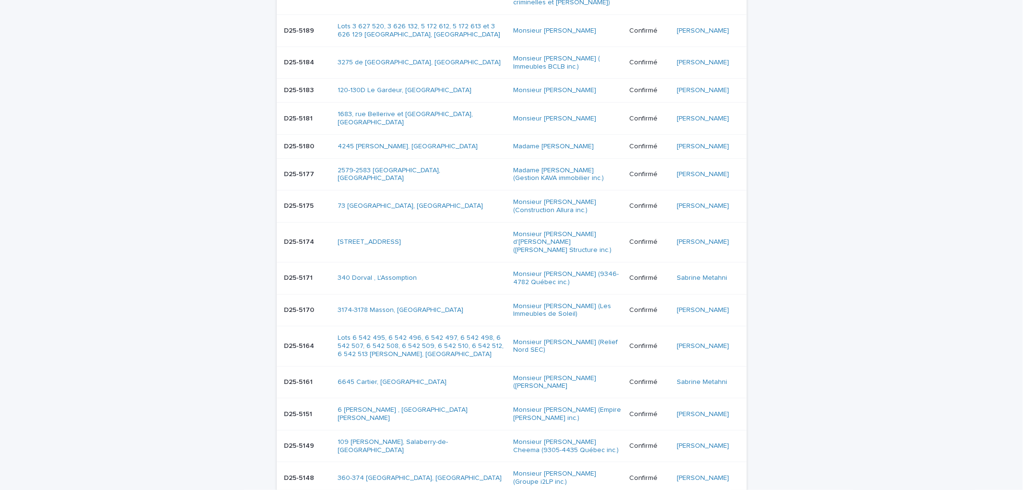
click at [775, 132] on div "Loading... Saving… Loading... Saving… Environnement Add New Numéro de dossier A…" at bounding box center [511, 233] width 1023 height 1102
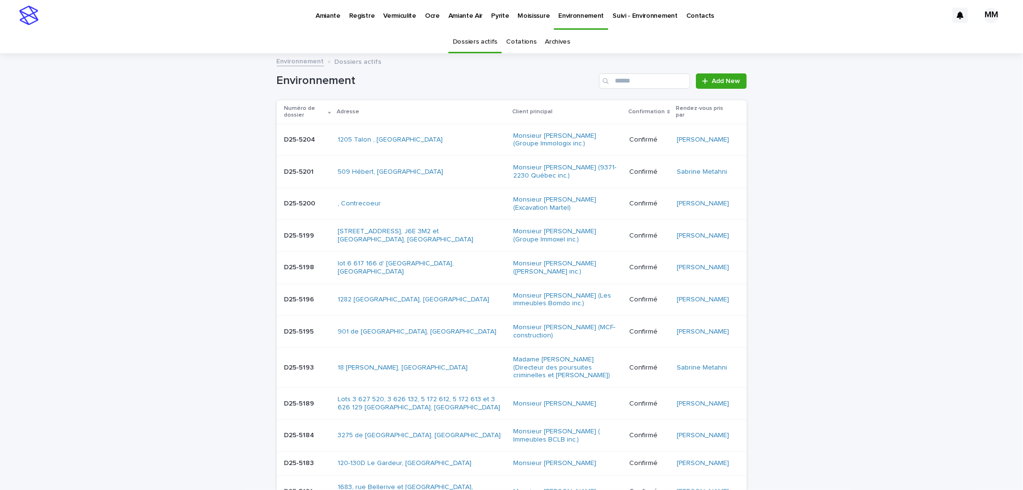
click at [345, 12] on div "Registre" at bounding box center [362, 10] width 35 height 20
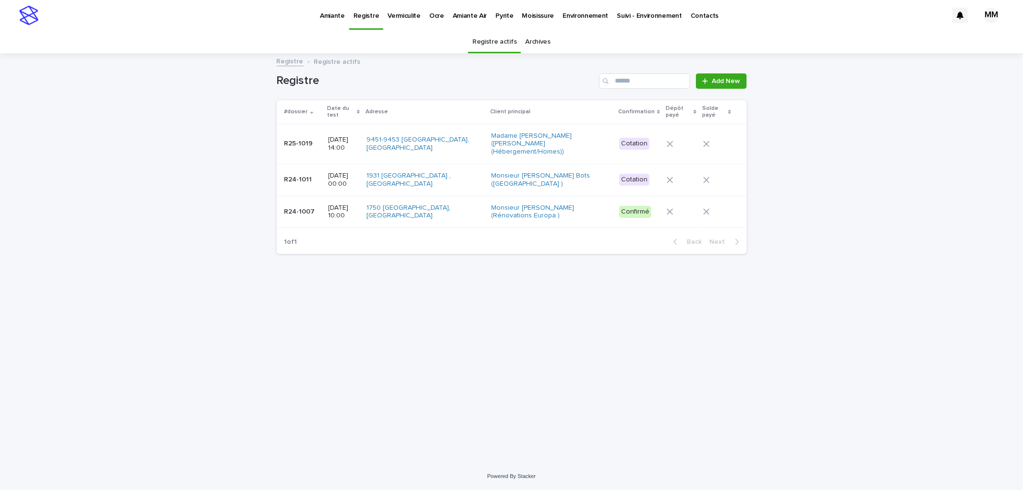
click at [337, 17] on p "Amiante" at bounding box center [332, 10] width 25 height 20
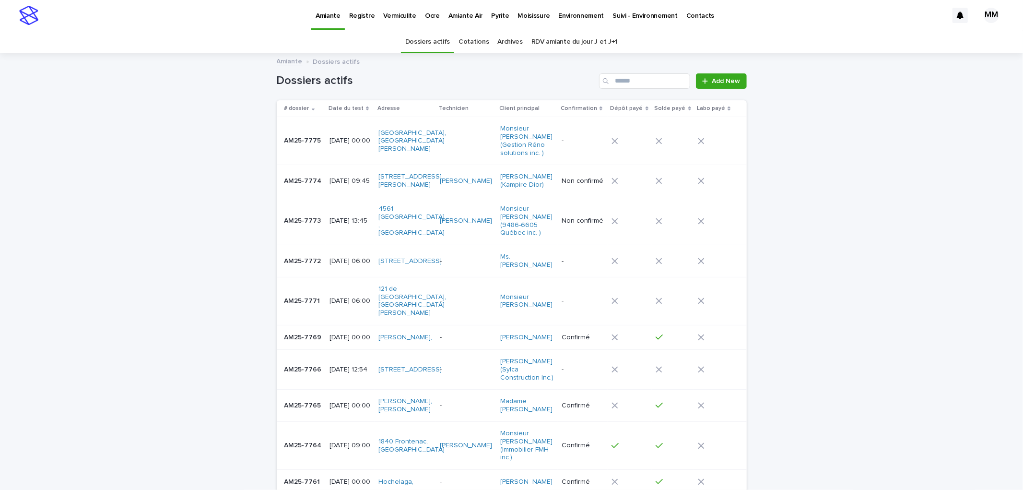
click at [317, 144] on td "AM25-7775 AM25-7775" at bounding box center [301, 141] width 49 height 48
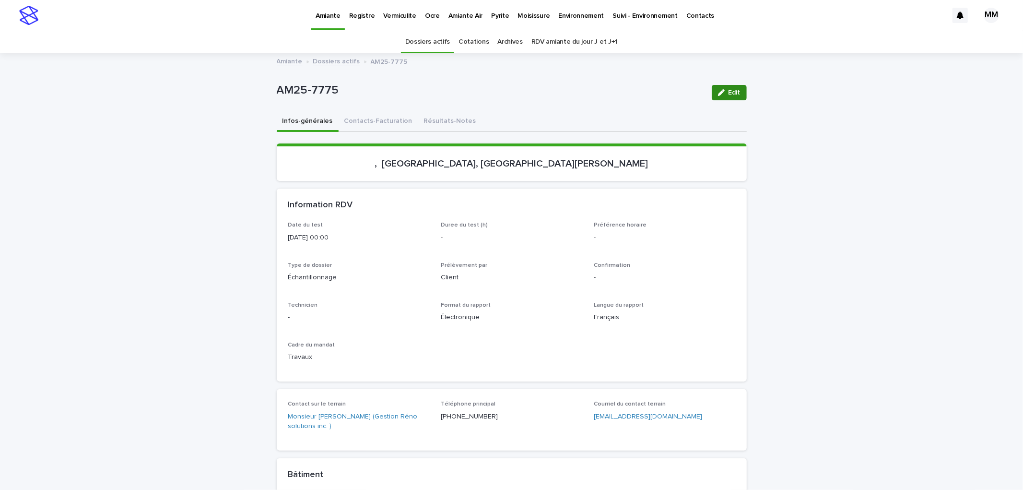
click at [729, 92] on span "Edit" at bounding box center [735, 92] width 12 height 7
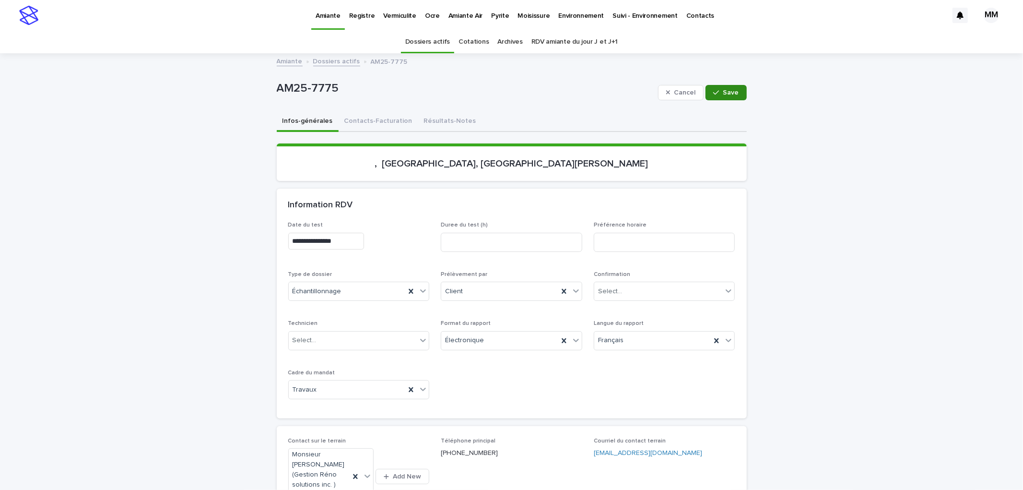
click at [723, 93] on span "Save" at bounding box center [731, 92] width 16 height 7
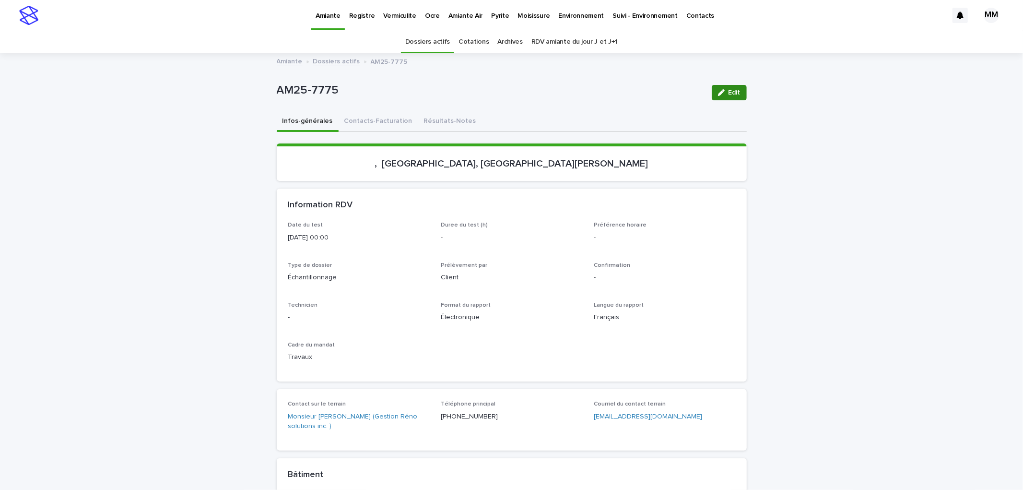
click at [729, 87] on button "Edit" at bounding box center [729, 92] width 35 height 15
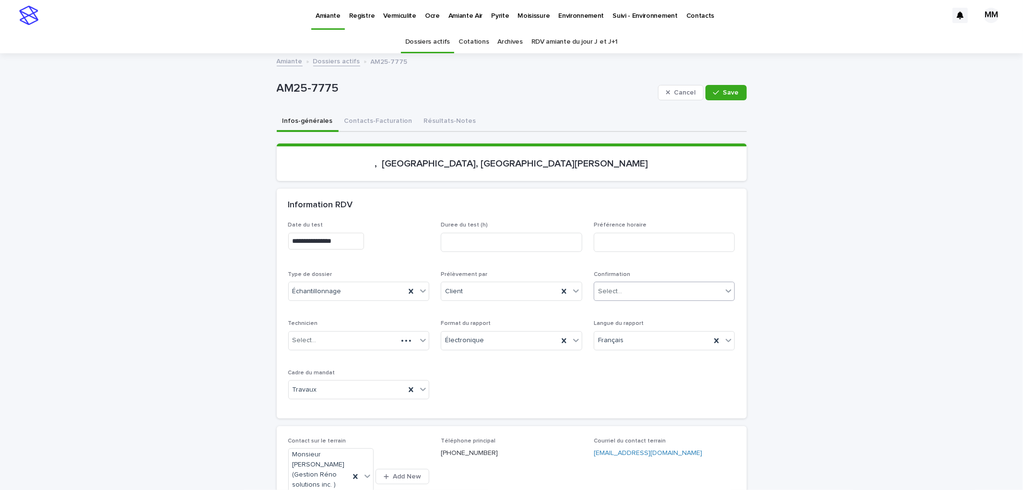
drag, startPoint x: 629, startPoint y: 287, endPoint x: 633, endPoint y: 298, distance: 11.7
click at [629, 288] on div "Select..." at bounding box center [658, 291] width 129 height 16
click at [622, 361] on div "Confirmé" at bounding box center [660, 359] width 141 height 17
click at [722, 101] on div "Cancel Save" at bounding box center [702, 92] width 89 height 38
click at [726, 95] on span "Save" at bounding box center [731, 92] width 16 height 7
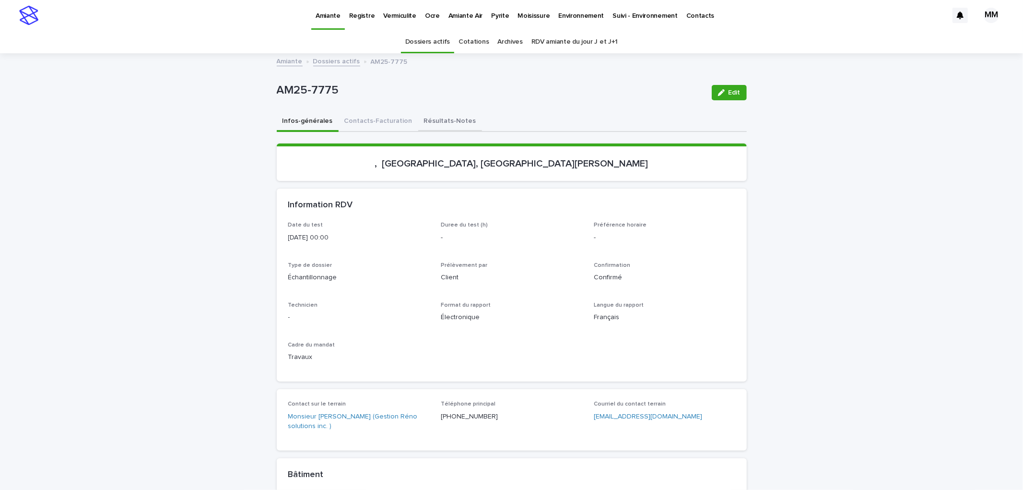
click at [439, 118] on button "Résultats-Notes" at bounding box center [450, 122] width 64 height 20
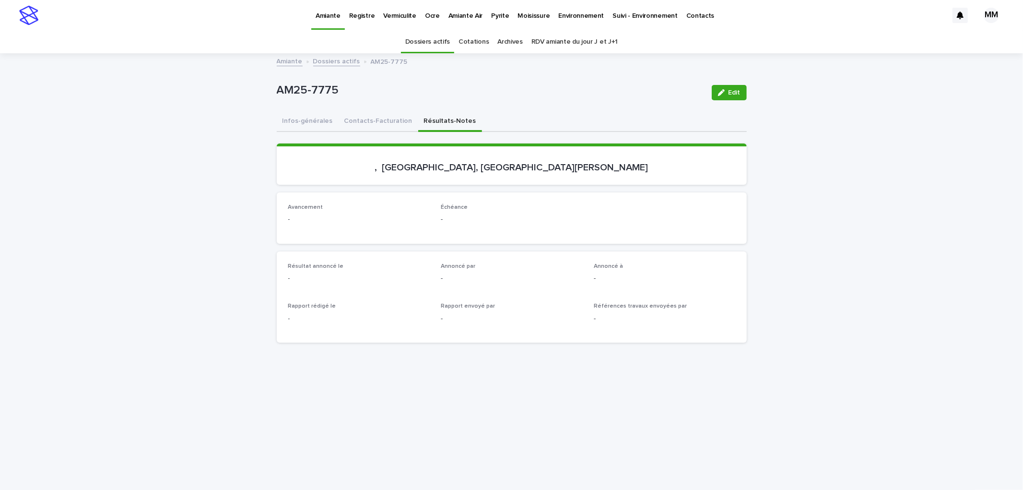
click at [729, 89] on span "Edit" at bounding box center [735, 92] width 12 height 7
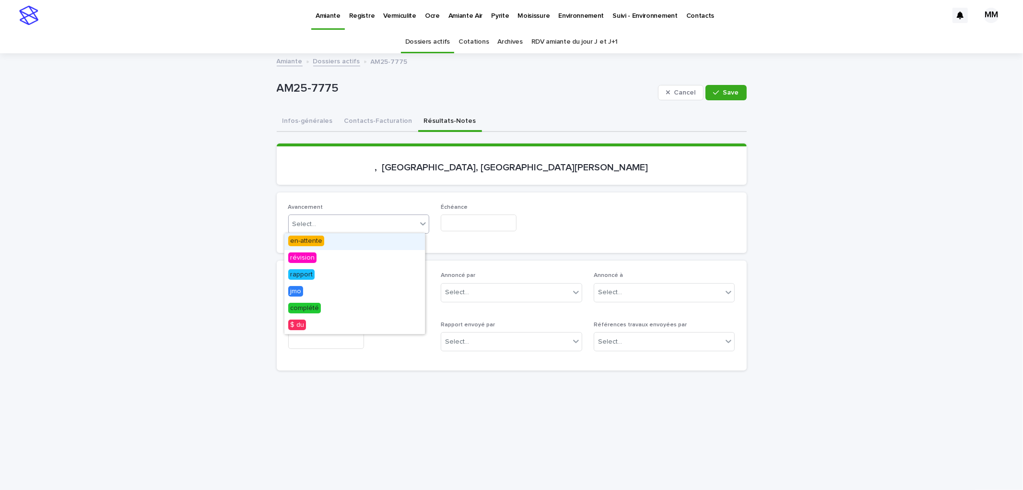
click at [358, 223] on div "Select..." at bounding box center [353, 224] width 129 height 16
click at [347, 242] on div "en-attente" at bounding box center [354, 241] width 141 height 17
click at [463, 221] on input "text" at bounding box center [479, 222] width 76 height 17
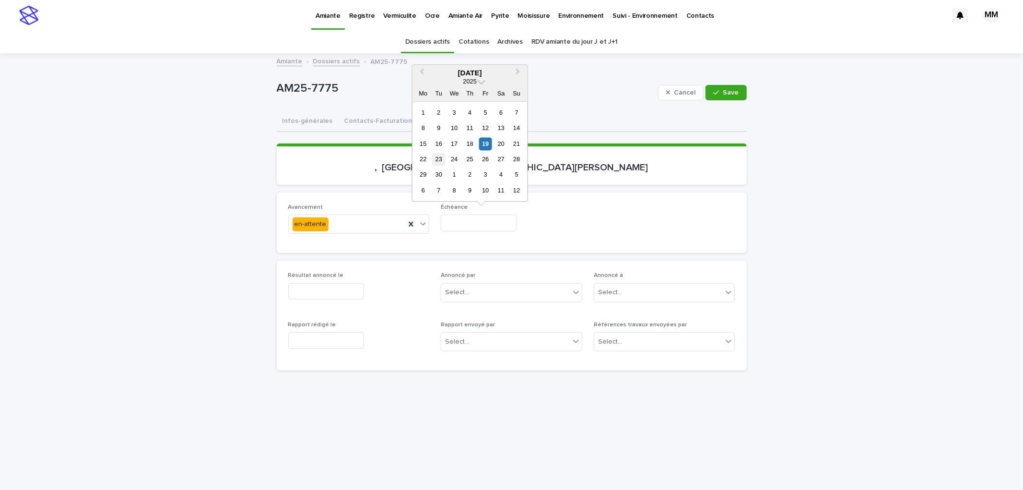
click at [439, 160] on div "23" at bounding box center [438, 159] width 13 height 13
type input "**********"
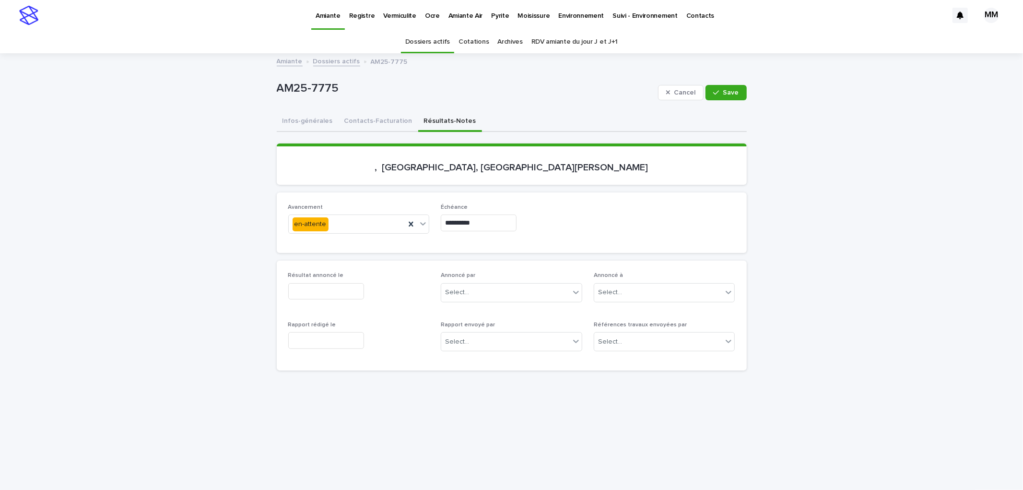
click at [568, 197] on div "**********" at bounding box center [512, 222] width 470 height 60
click at [722, 85] on button "Save" at bounding box center [726, 92] width 41 height 15
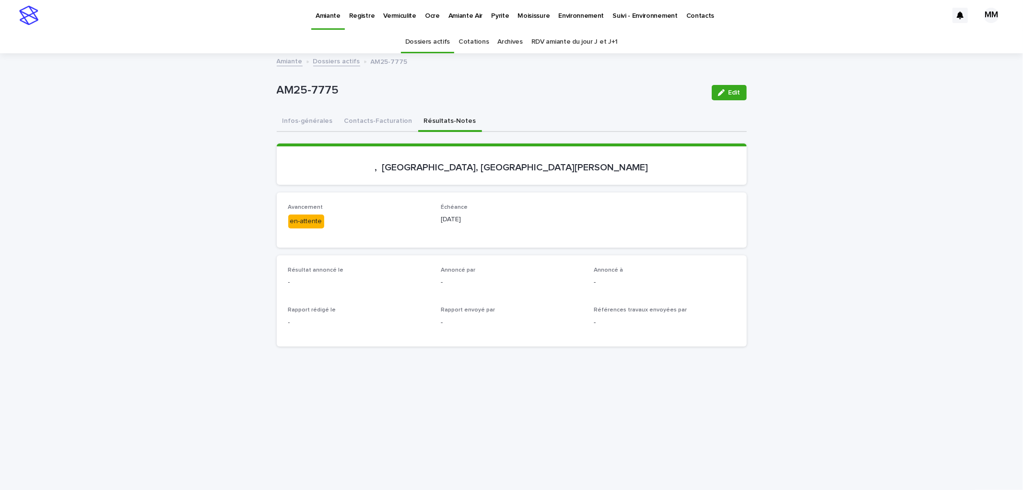
click at [291, 64] on link "Amiante" at bounding box center [290, 60] width 26 height 11
